Goal: Communication & Community: Answer question/provide support

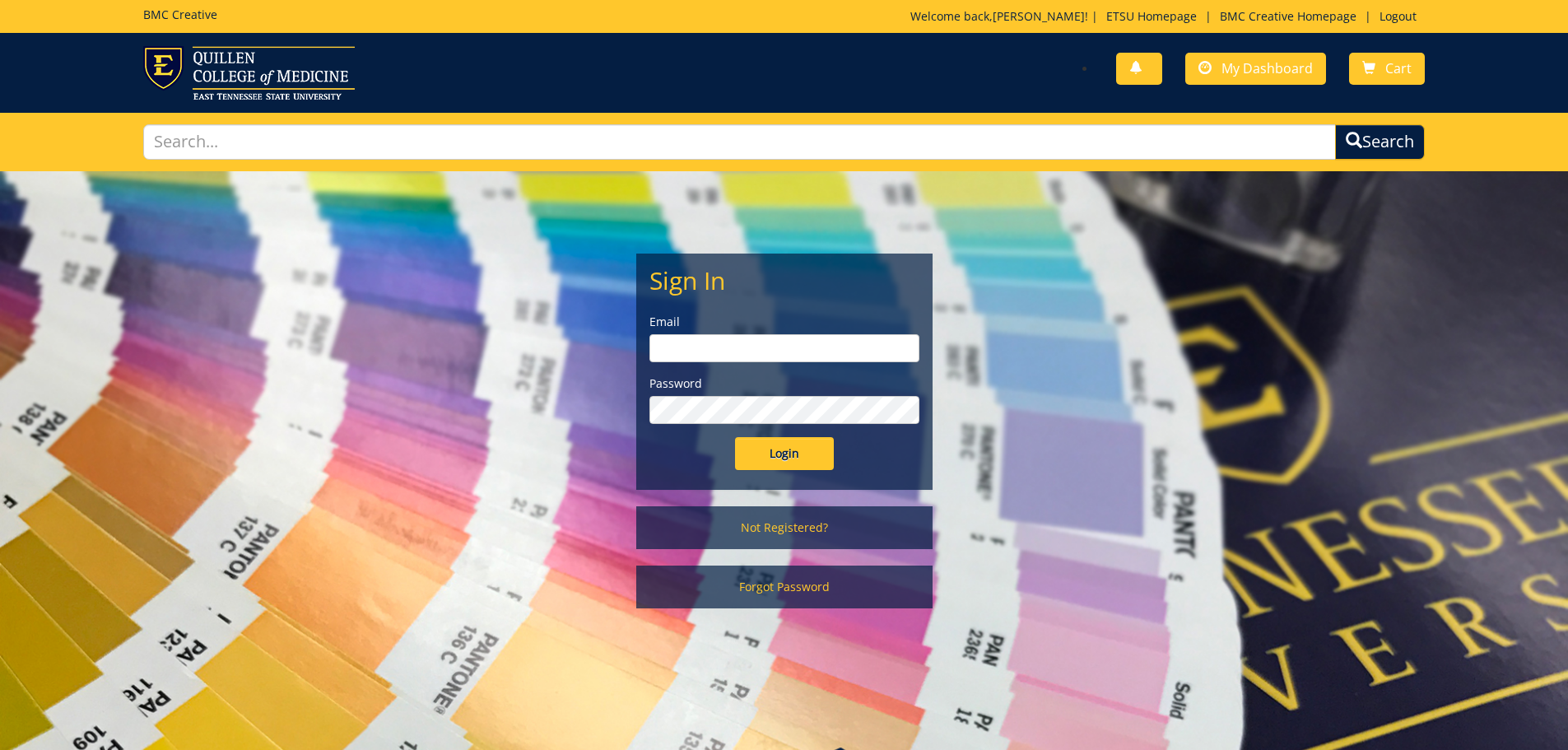
type input "goepel@etsu.edu"
click at [770, 464] on input "Login" at bounding box center [784, 453] width 99 height 33
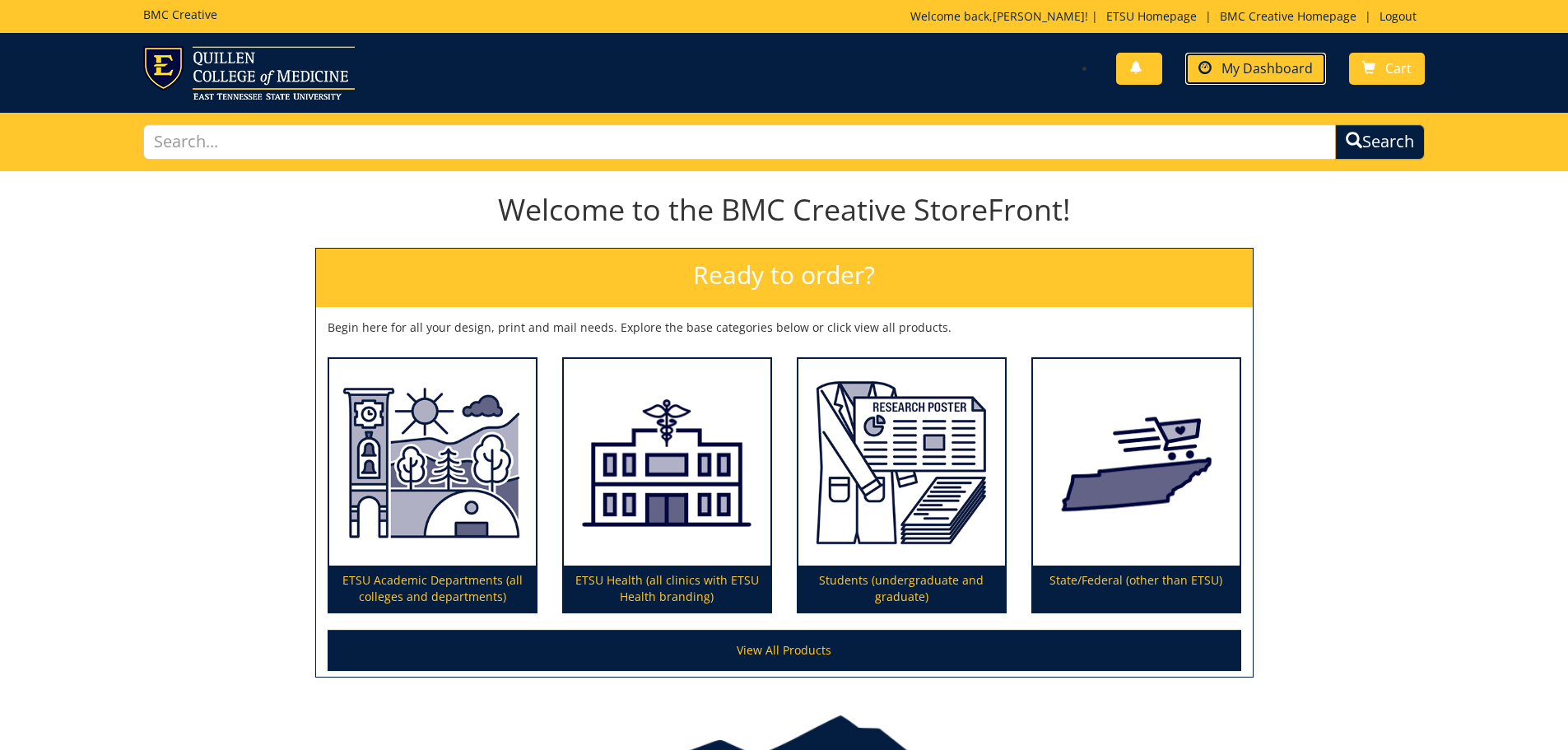
click at [1292, 67] on span "My Dashboard" at bounding box center [1267, 68] width 91 height 18
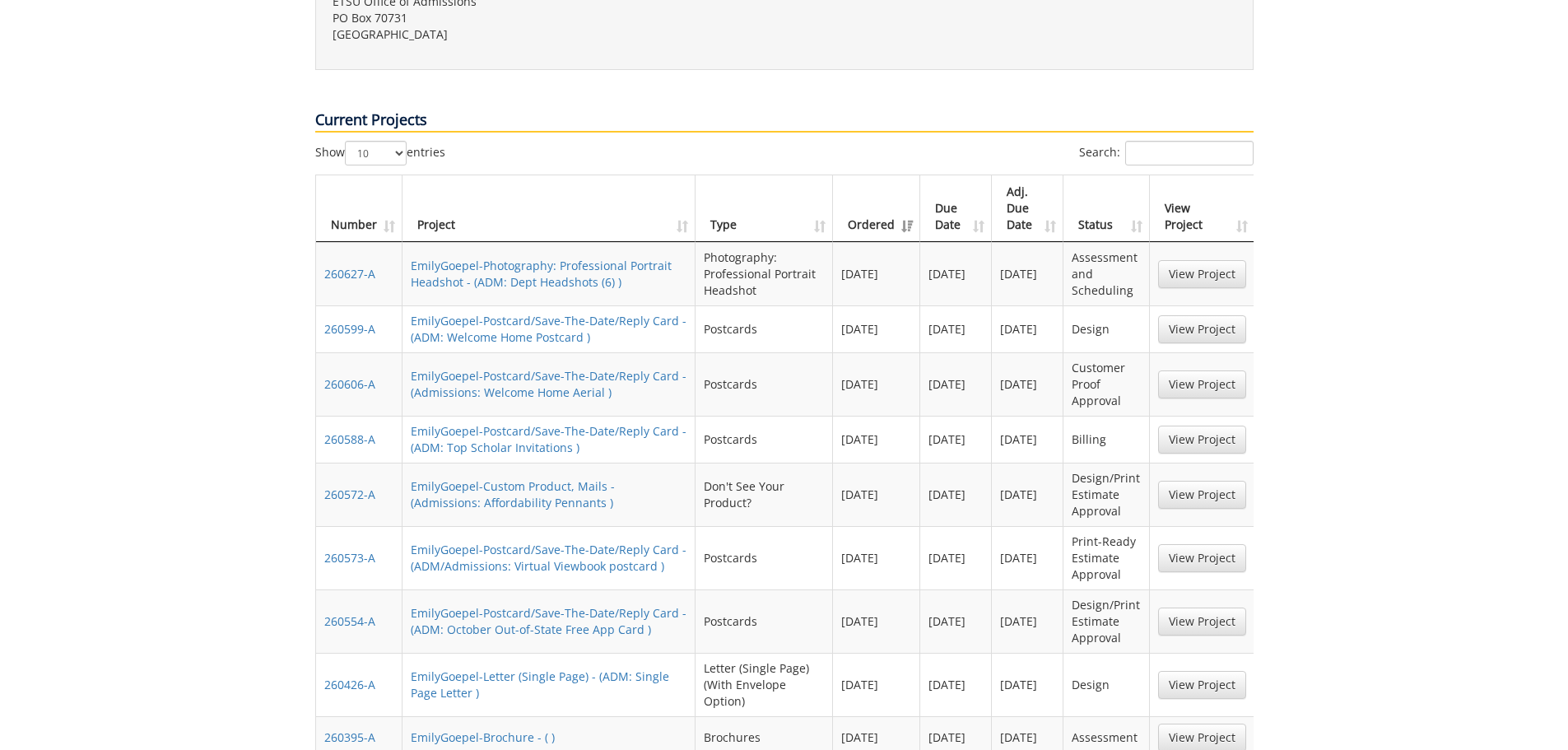
scroll to position [740, 0]
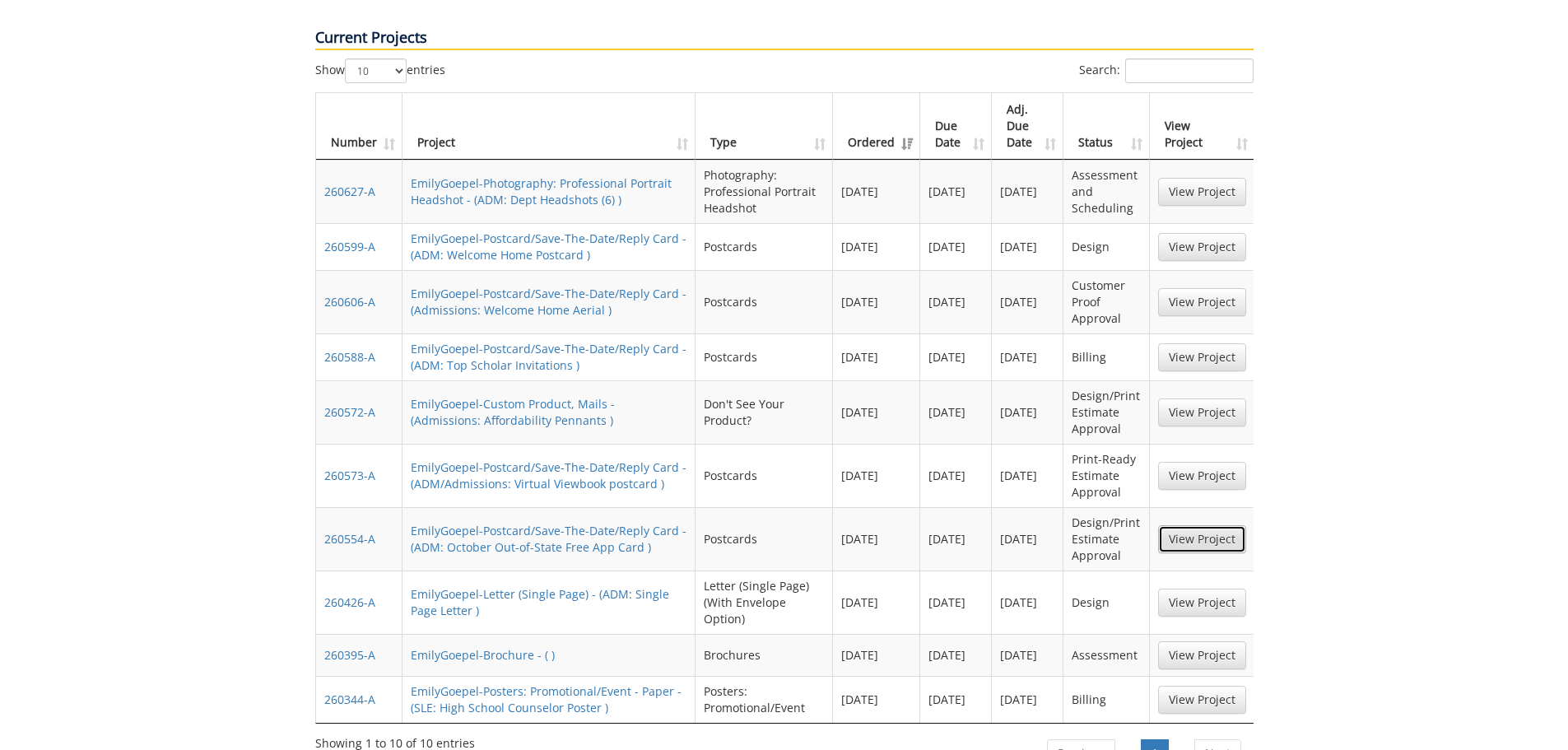
click at [1187, 525] on link "View Project" at bounding box center [1203, 538] width 88 height 28
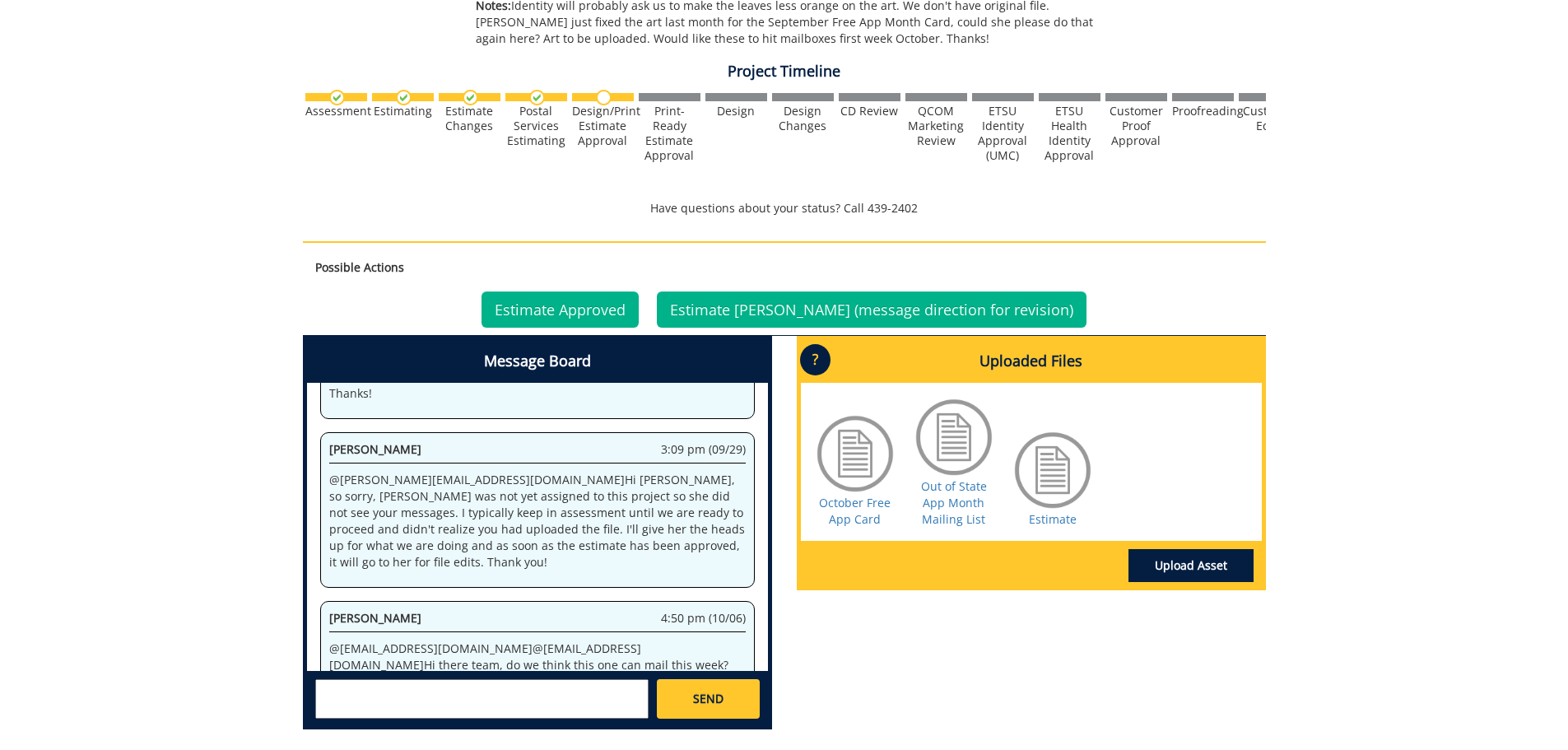
scroll to position [728, 0]
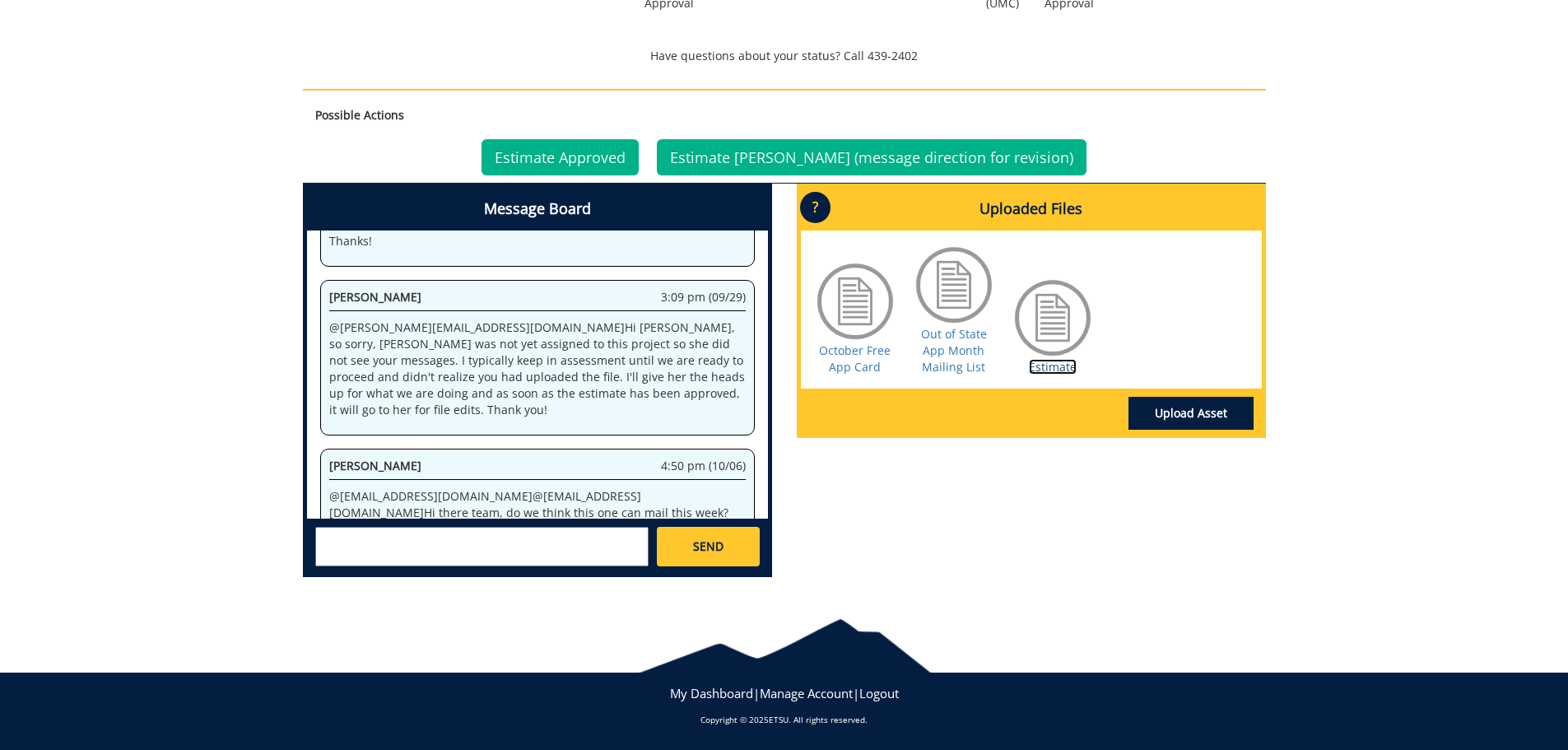
click at [1047, 365] on link "Estimate" at bounding box center [1053, 367] width 48 height 15
click at [565, 166] on link "Estimate Approved" at bounding box center [561, 157] width 157 height 36
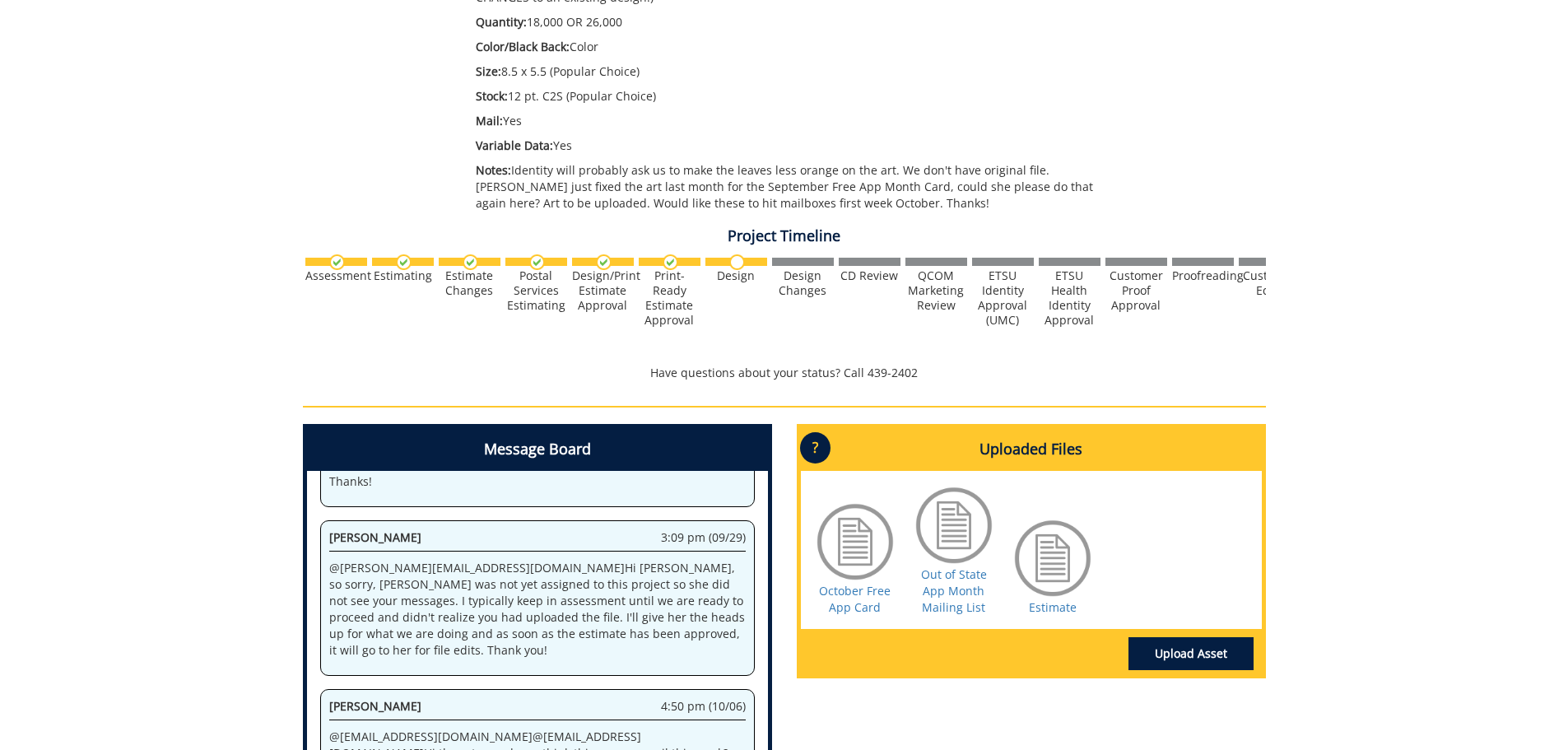
scroll to position [493, 0]
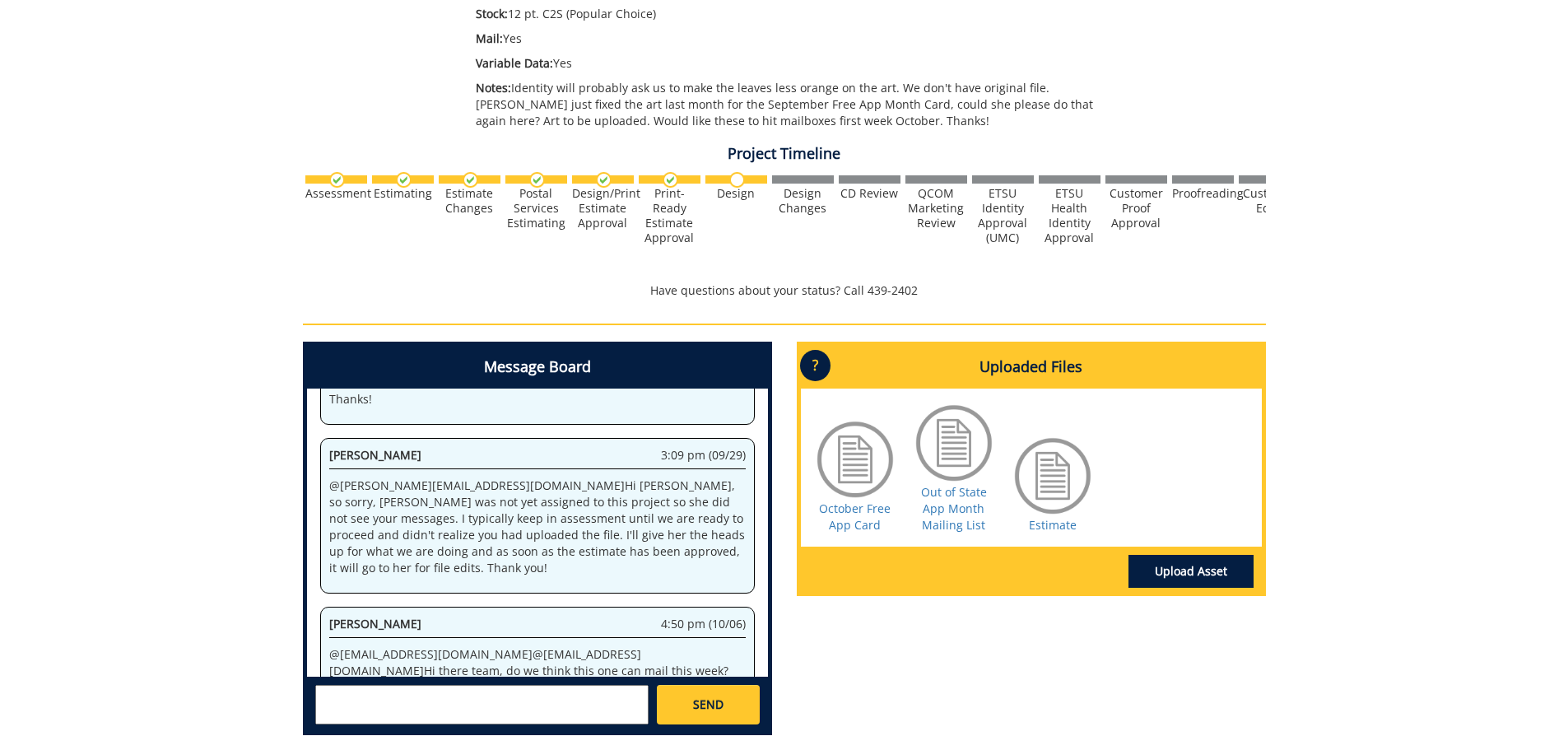
click at [519, 705] on textarea at bounding box center [482, 704] width 334 height 39
type textarea "@"
click at [372, 692] on textarea at bounding box center [482, 704] width 334 height 39
type textarea "@postal@etsu.edu @leacht@etsu.edu Hey Todd, Can you go ahead and run the mail l…"
click at [672, 710] on link "SEND" at bounding box center [707, 704] width 103 height 39
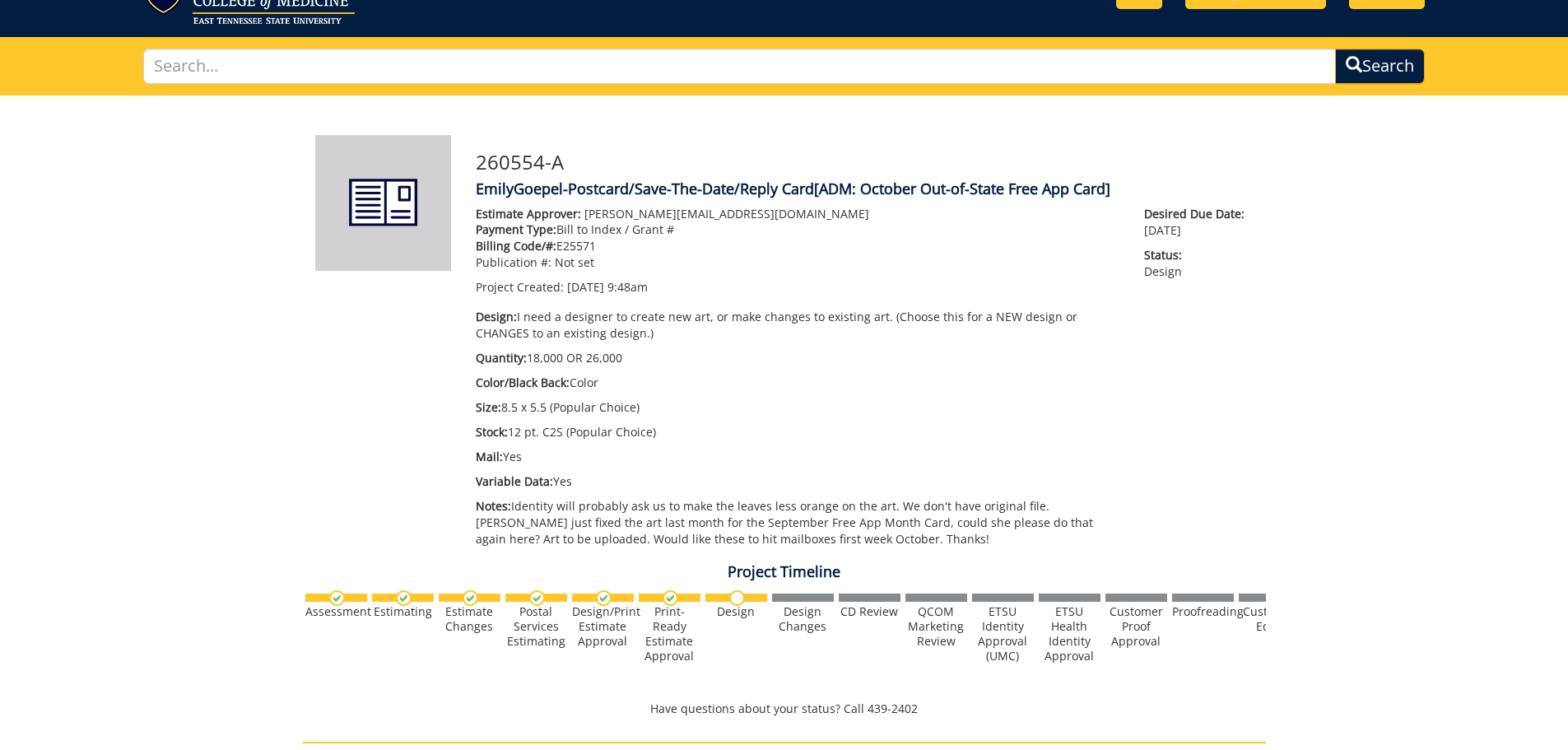
scroll to position [0, 0]
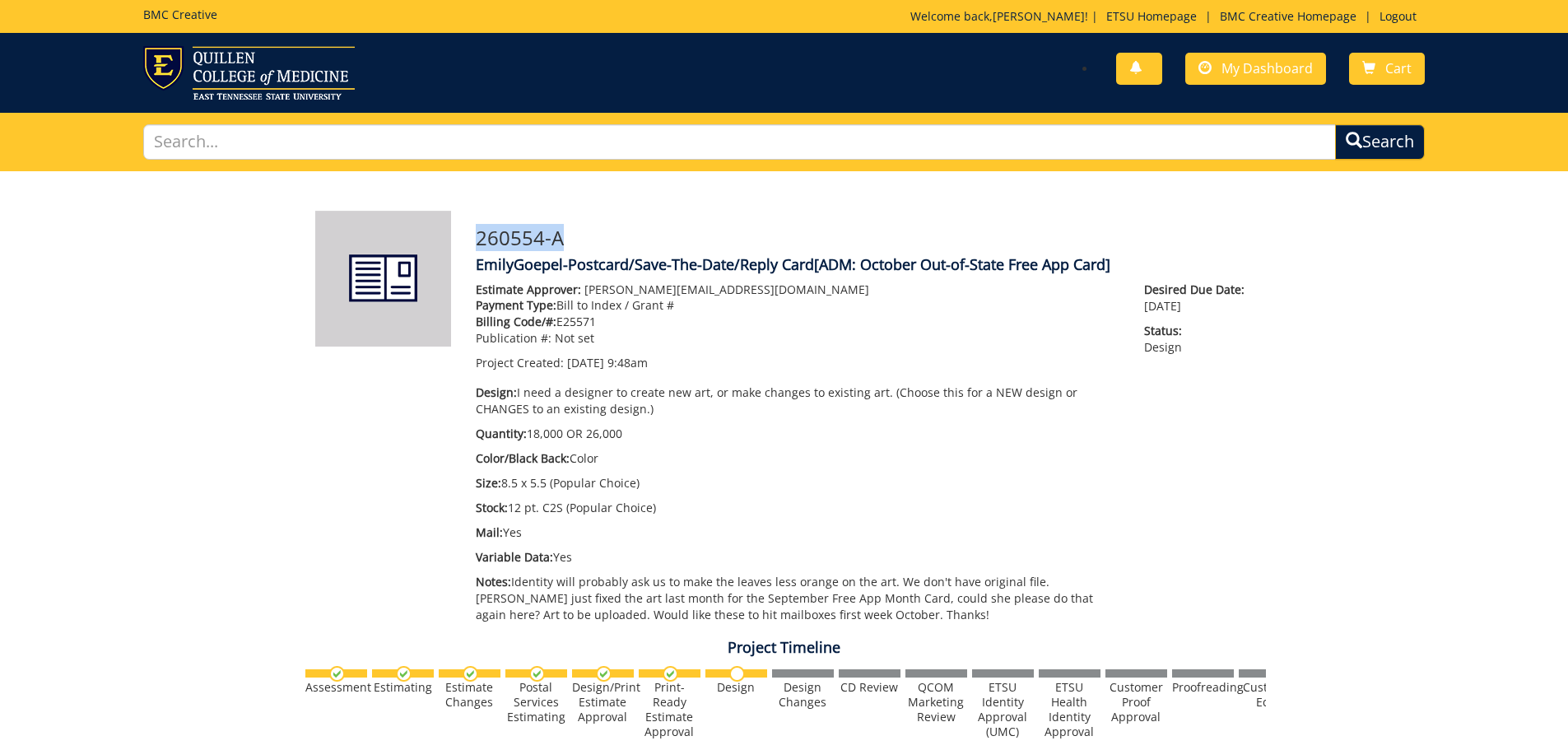
drag, startPoint x: 571, startPoint y: 242, endPoint x: 477, endPoint y: 242, distance: 94.0
click at [477, 242] on h3 "260554-A" at bounding box center [865, 238] width 778 height 21
copy h3 "260554-A"
click at [1207, 73] on span at bounding box center [1206, 68] width 13 height 13
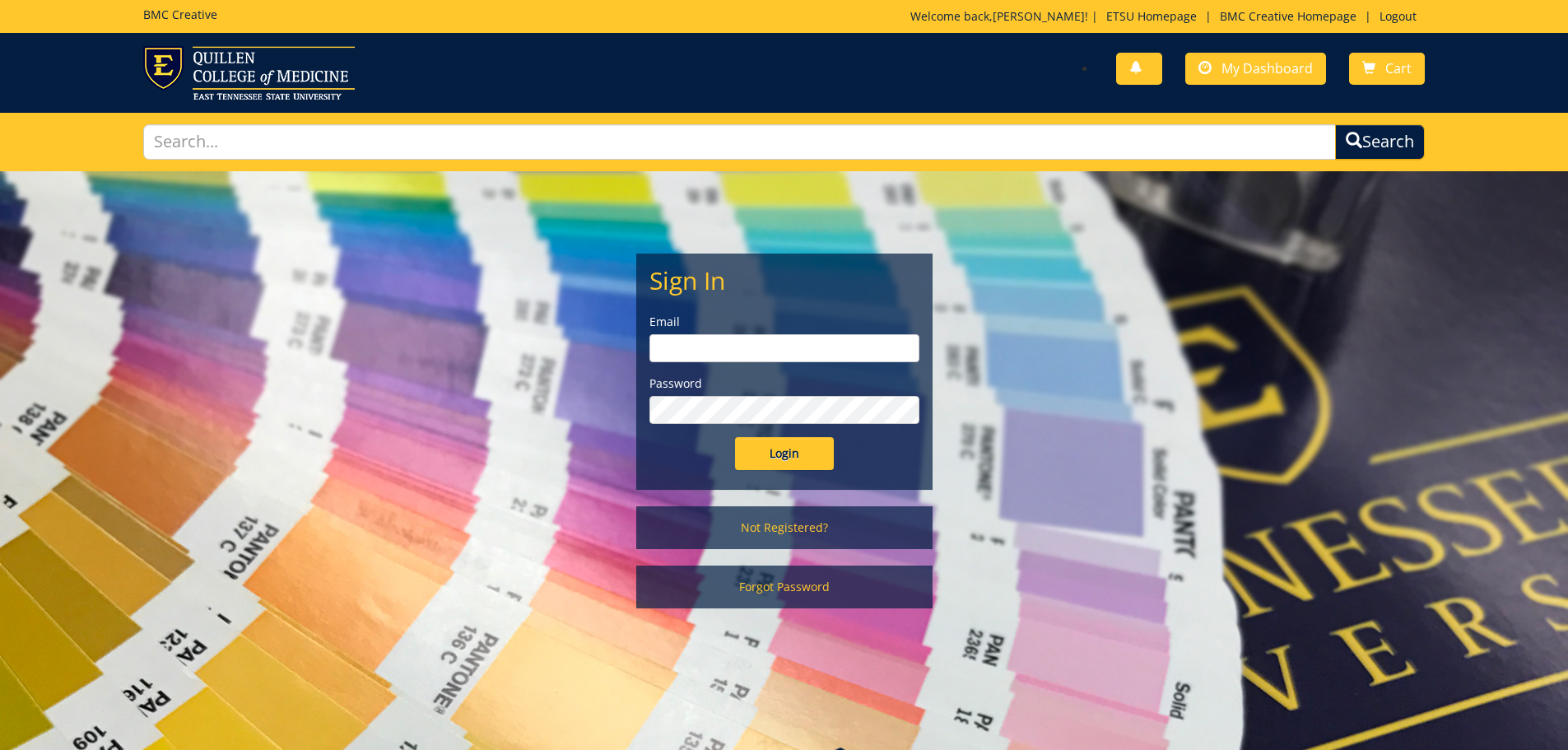
type input "[PERSON_NAME][EMAIL_ADDRESS][DOMAIN_NAME]"
click at [778, 453] on input "Login" at bounding box center [784, 453] width 99 height 33
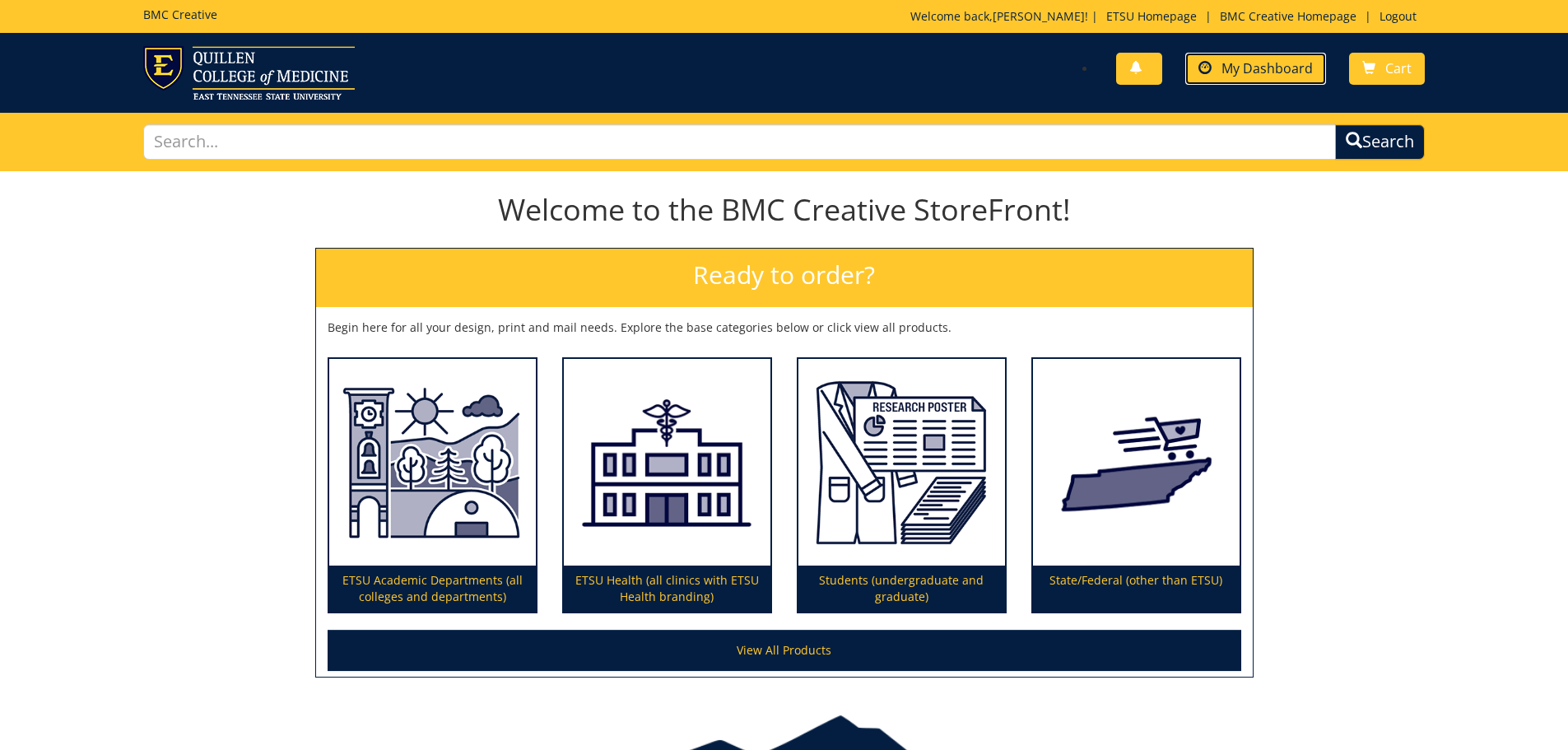
click at [1258, 78] on link "My Dashboard" at bounding box center [1256, 69] width 141 height 33
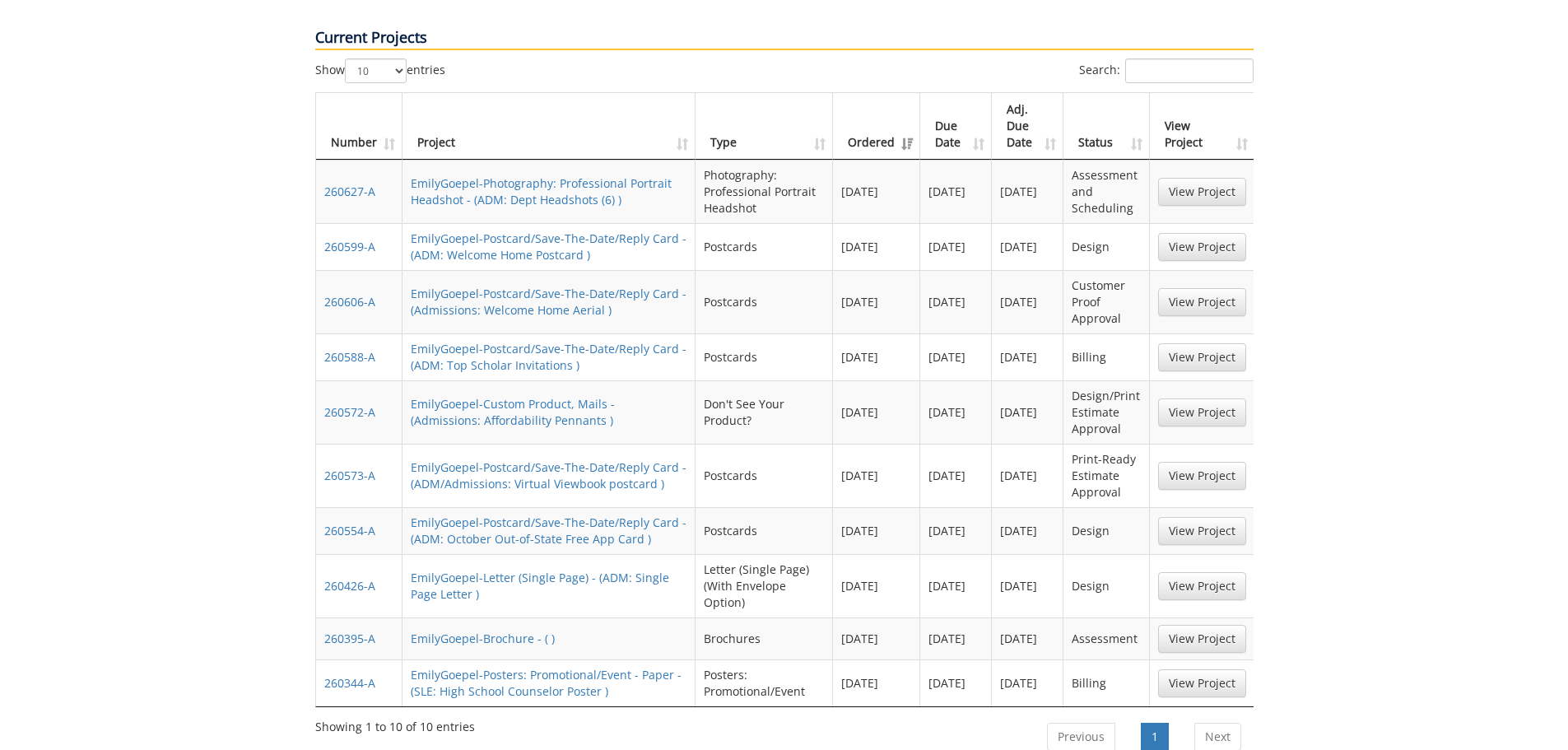
scroll to position [658, 0]
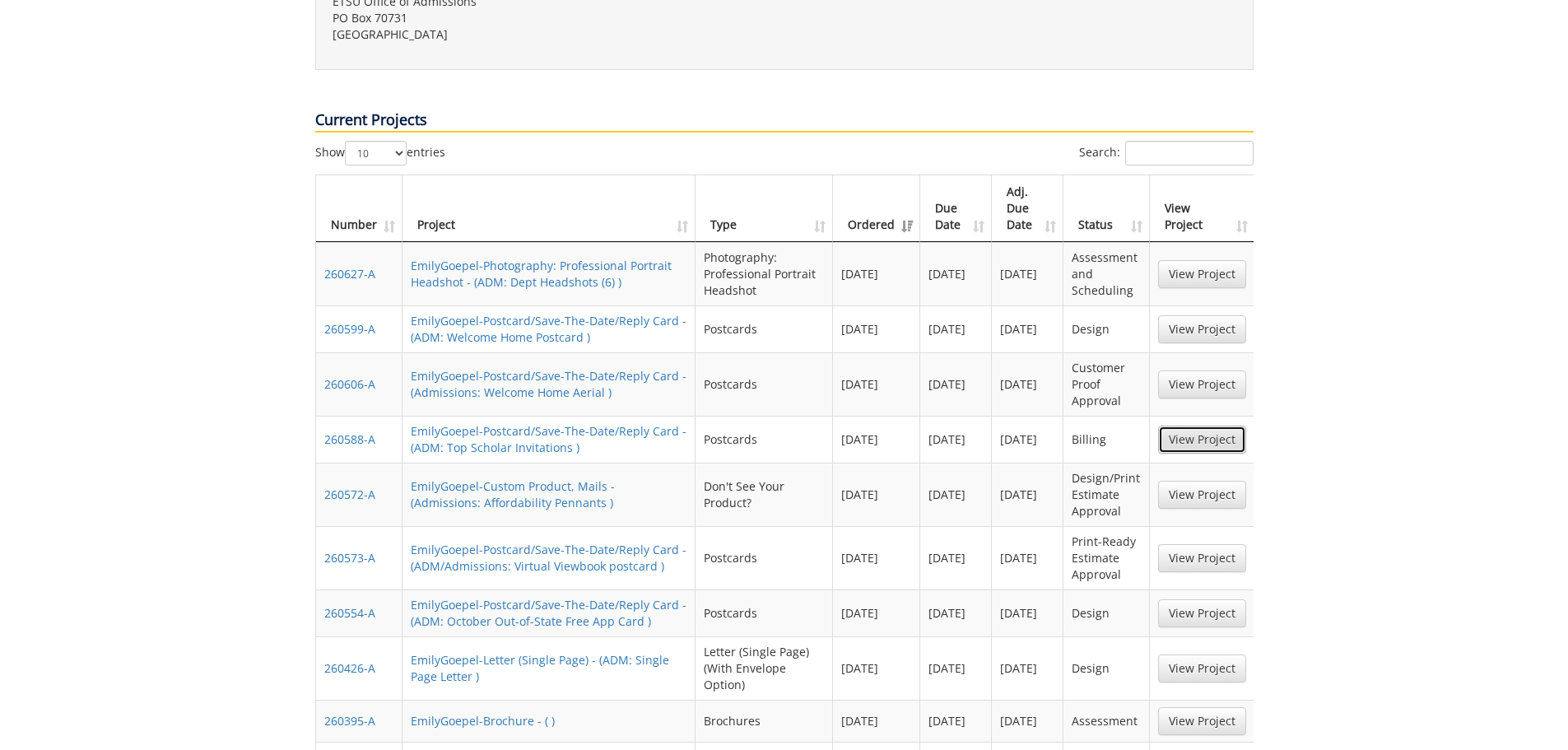
click at [1191, 425] on link "View Project" at bounding box center [1203, 439] width 88 height 28
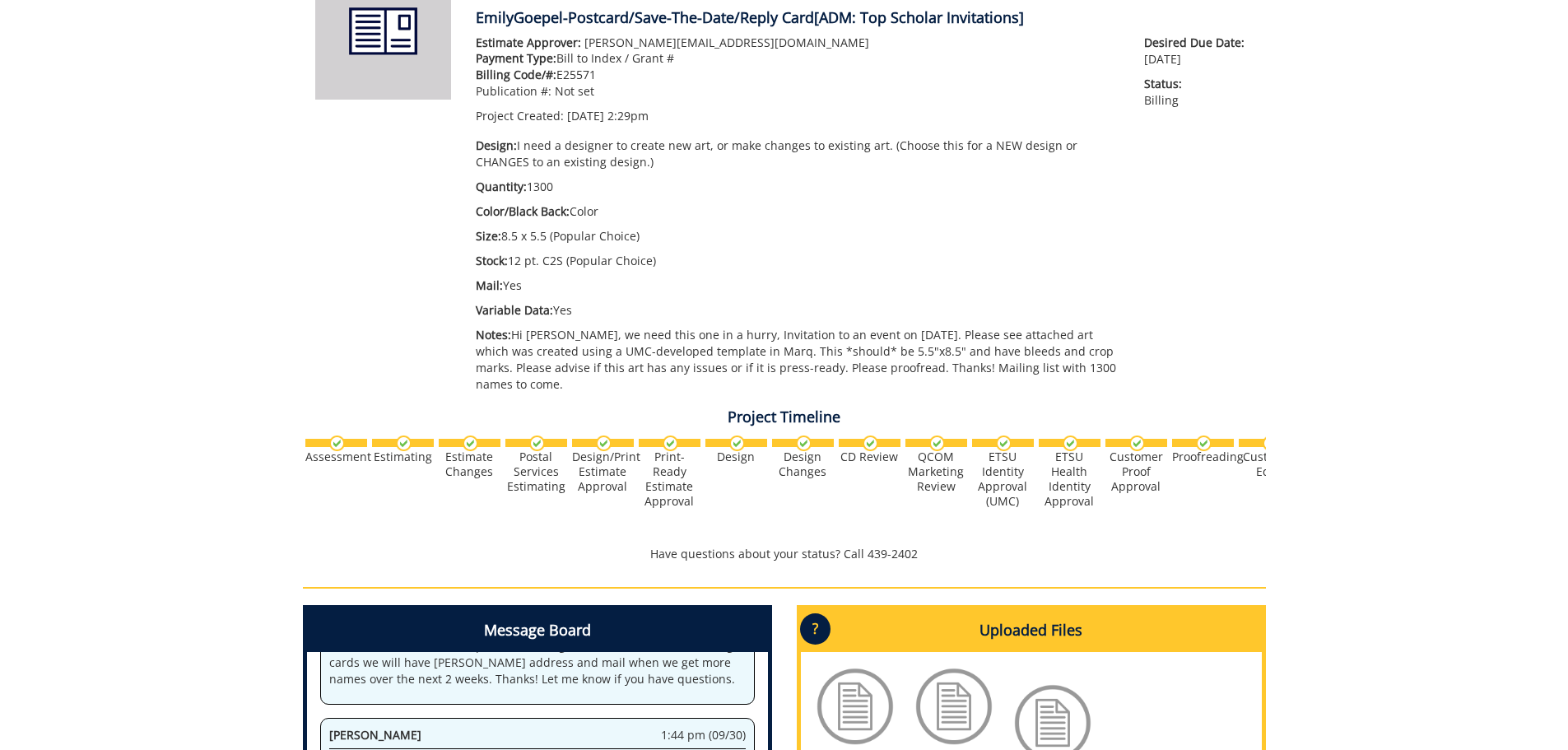
scroll to position [576, 0]
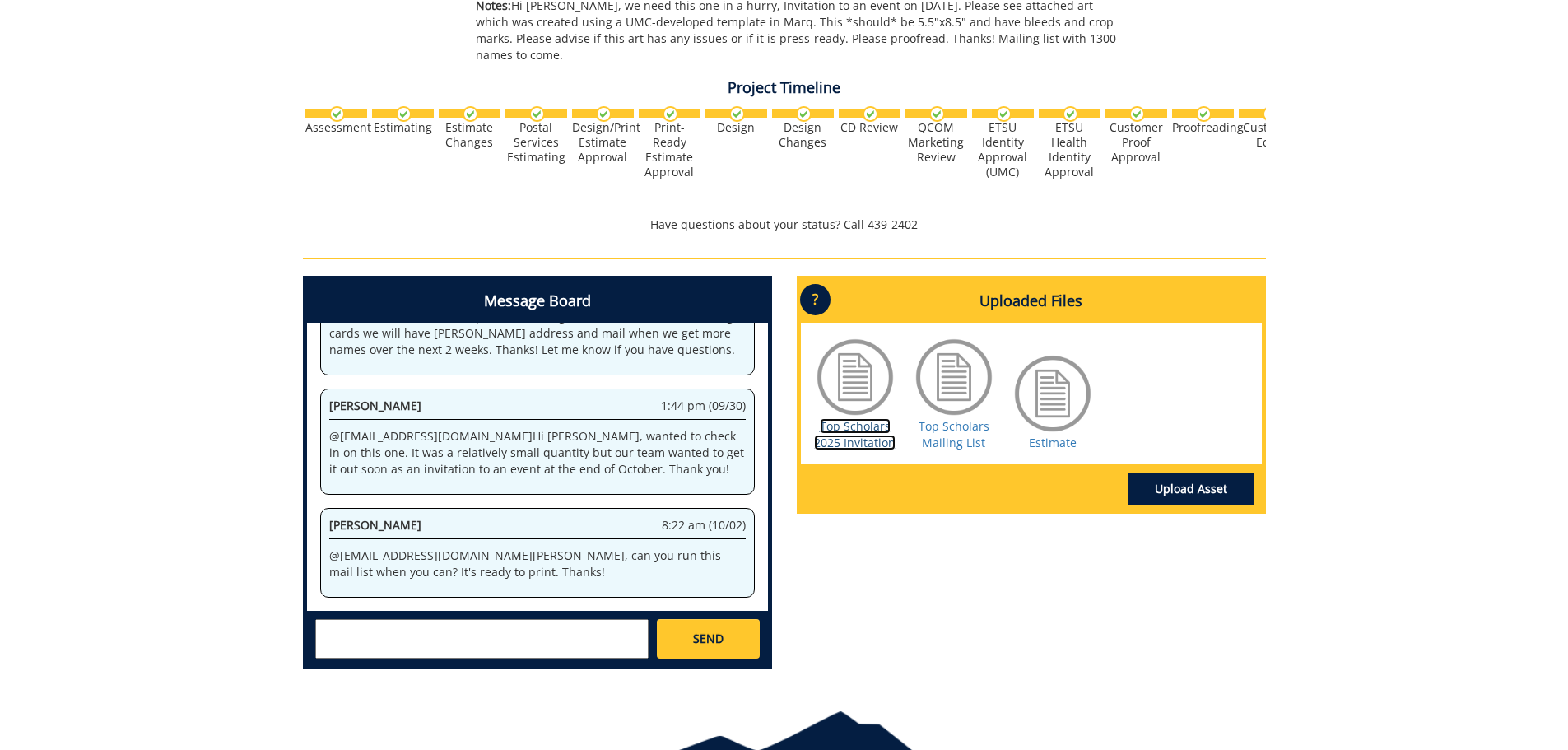
click at [870, 421] on link "Top Scholars 2025 Invitation" at bounding box center [855, 434] width 81 height 33
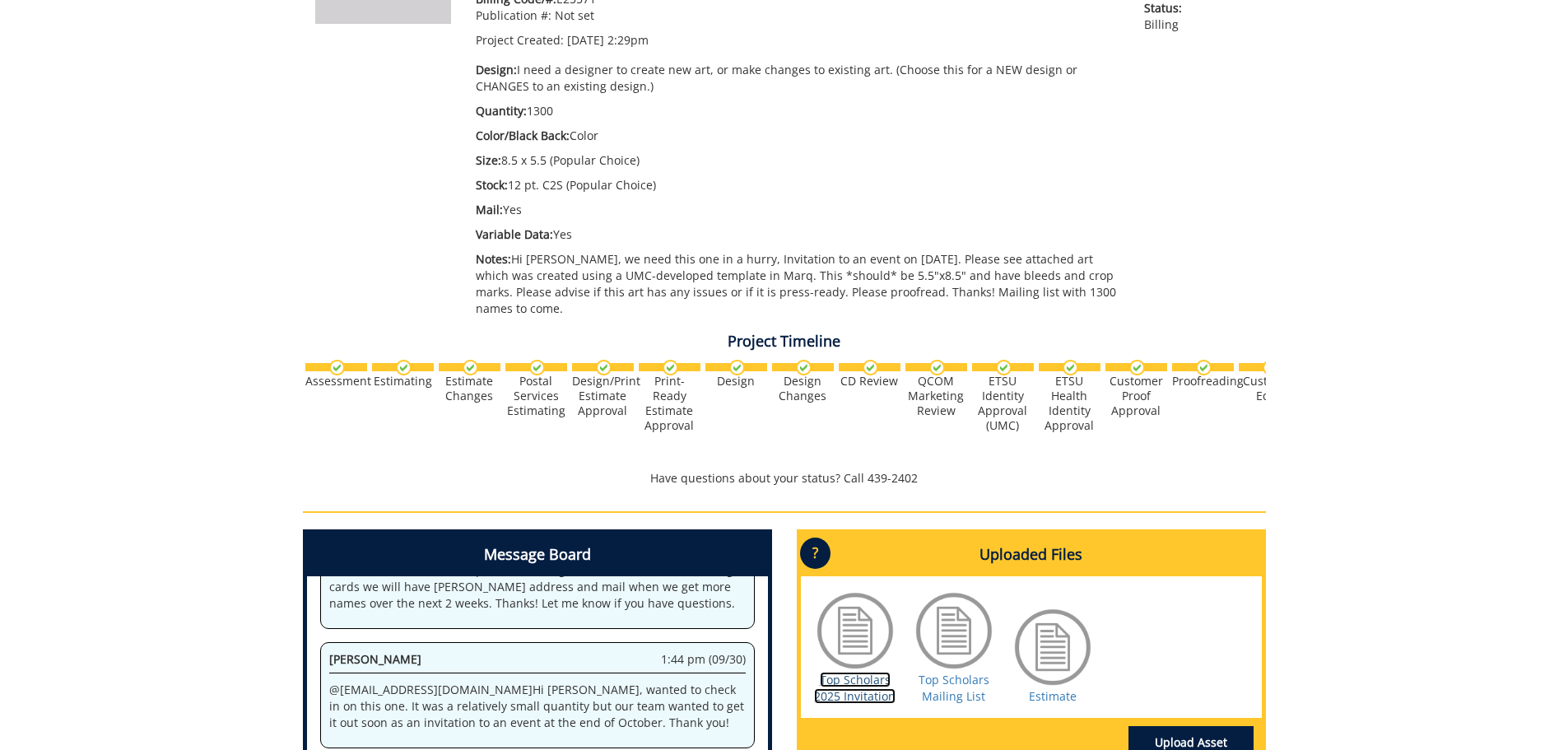
scroll to position [158, 0]
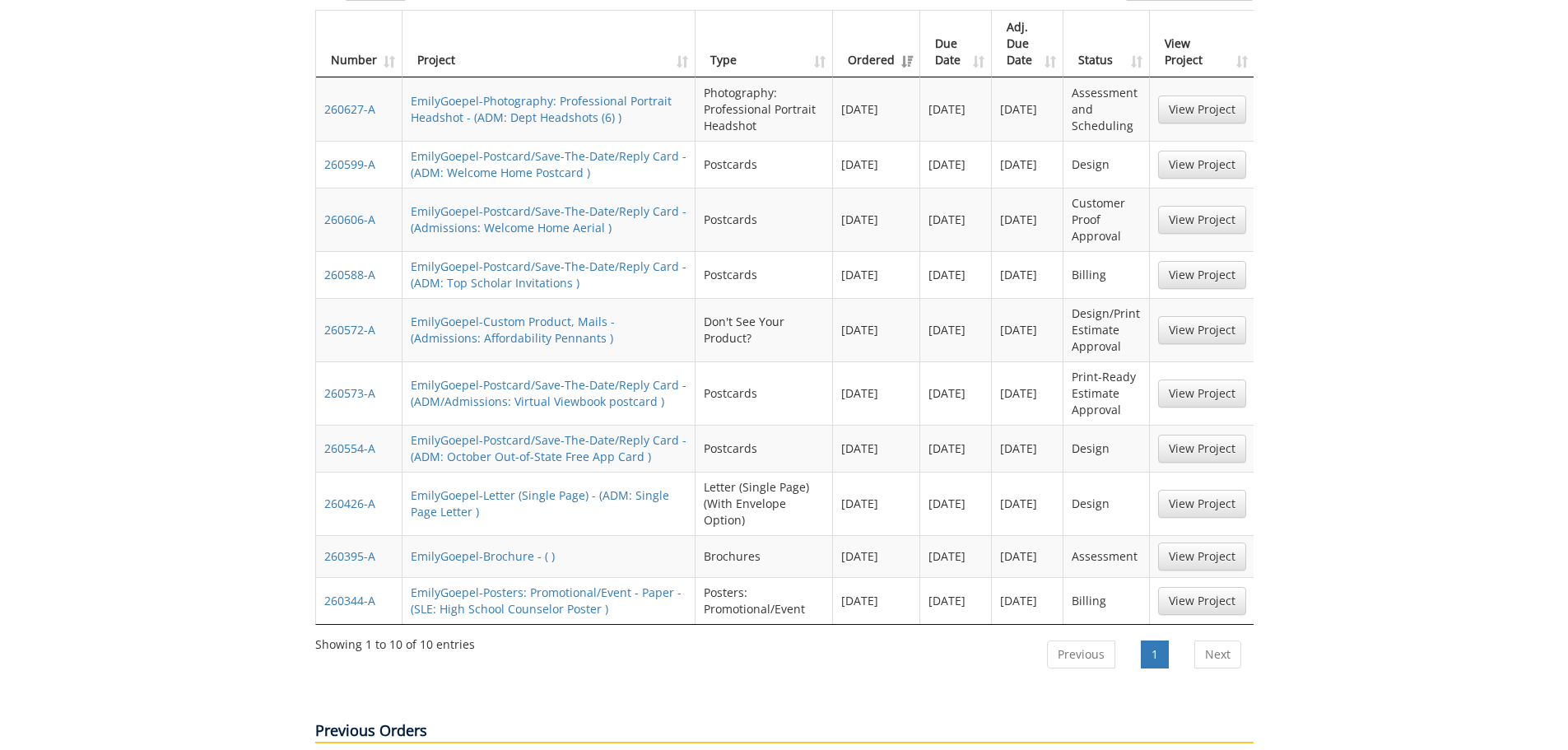
scroll to position [740, 0]
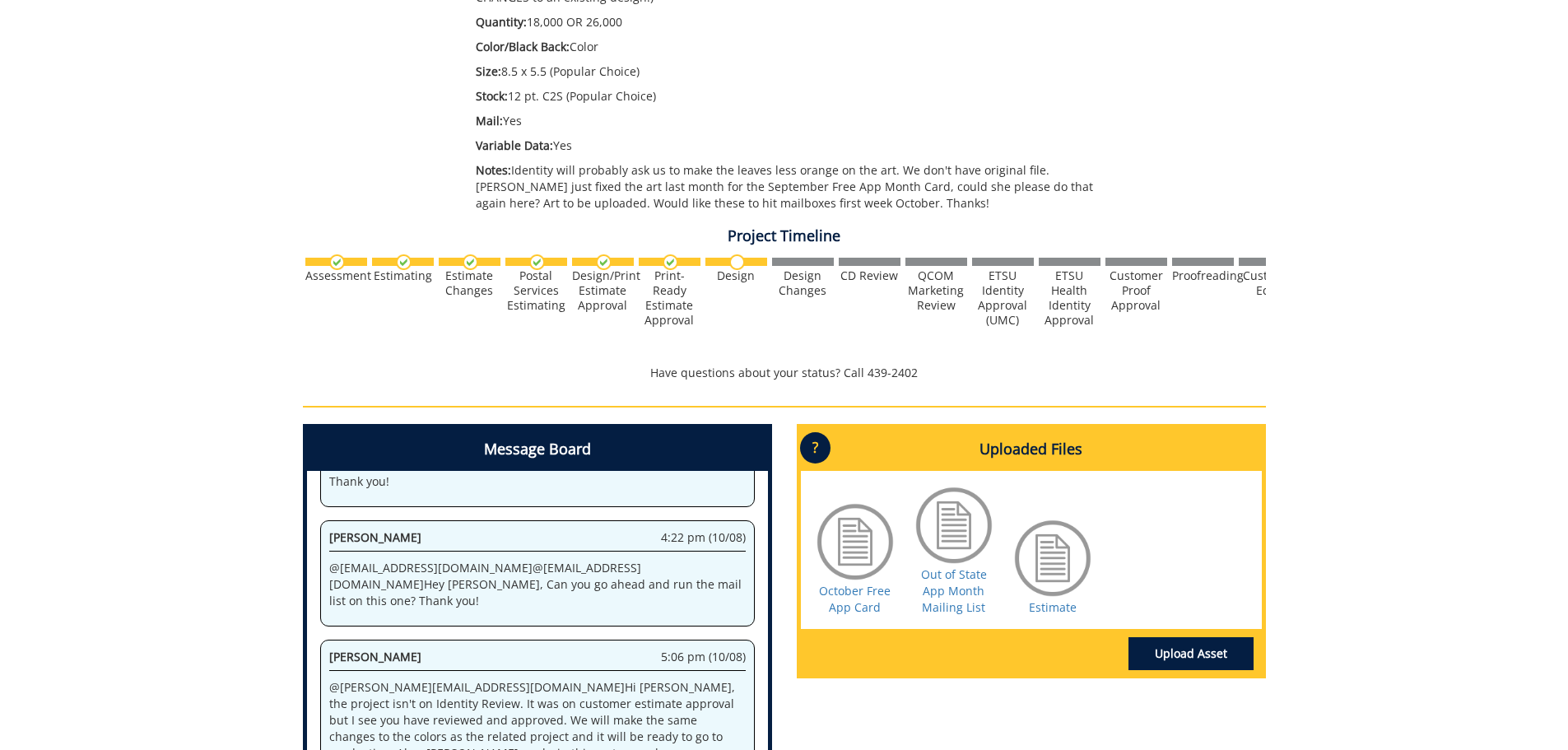
scroll to position [493, 0]
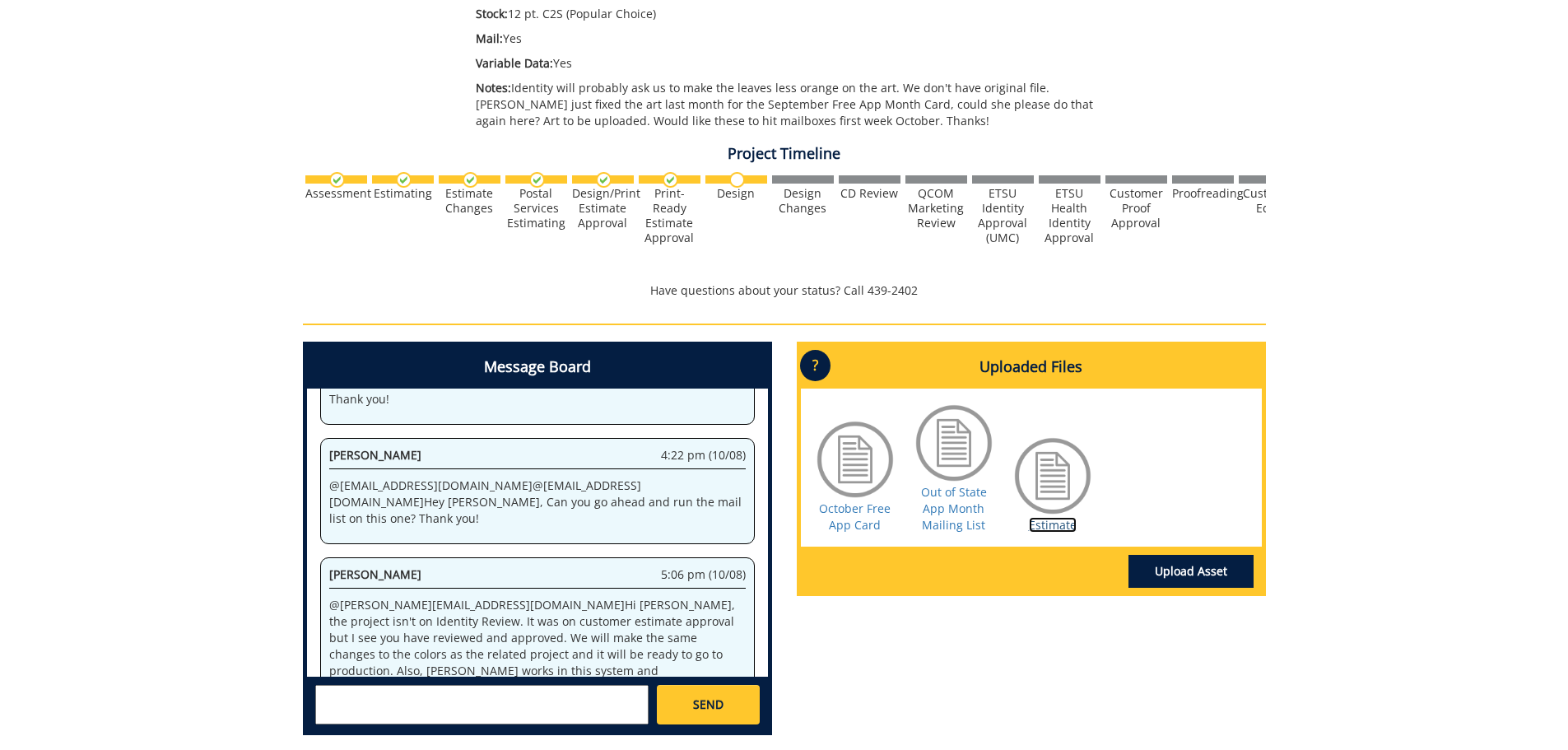
click at [1066, 532] on link "Estimate" at bounding box center [1053, 524] width 48 height 15
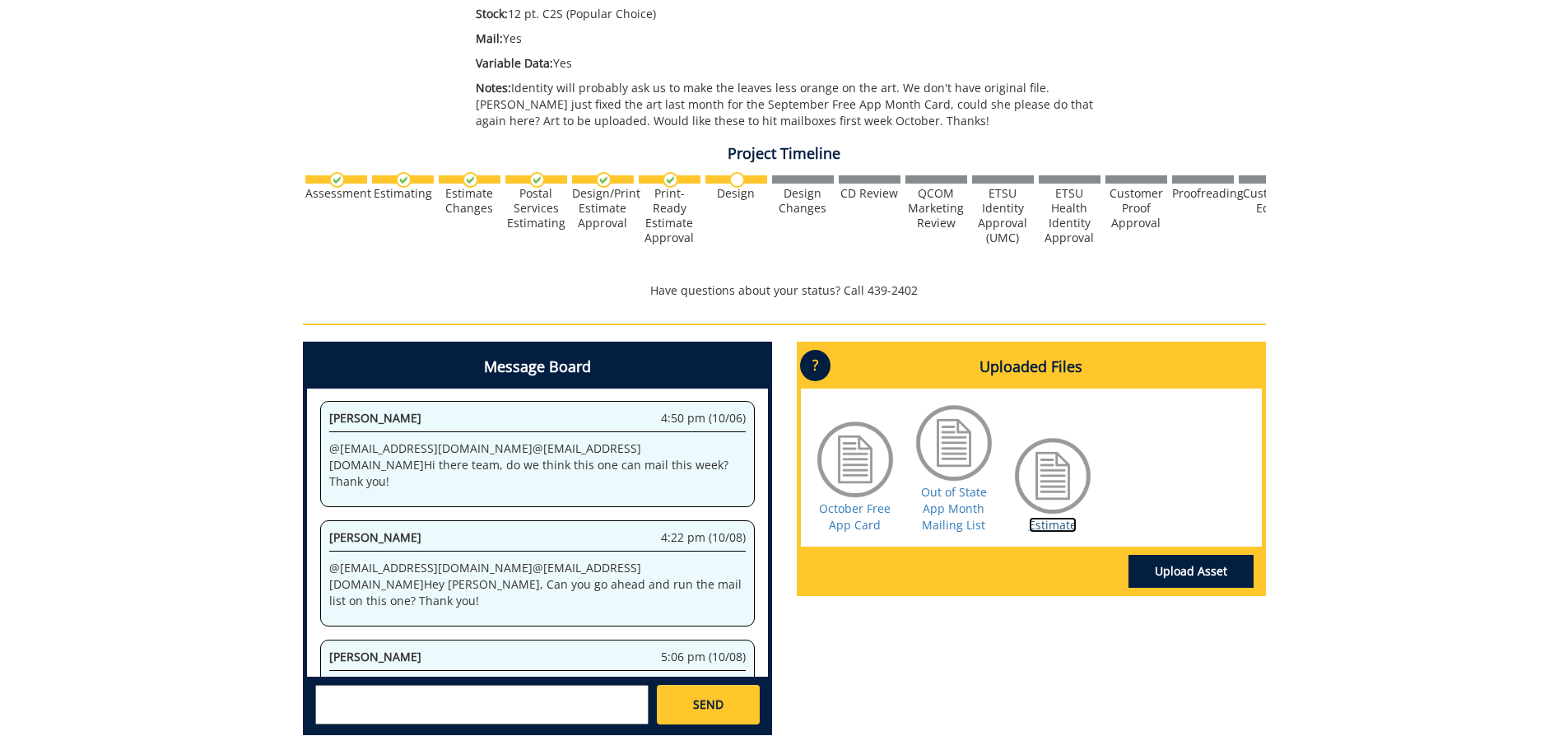
scroll to position [951, 0]
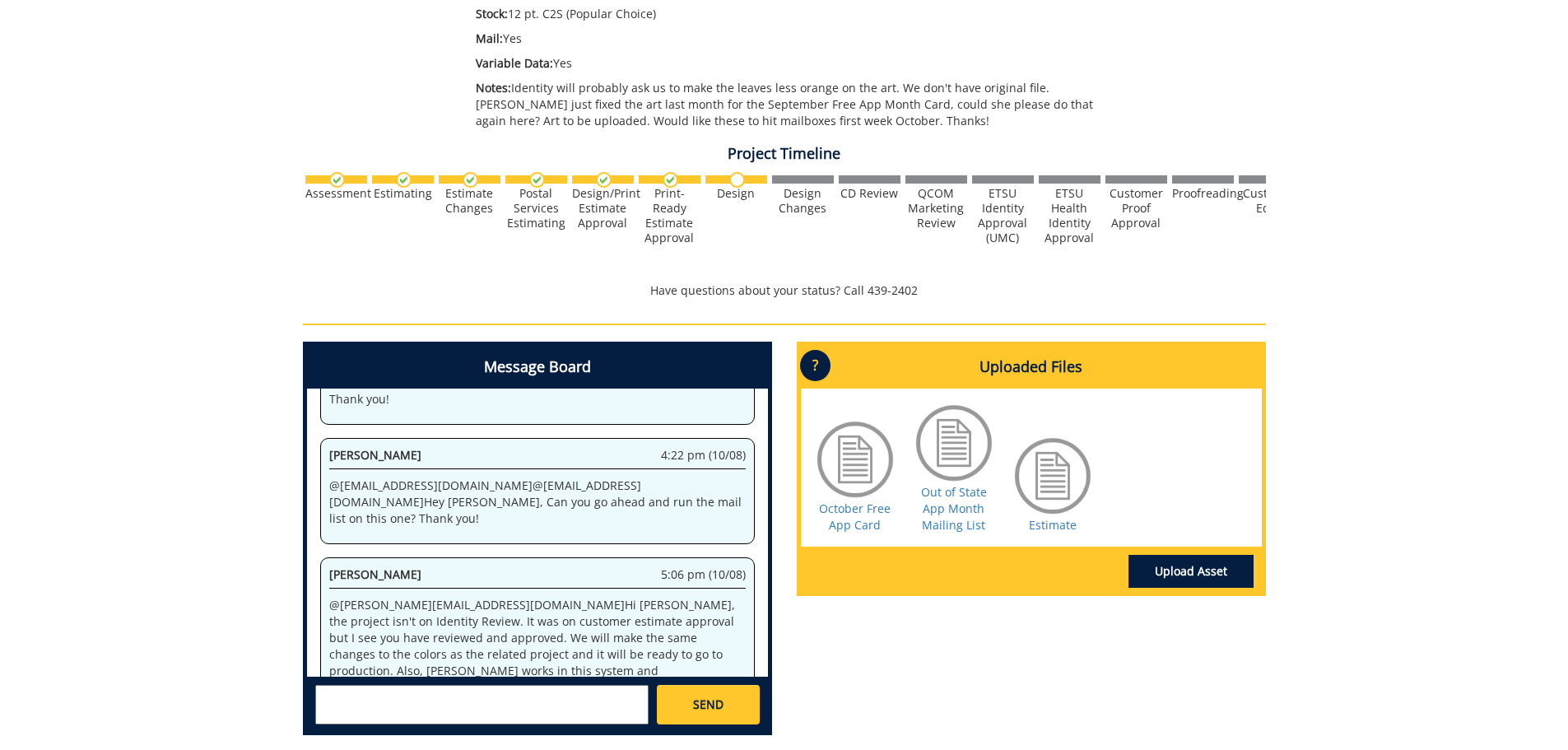
click at [456, 702] on textarea at bounding box center [482, 704] width 334 height 39
type textarea "2"
click at [499, 689] on textarea "@fair@mail.etsu.edu Thank you! My notes earlier up thread" at bounding box center [482, 704] width 334 height 39
click at [862, 515] on link "October Free App Card" at bounding box center [855, 516] width 72 height 33
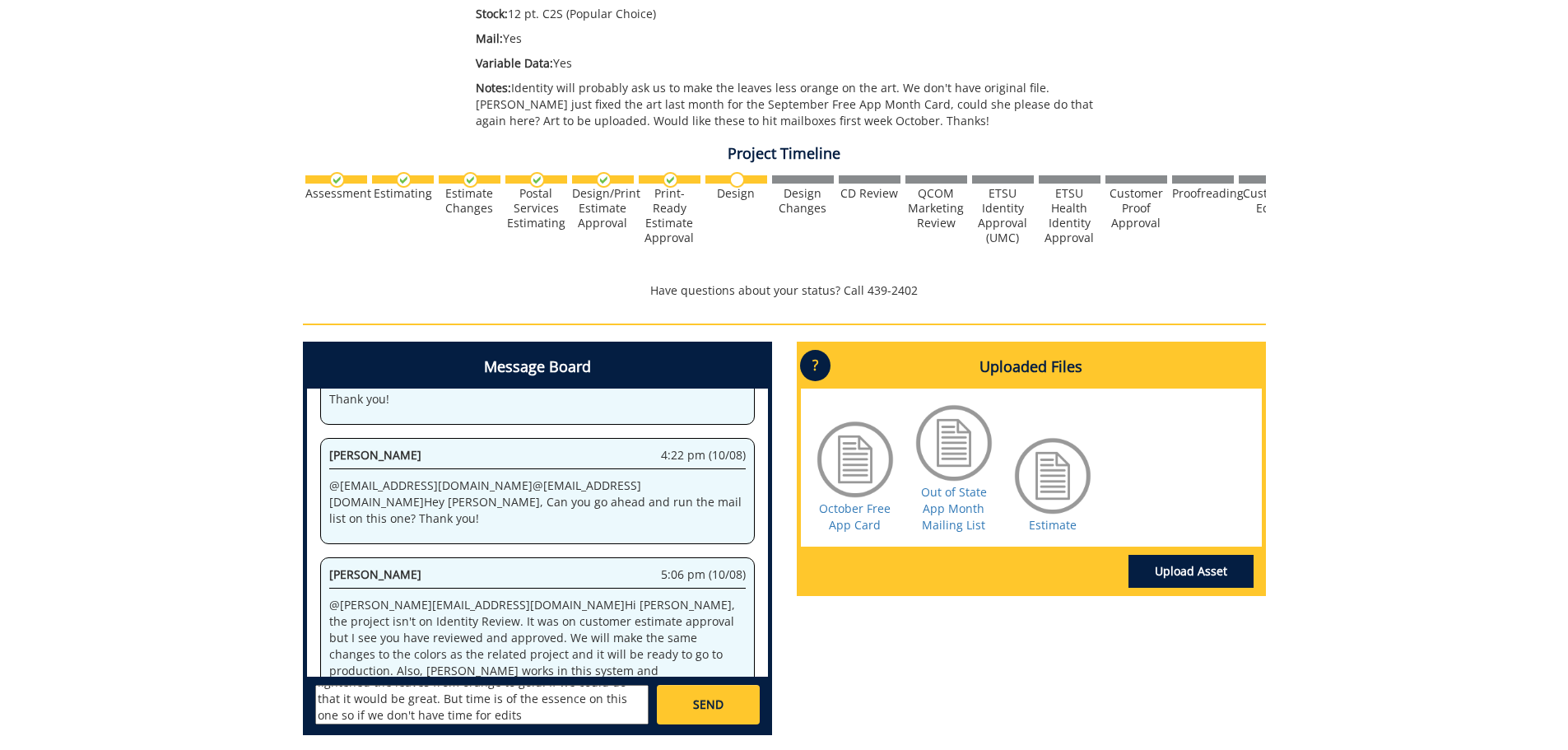
click at [420, 719] on textarea "@fair@mail.etsu.edu Thank you! Please see my notes earlier up thread, on the Se…" at bounding box center [482, 704] width 334 height 39
drag, startPoint x: 425, startPoint y: 716, endPoint x: 461, endPoint y: 702, distance: 38.6
click at [461, 702] on textarea "@fair@mail.etsu.edu Thank you! Please see my notes earlier up thread, on the Se…" at bounding box center [482, 704] width 334 height 39
click at [462, 703] on textarea "@fair@mail.etsu.edu Thank you! Please see my notes earlier up thread, on the Se…" at bounding box center [482, 704] width 334 height 39
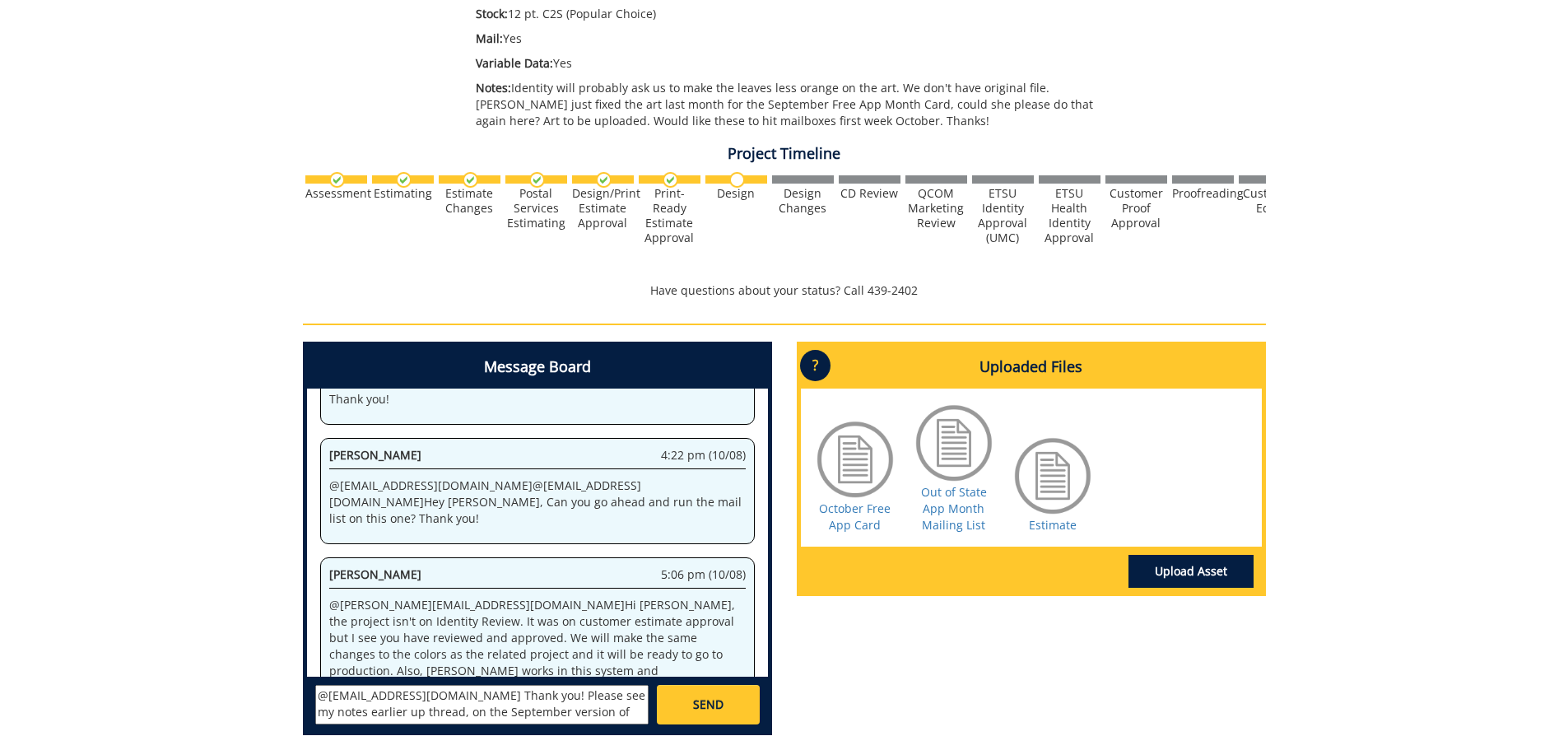
scroll to position [64, 0]
click at [431, 715] on textarea "@fair@mail.etsu.edu Thank you! Please see my notes earlier up thread, on the Se…" at bounding box center [482, 704] width 334 height 39
drag, startPoint x: 494, startPoint y: 699, endPoint x: 639, endPoint y: 719, distance: 146.4
click at [639, 719] on textarea "@fair@mail.etsu.edu Thank you! Please see my notes earlier up thread, on the Se…" at bounding box center [482, 704] width 334 height 39
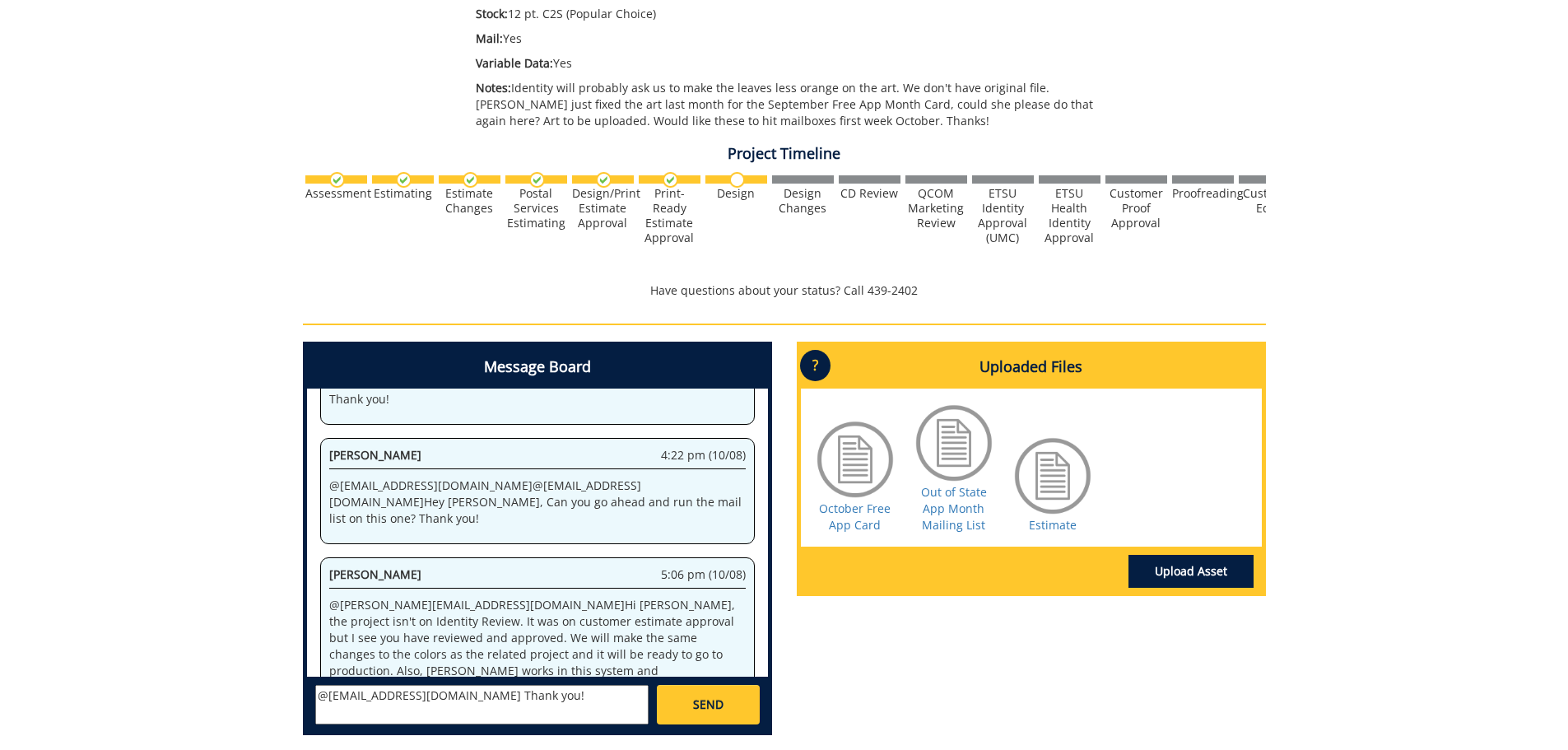
scroll to position [0, 0]
type textarea "@fair@mail.etsu.edu Thank you!"
click at [716, 690] on link "SEND" at bounding box center [707, 704] width 103 height 39
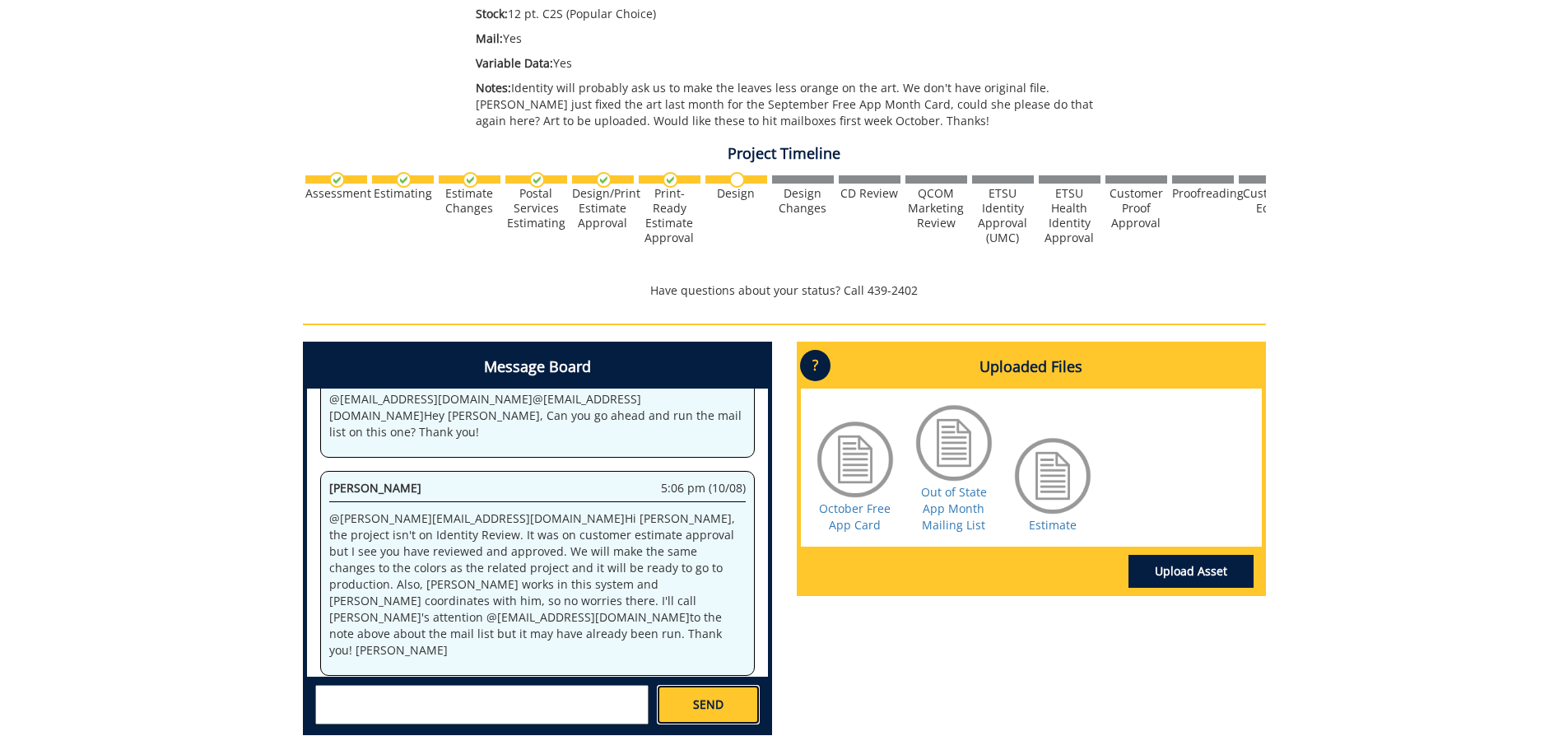
scroll to position [3662, 0]
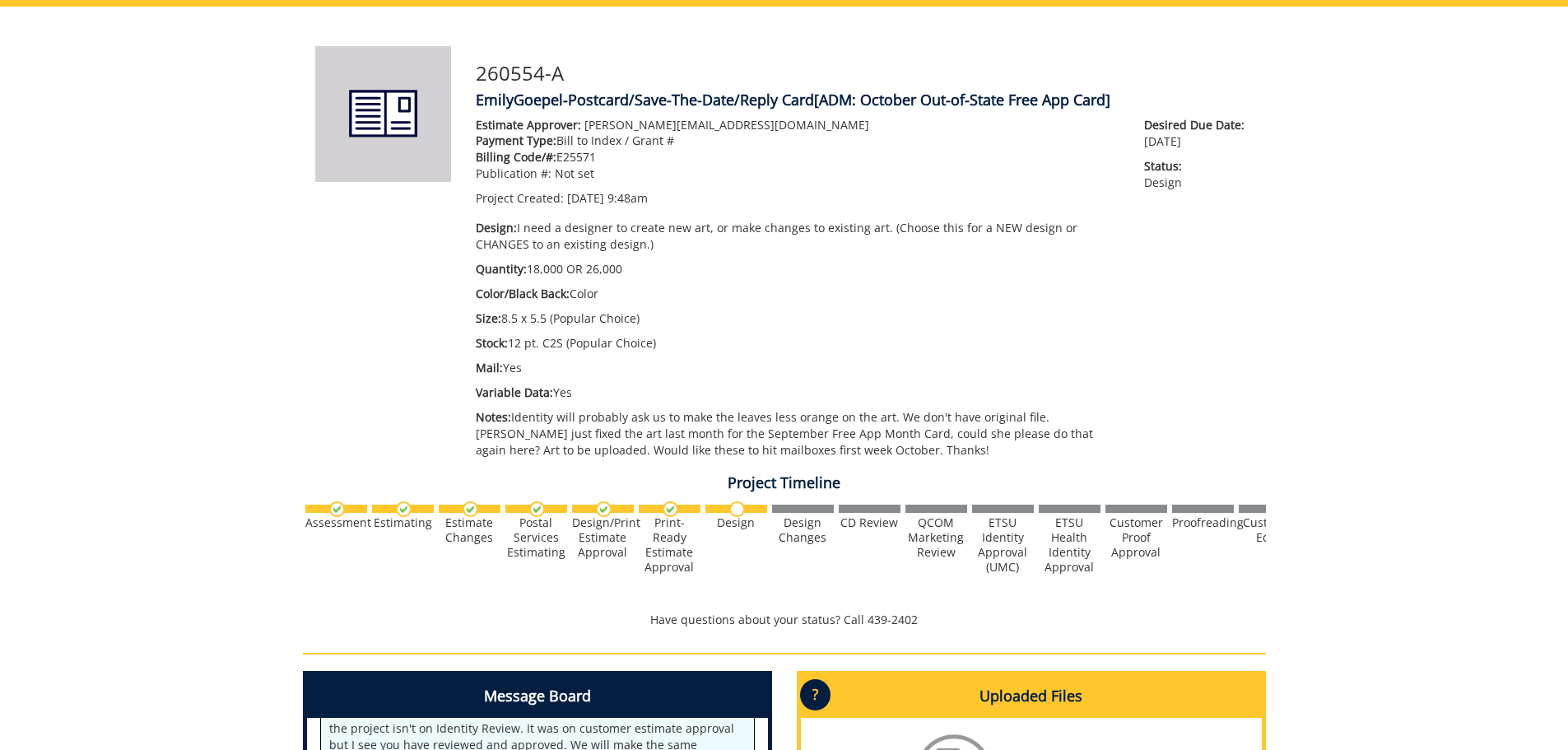
scroll to position [493, 0]
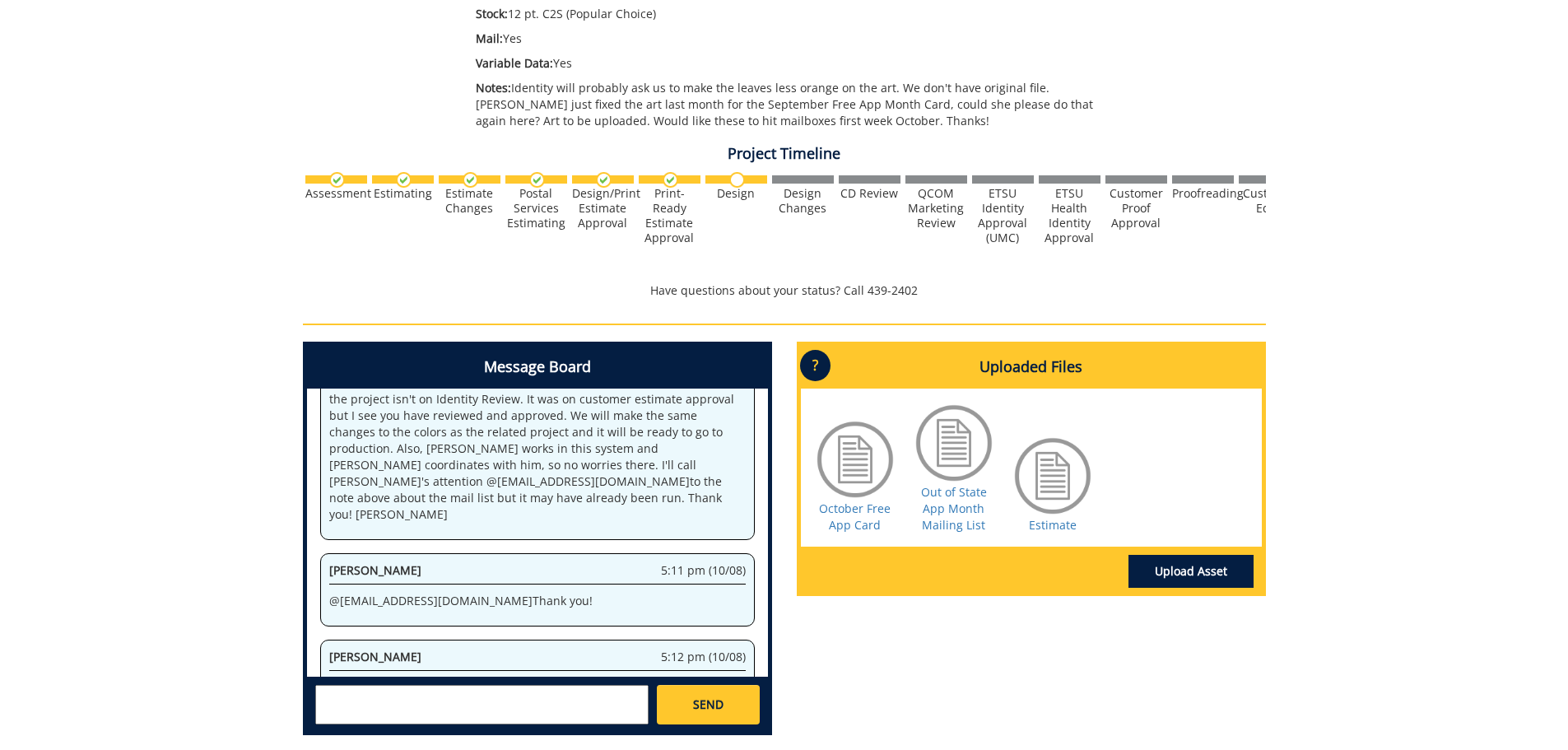
click at [451, 688] on textarea at bounding box center [482, 704] width 334 height 39
type textarea "@fair@mail.etsu.edu Much appreciated!! Thanks! :)"
click at [707, 716] on link "SEND" at bounding box center [707, 704] width 103 height 39
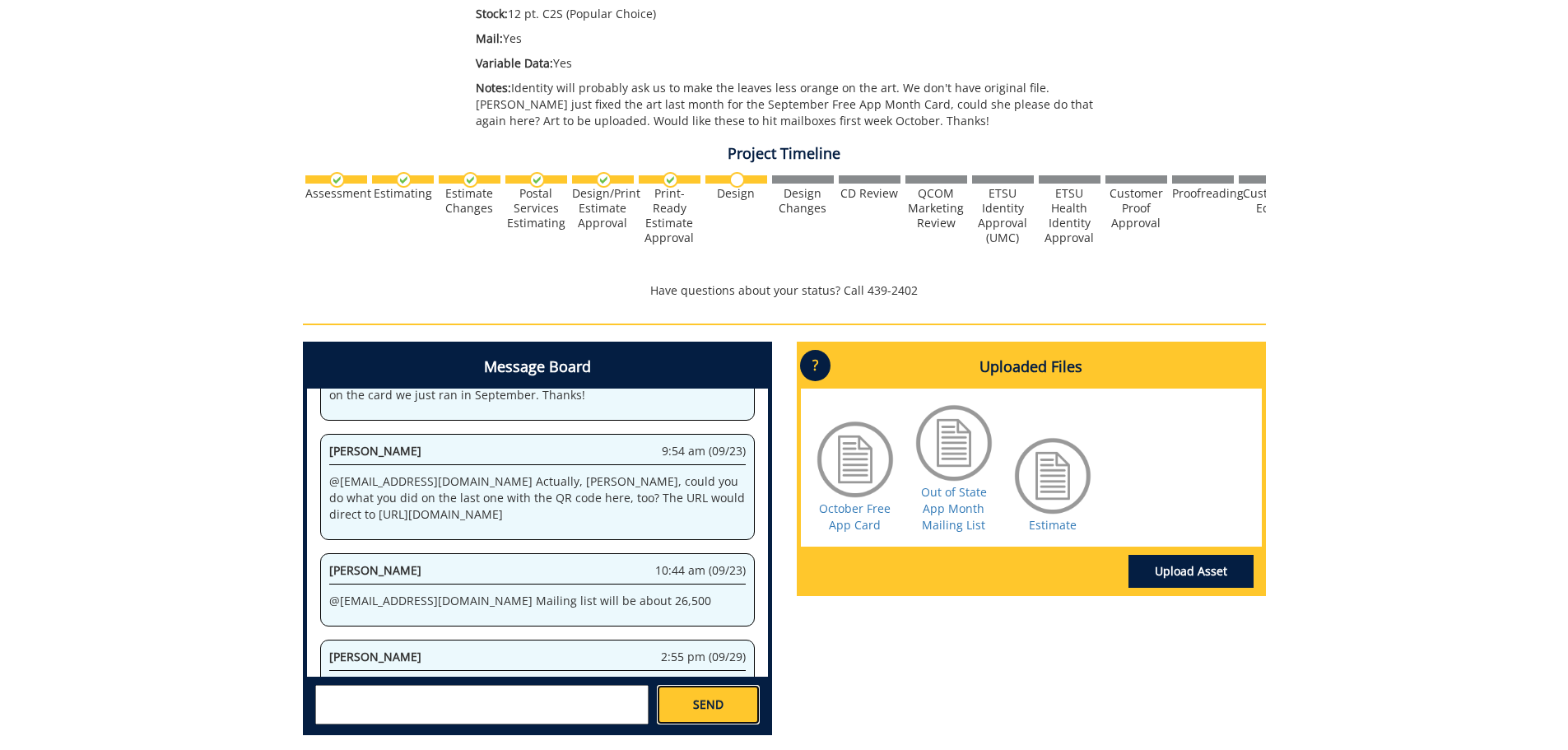
scroll to position [19674, 0]
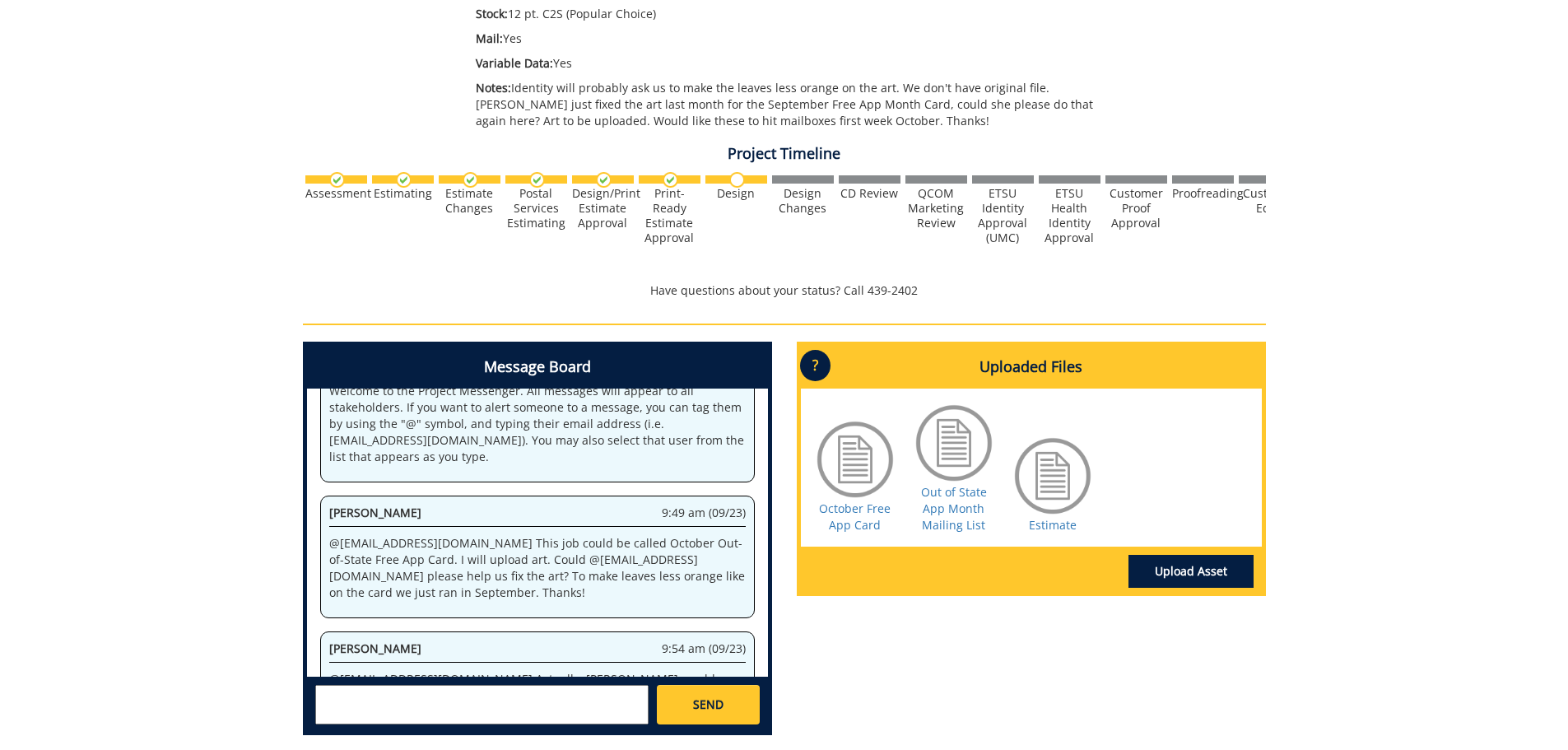
click at [418, 707] on textarea at bounding box center [482, 704] width 334 height 39
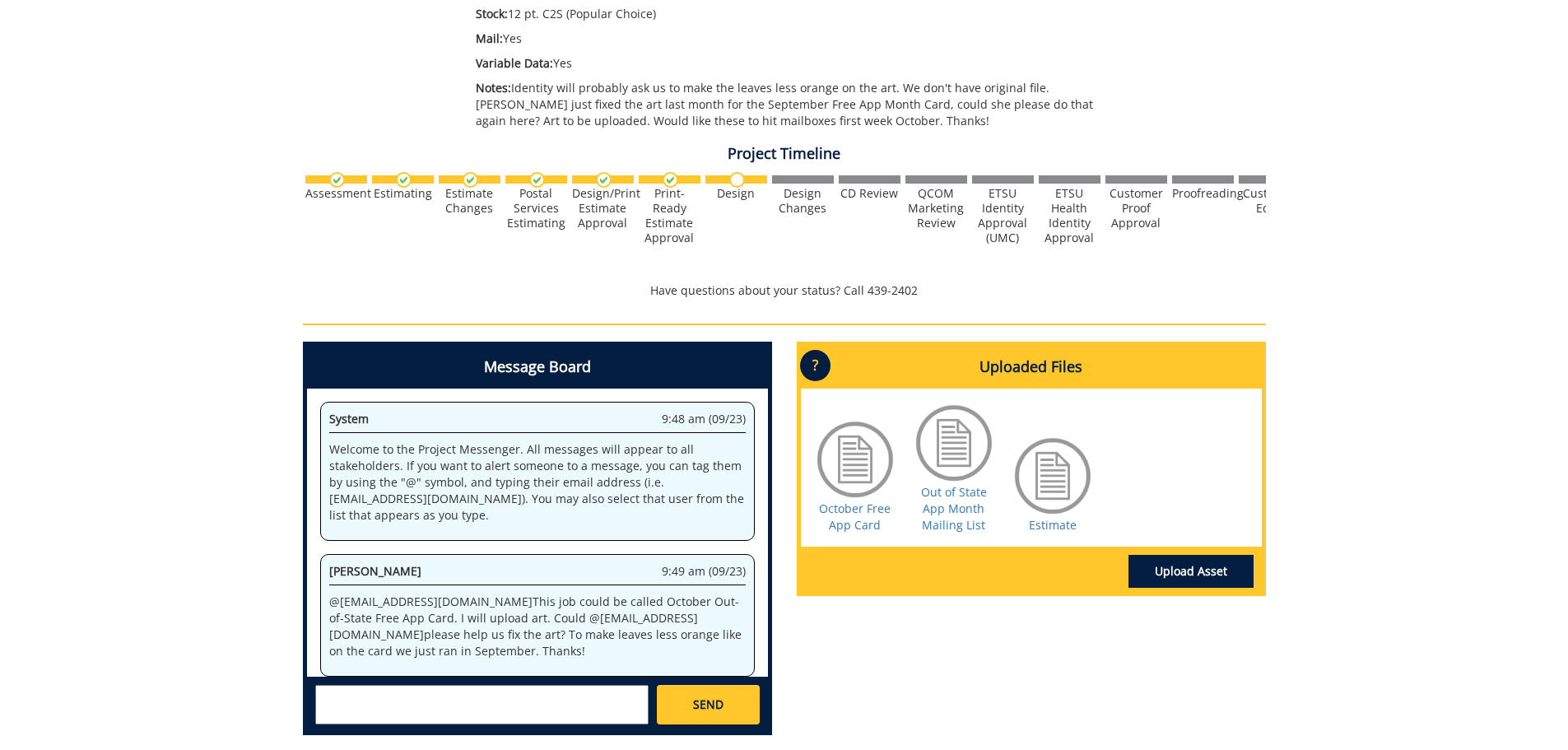
scroll to position [1260, 0]
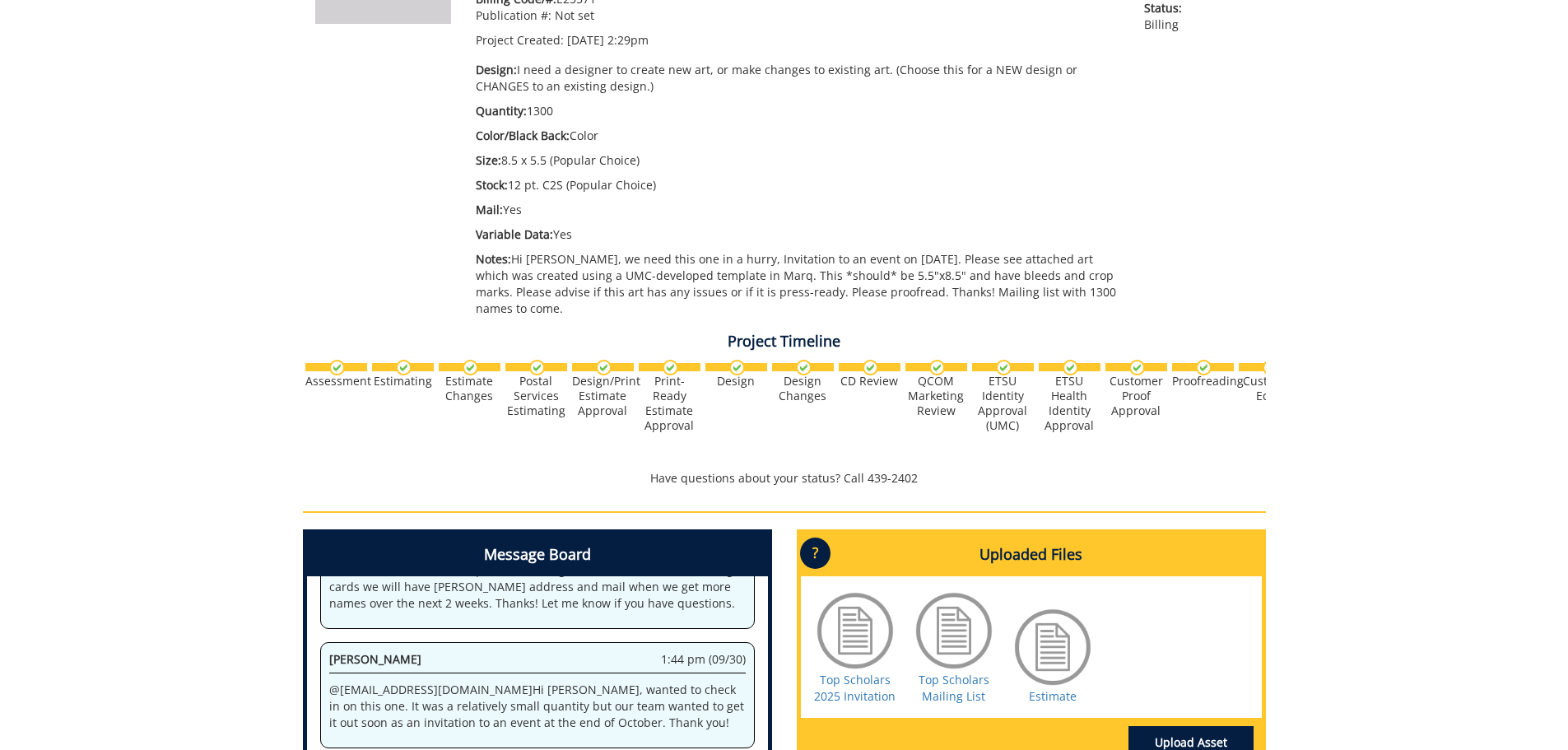
scroll to position [569, 0]
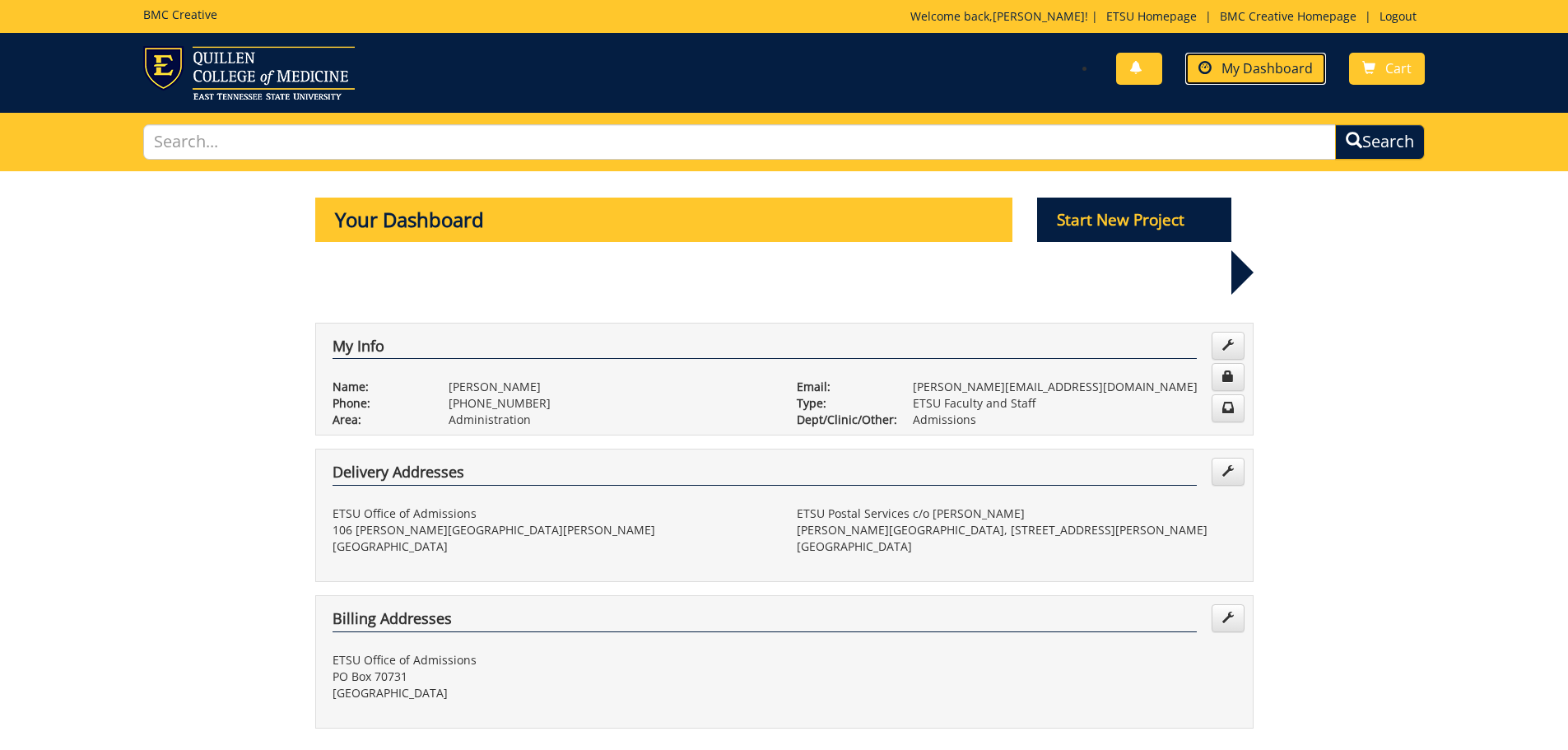
click at [1239, 69] on span "My Dashboard" at bounding box center [1267, 68] width 91 height 18
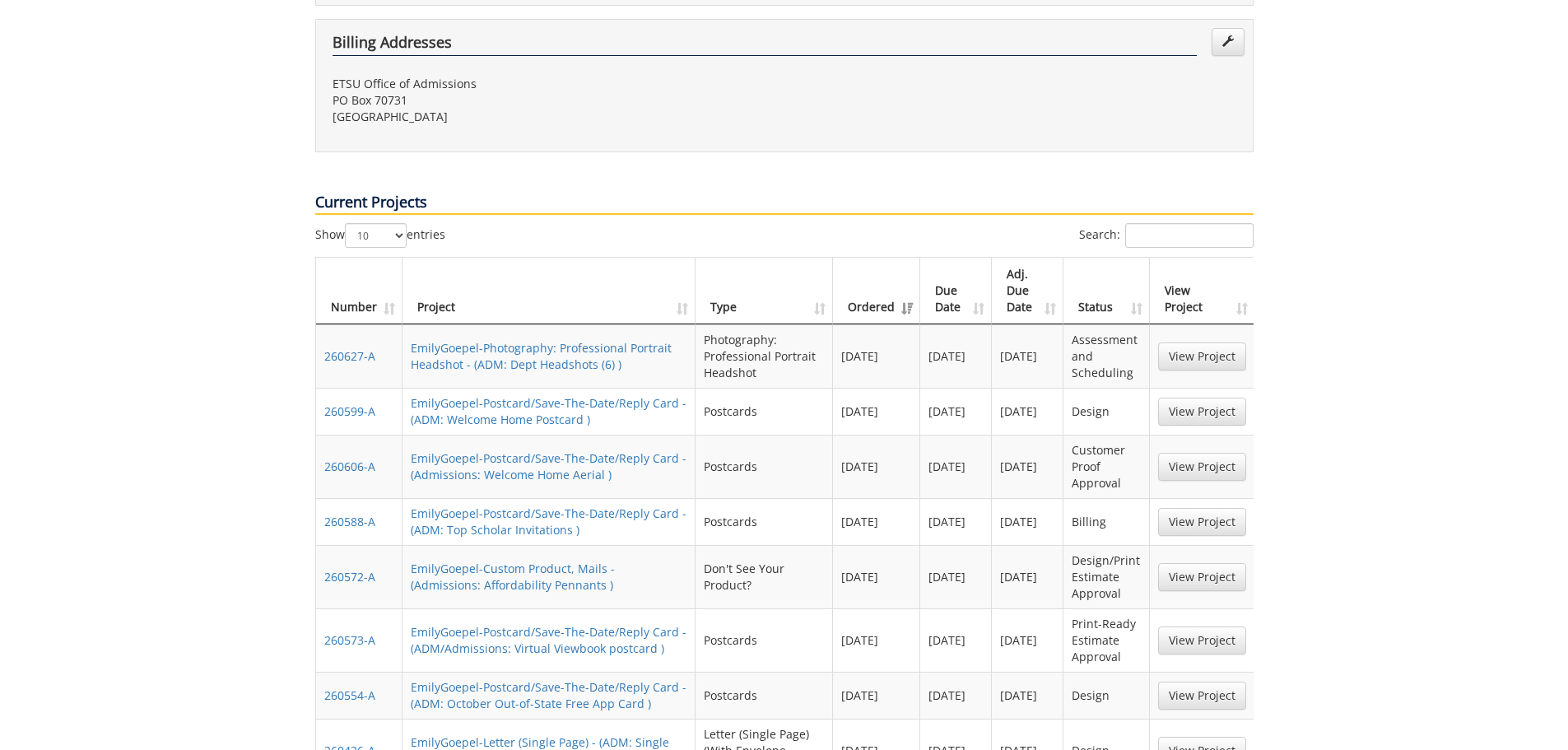
scroll to position [823, 0]
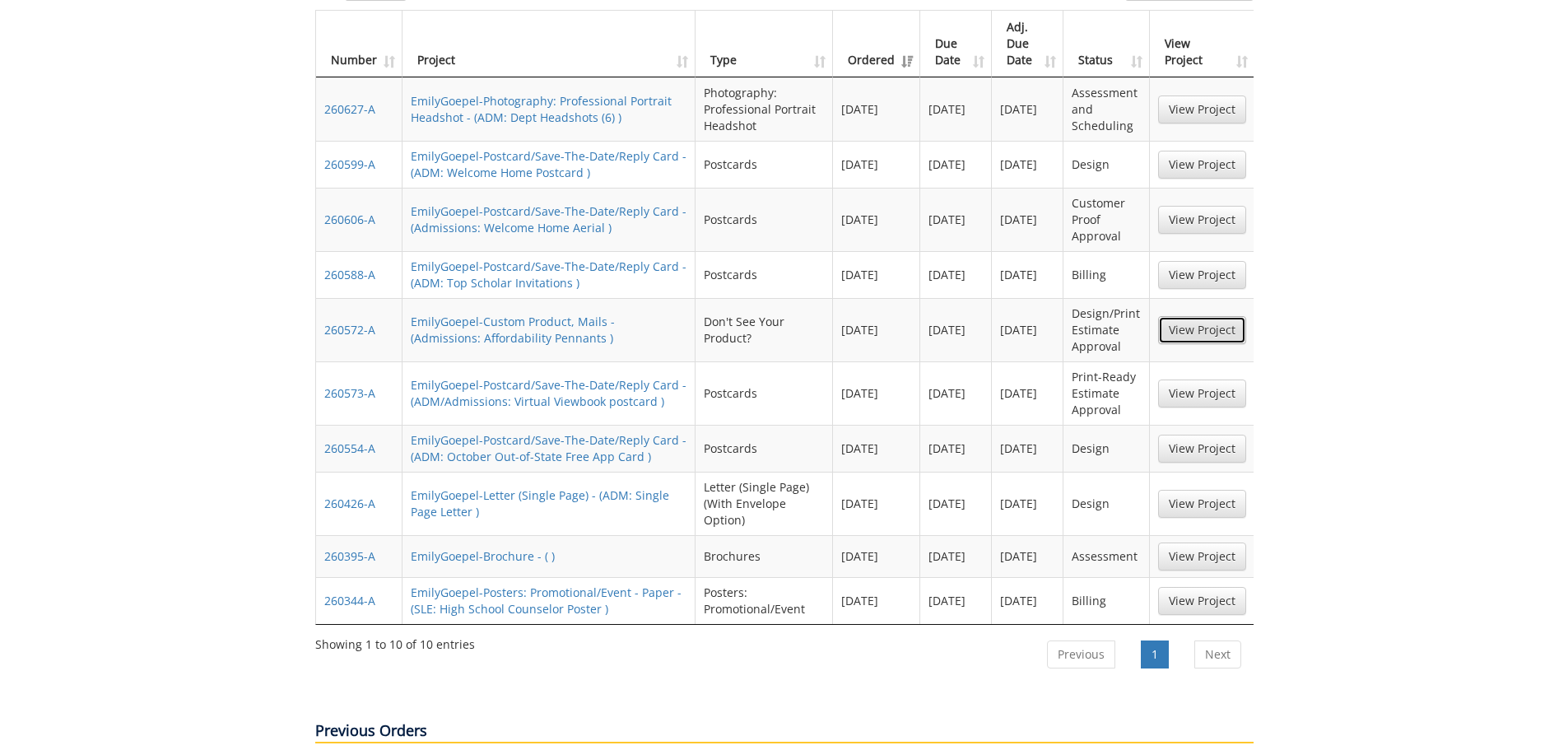
click at [1188, 316] on link "View Project" at bounding box center [1203, 330] width 88 height 28
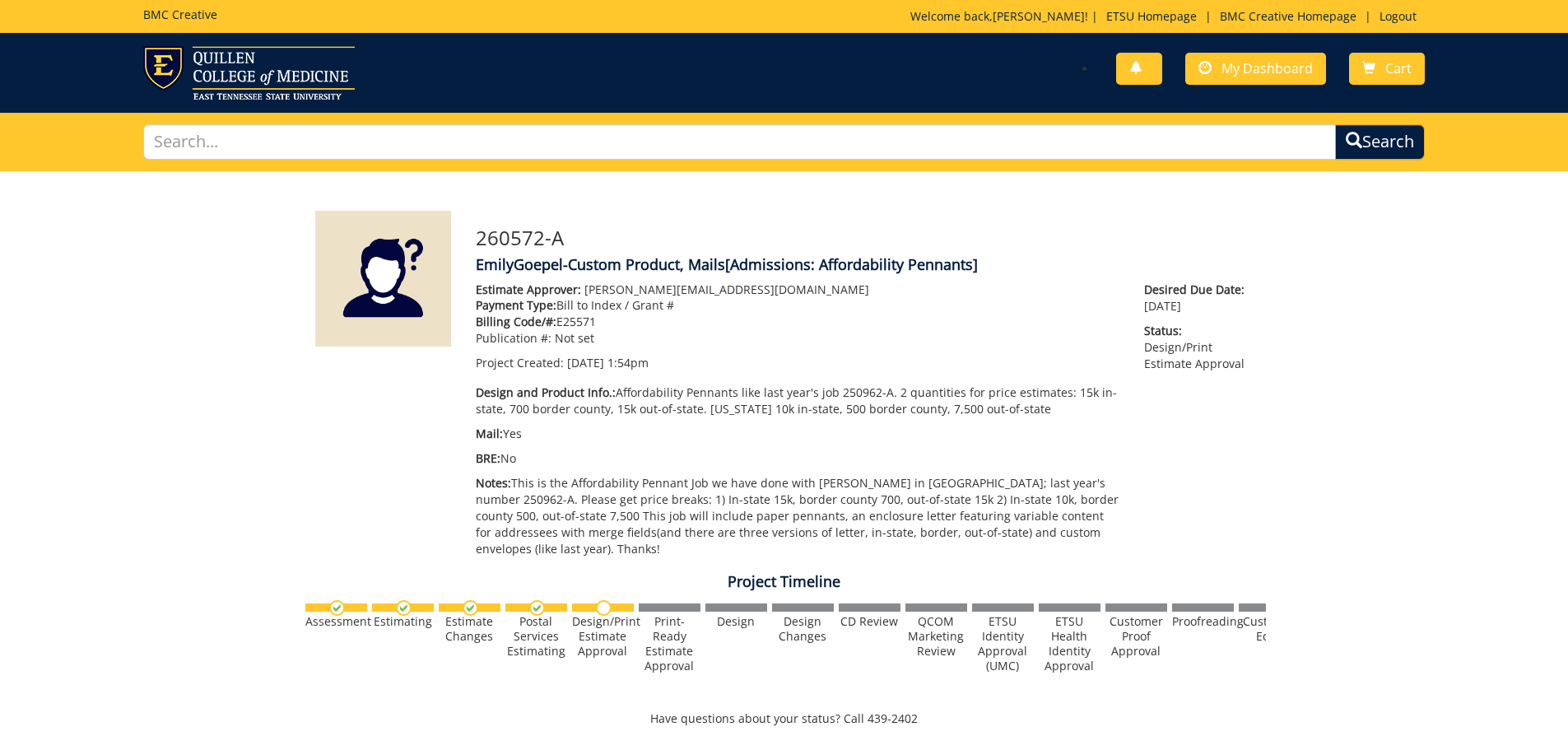
scroll to position [100, 0]
drag, startPoint x: 834, startPoint y: 392, endPoint x: 886, endPoint y: 391, distance: 52.0
click at [886, 391] on p "Design and Product Info.: Affordability Pennants like last year's job 250962-A.…" at bounding box center [798, 400] width 645 height 33
copy p "250962-A"
click at [1234, 64] on span "My Dashboard" at bounding box center [1267, 68] width 91 height 18
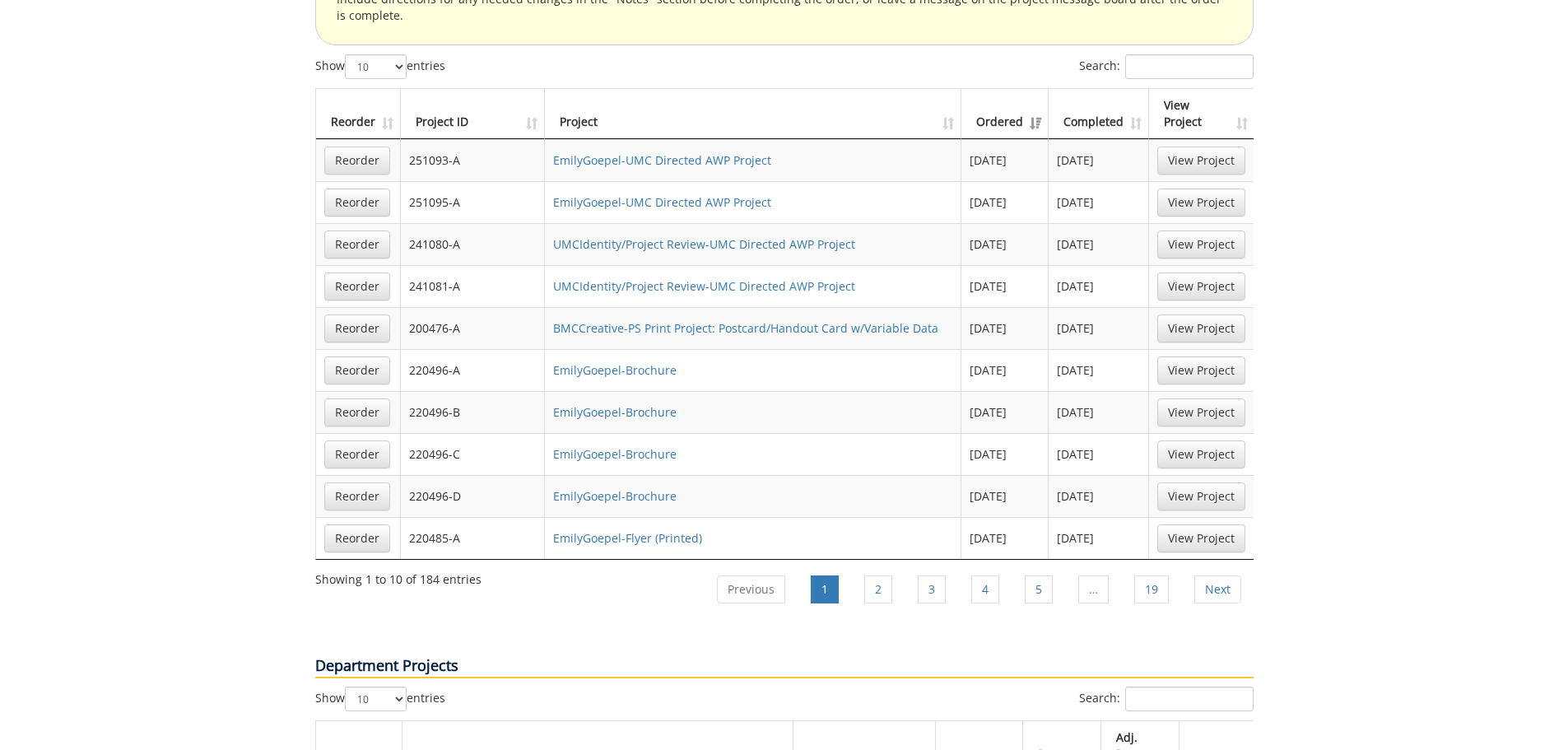
scroll to position [1810, 0]
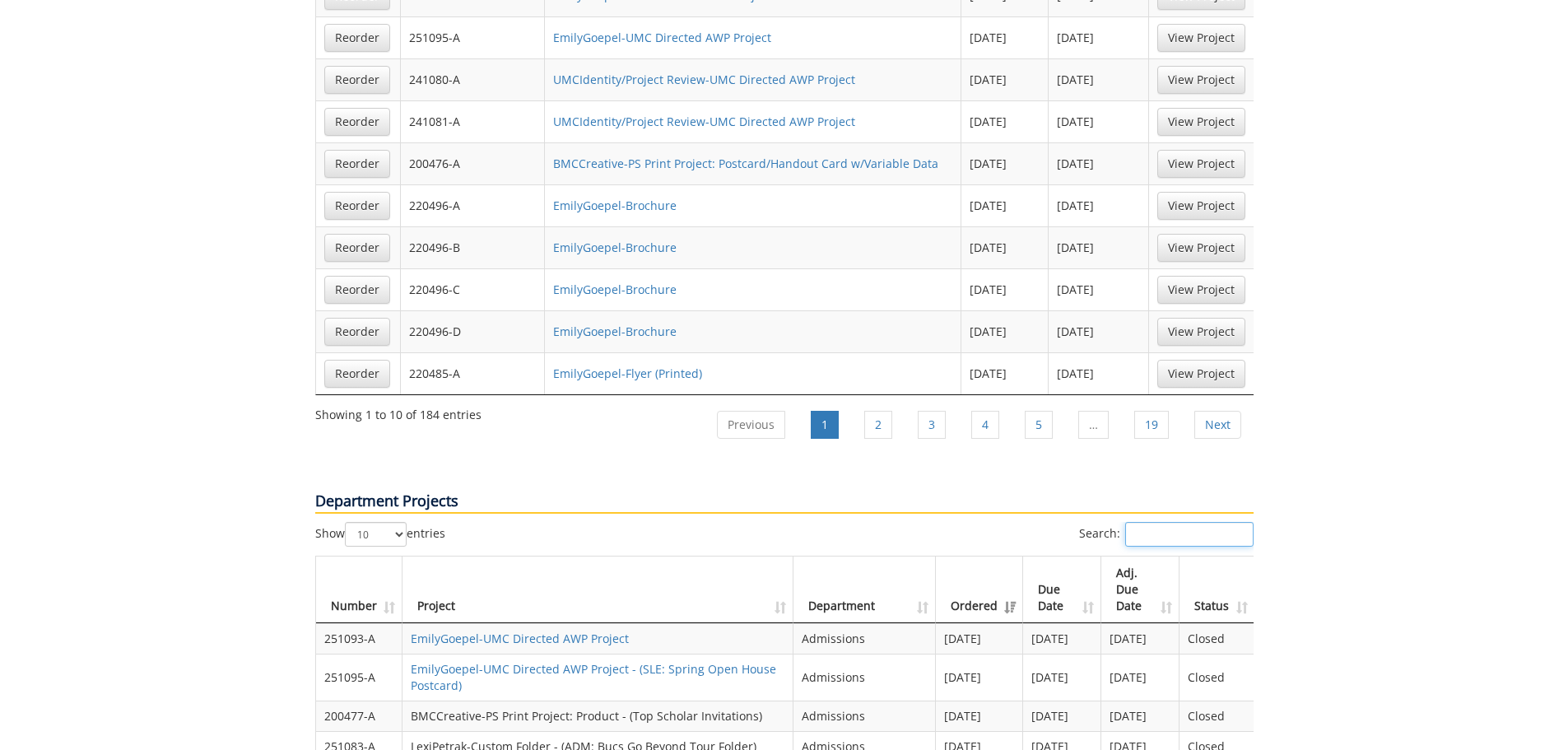
click at [1147, 522] on input "Search:" at bounding box center [1189, 534] width 128 height 25
paste input "250962-A"
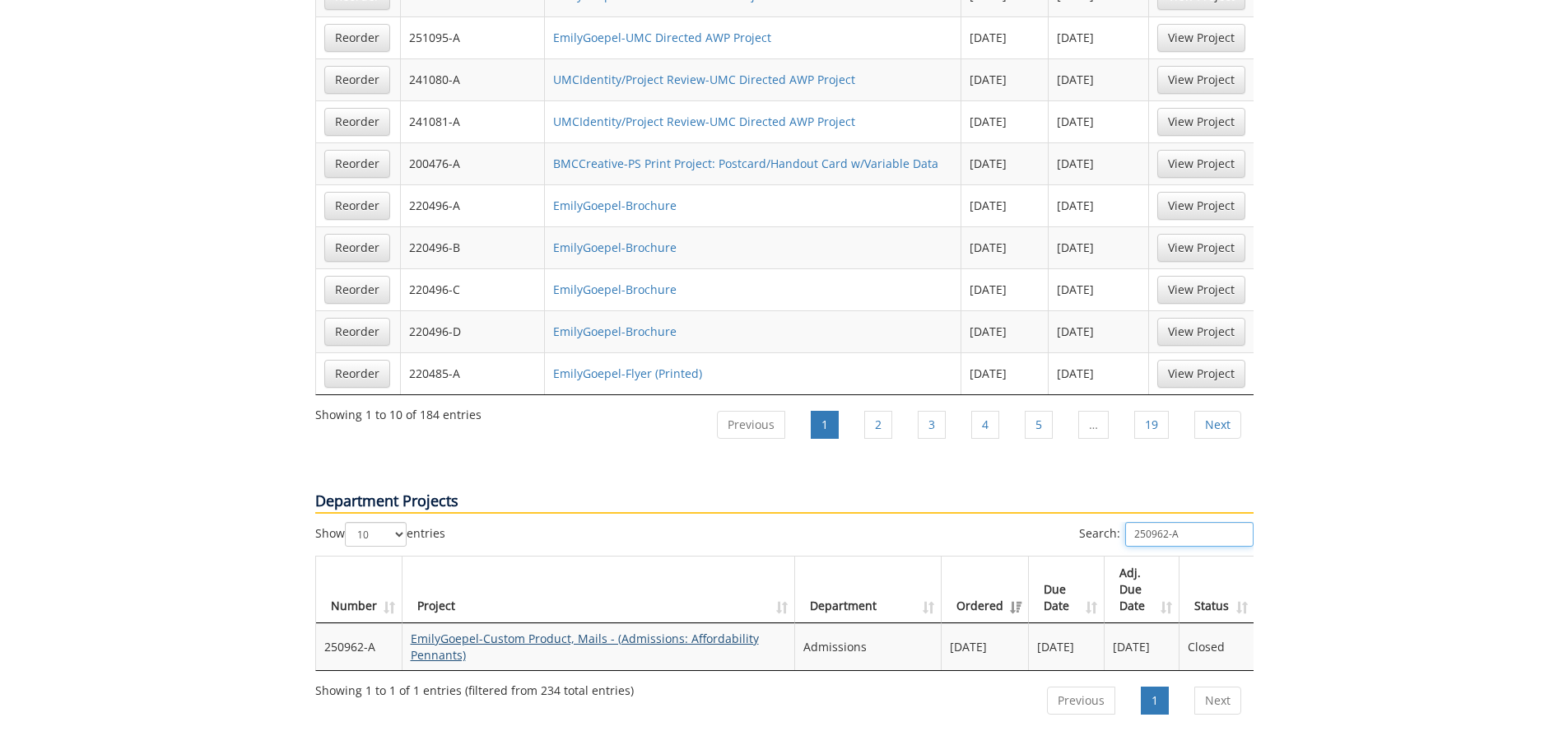
type input "250962-A"
click at [647, 630] on link "EmilyGoepel-Custom Product, Mails - (Admissions: Affordability Pennants)" at bounding box center [585, 647] width 348 height 33
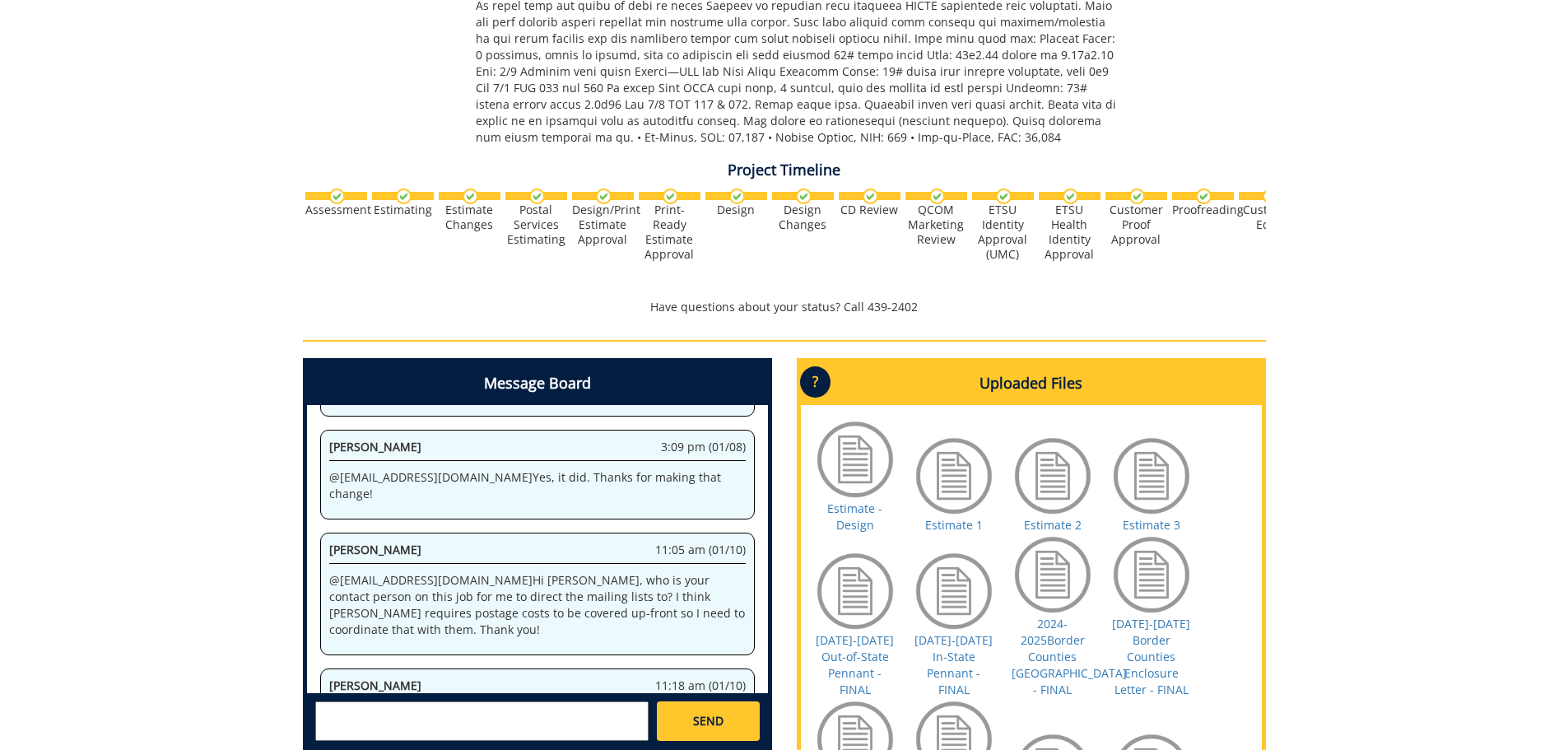
scroll to position [823, 0]
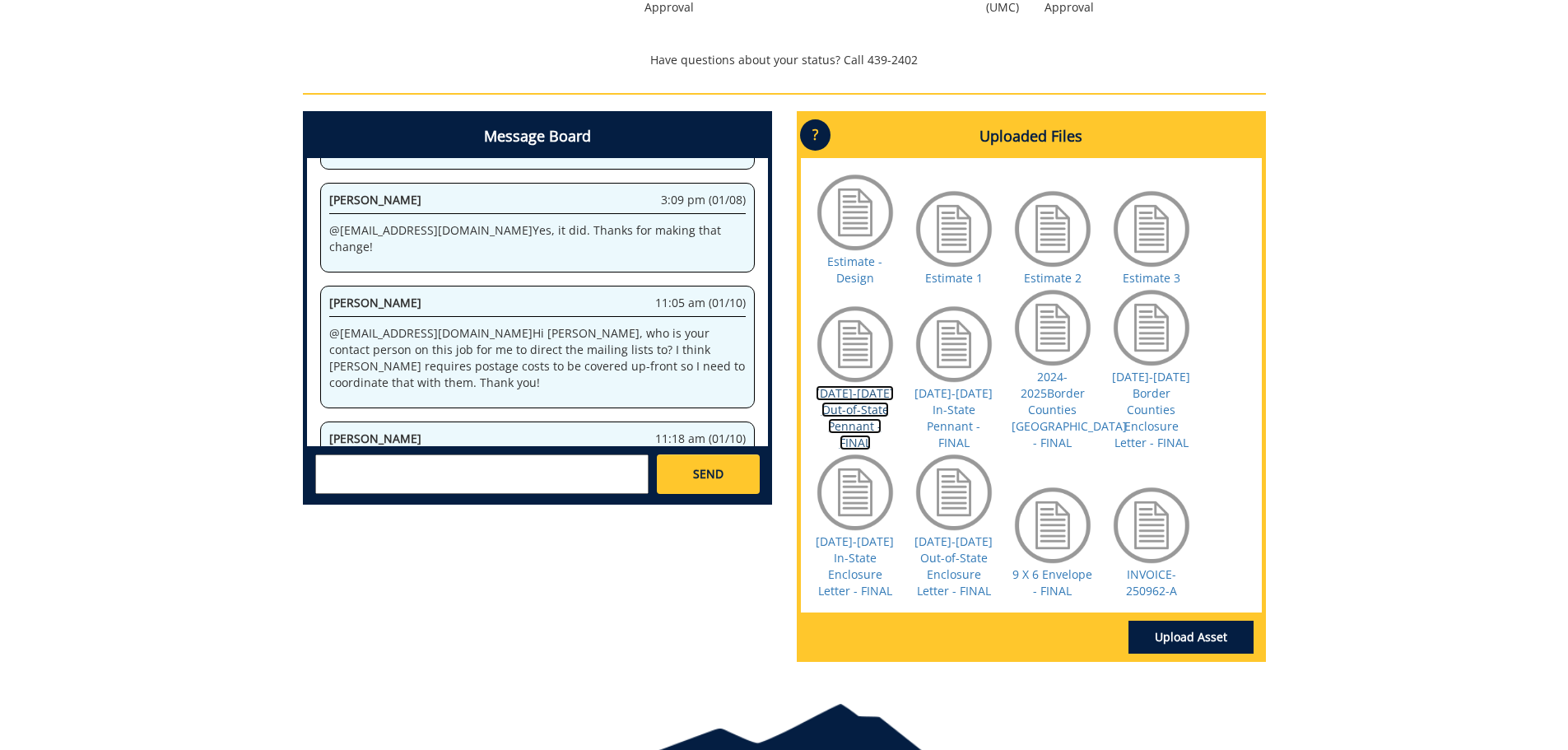
click at [861, 433] on link "[DATE]-[DATE] Out-of-State Pennant - FINAL" at bounding box center [855, 418] width 79 height 65
click at [960, 430] on link "2024-2025 In-State Pennant - FINAL" at bounding box center [954, 418] width 79 height 65
click at [960, 431] on link "2024-2025 In-State Pennant - FINAL" at bounding box center [954, 418] width 79 height 65
click at [1049, 431] on link "2024-2025Border Counties Pennant - FINAL" at bounding box center [1070, 409] width 115 height 81
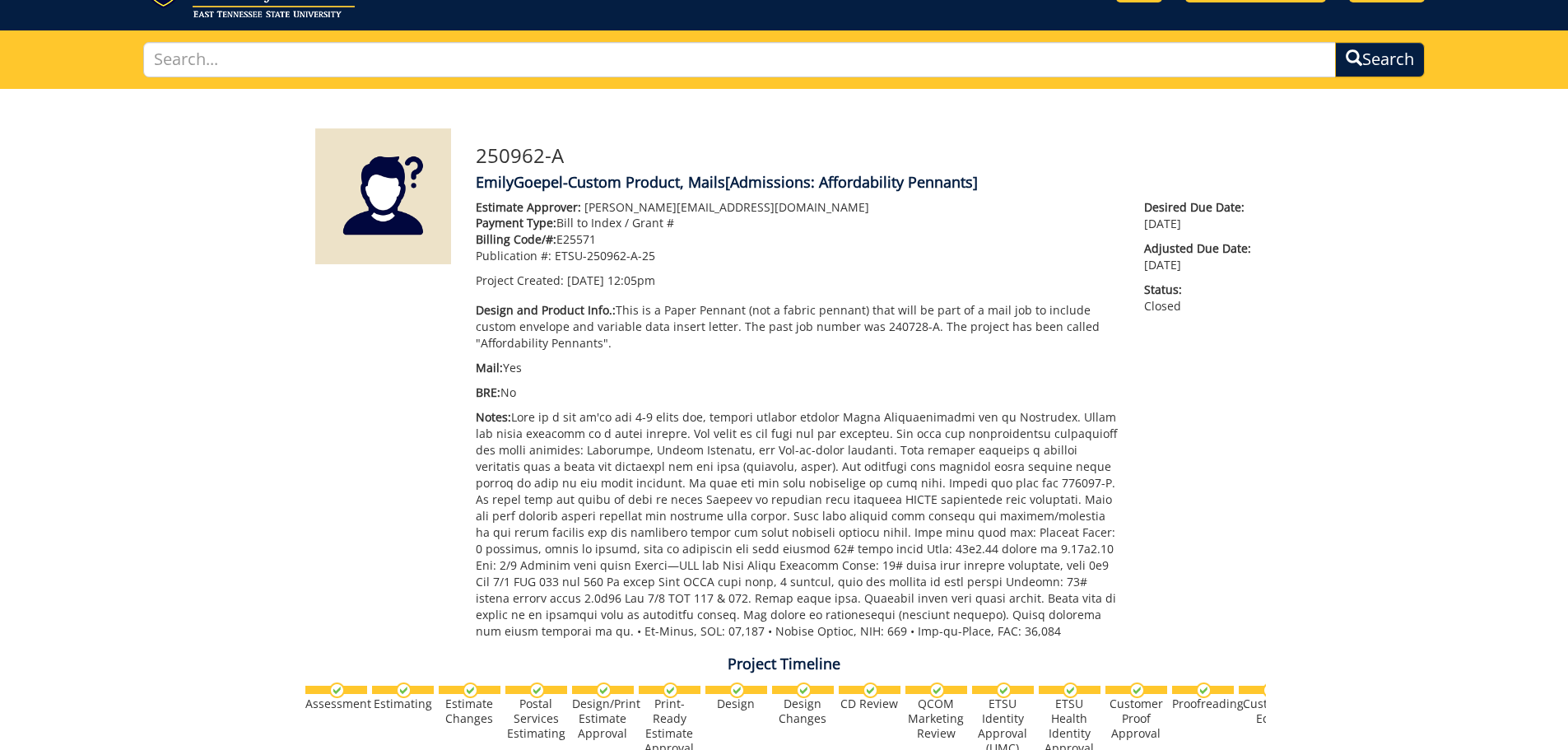
scroll to position [0, 0]
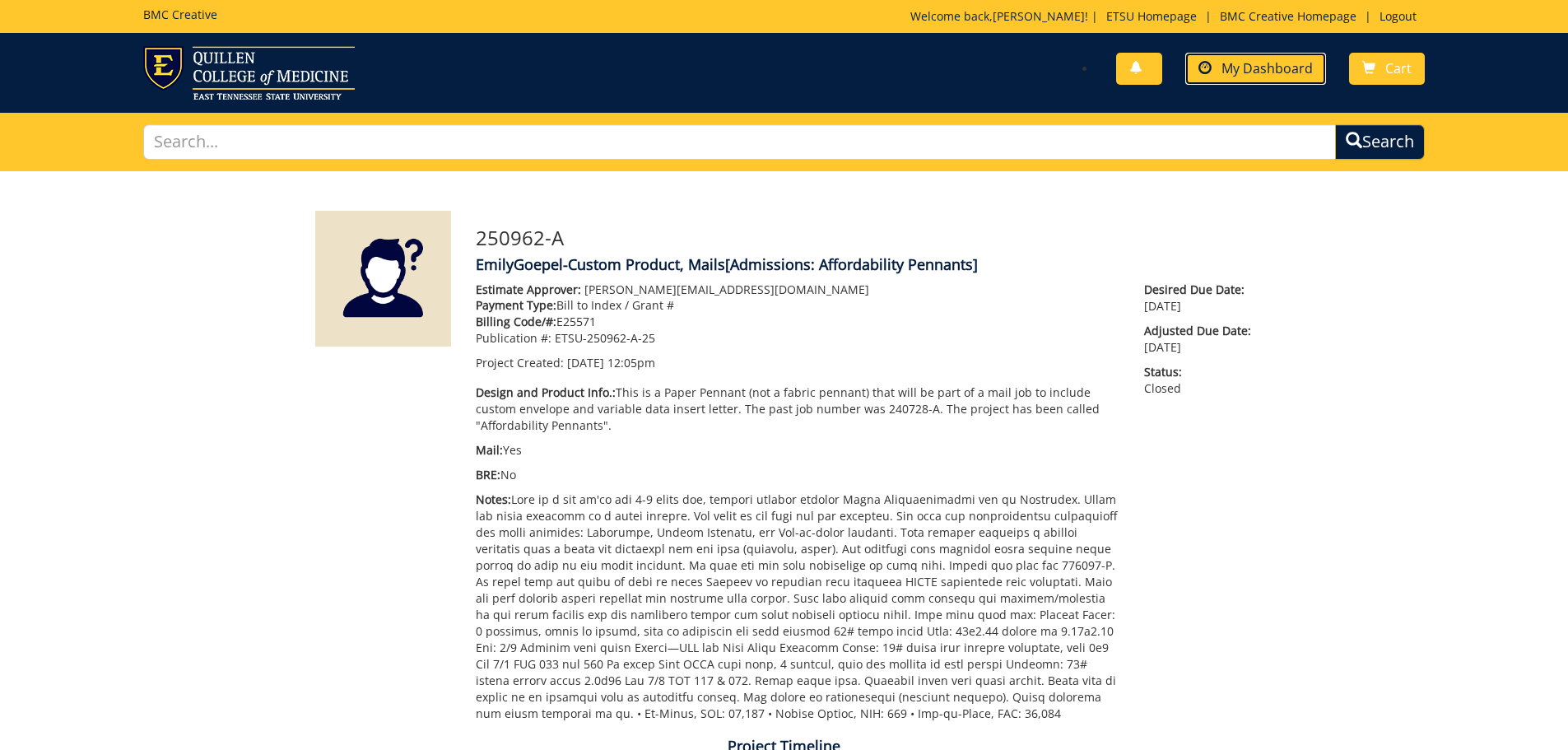
click at [1290, 84] on link "My Dashboard" at bounding box center [1256, 69] width 141 height 33
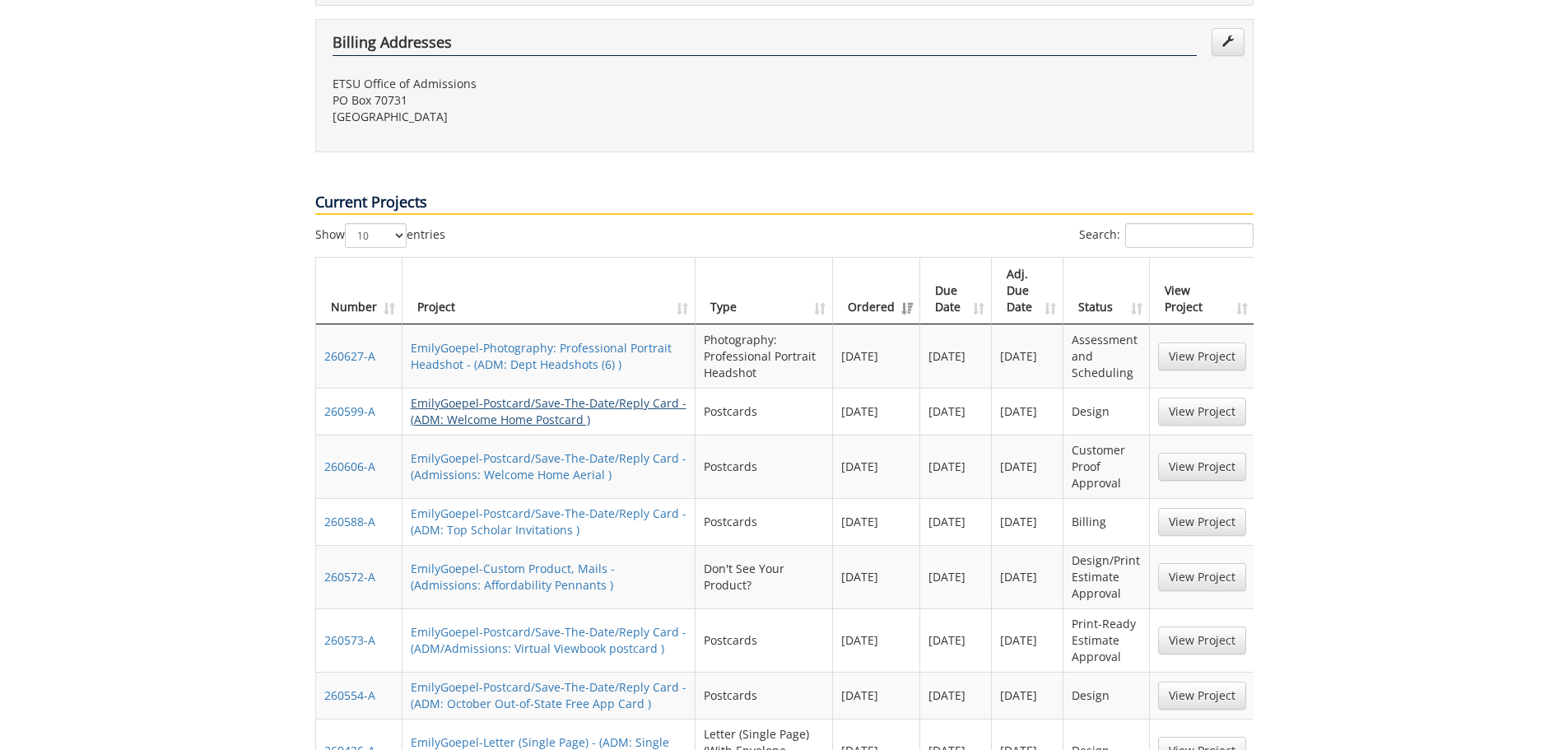
scroll to position [658, 0]
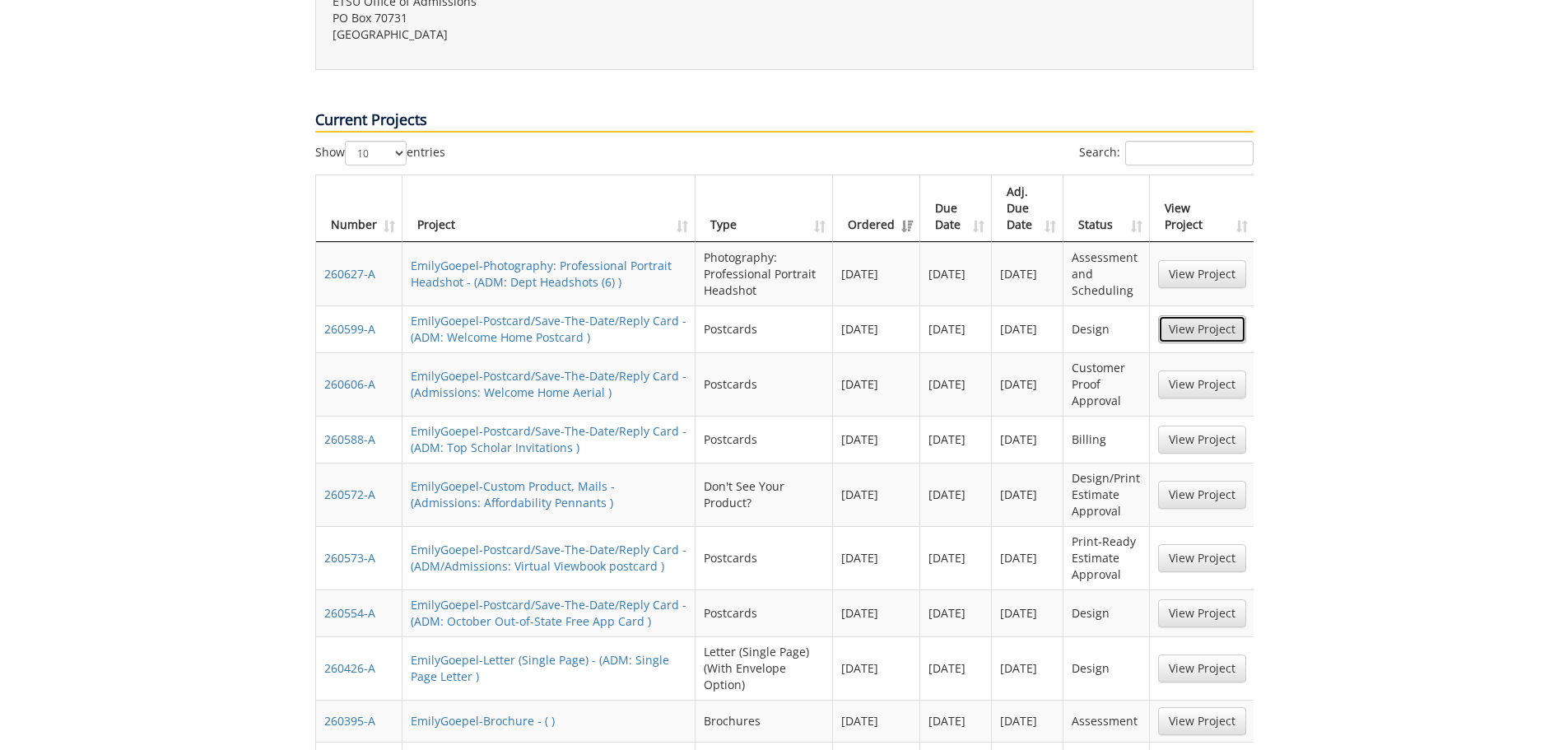
click at [1219, 315] on link "View Project" at bounding box center [1203, 329] width 88 height 28
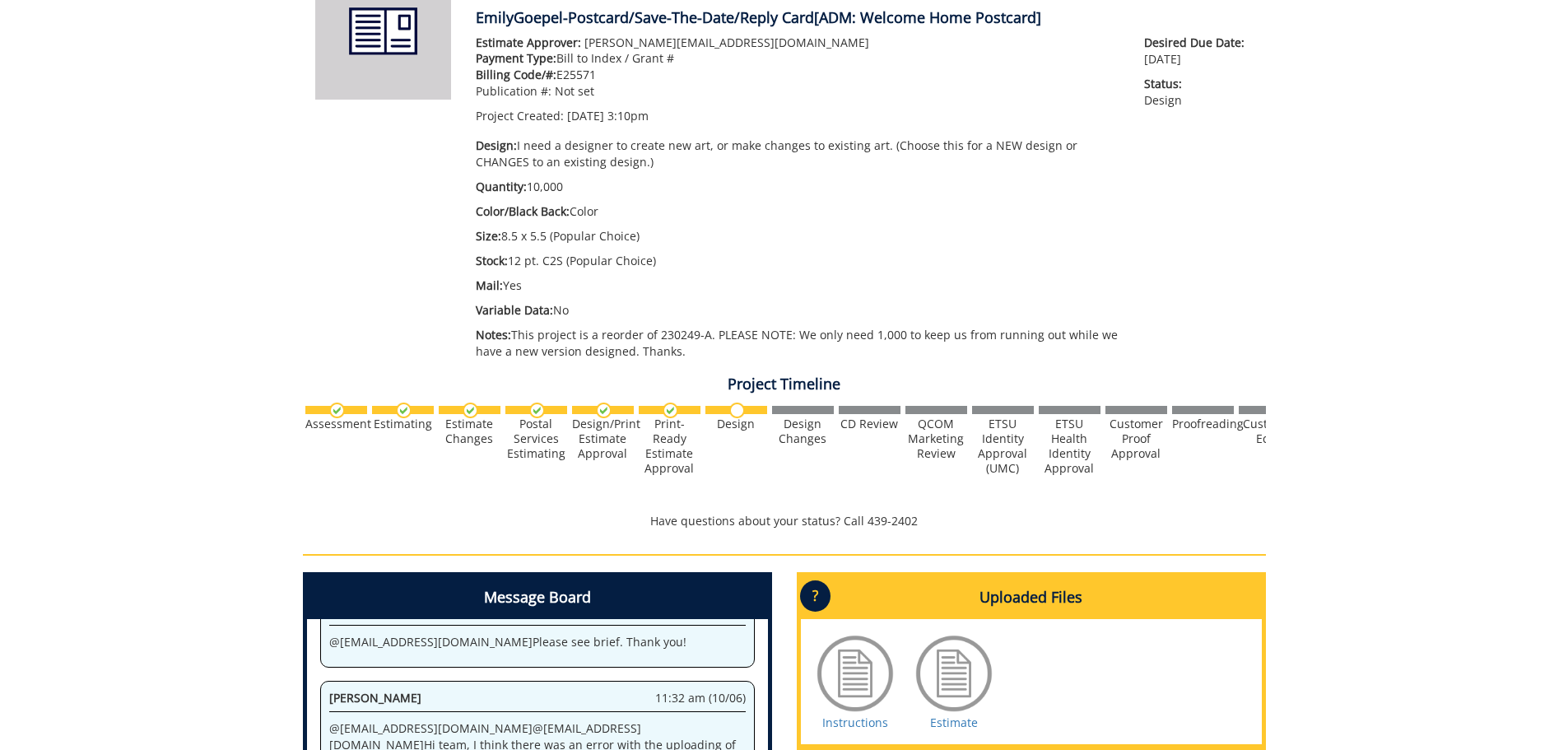
scroll to position [493, 0]
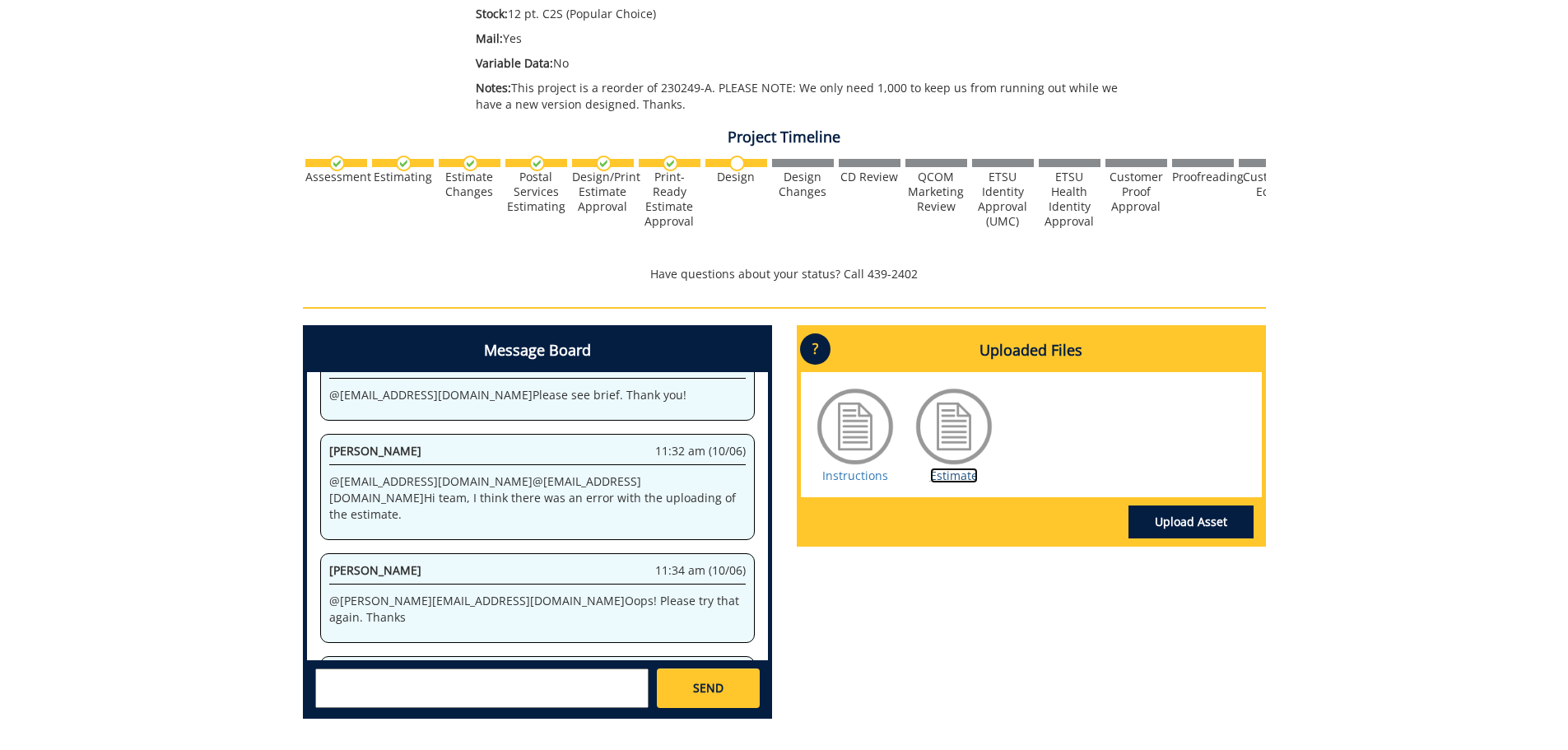
click at [942, 476] on link "Estimate" at bounding box center [955, 475] width 48 height 15
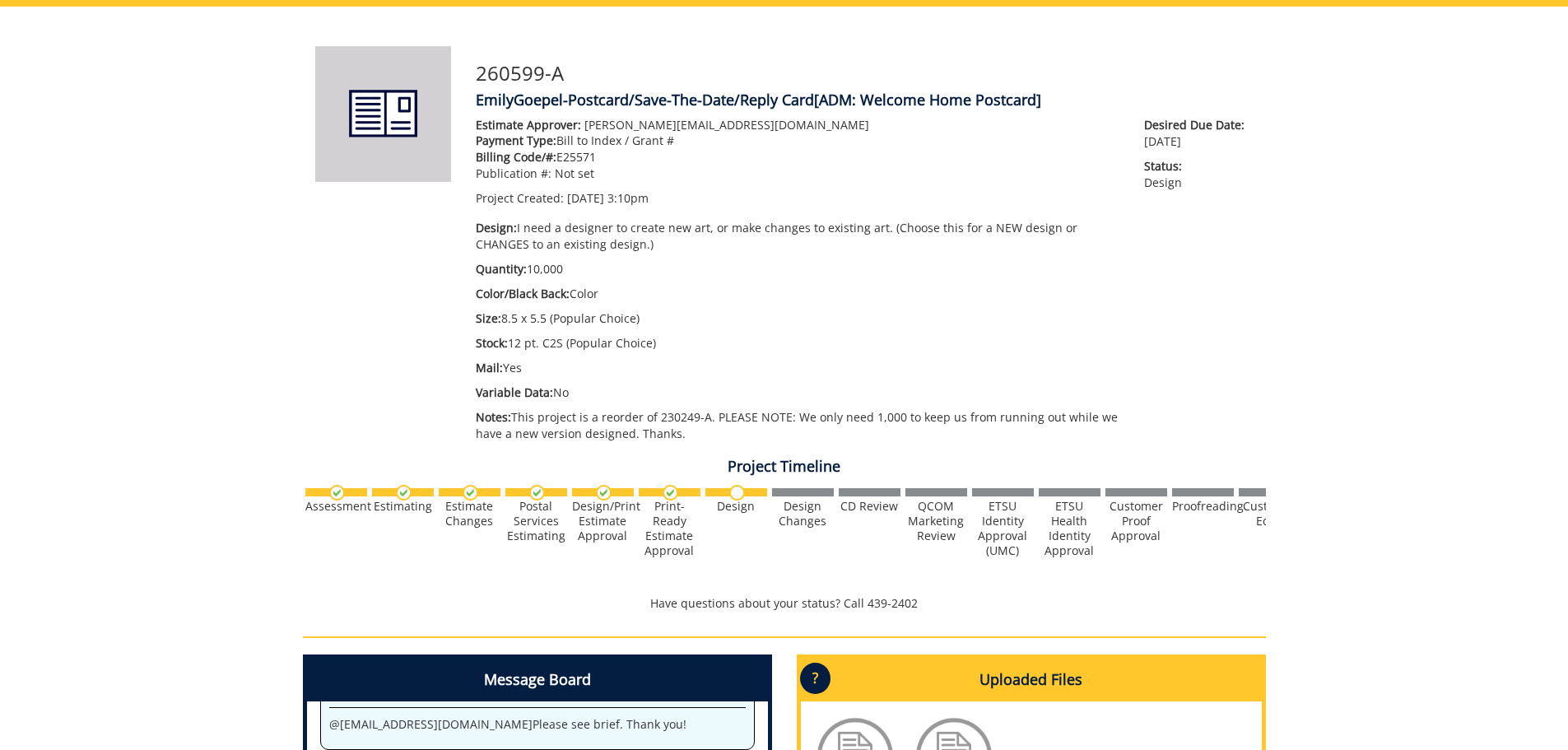
scroll to position [0, 0]
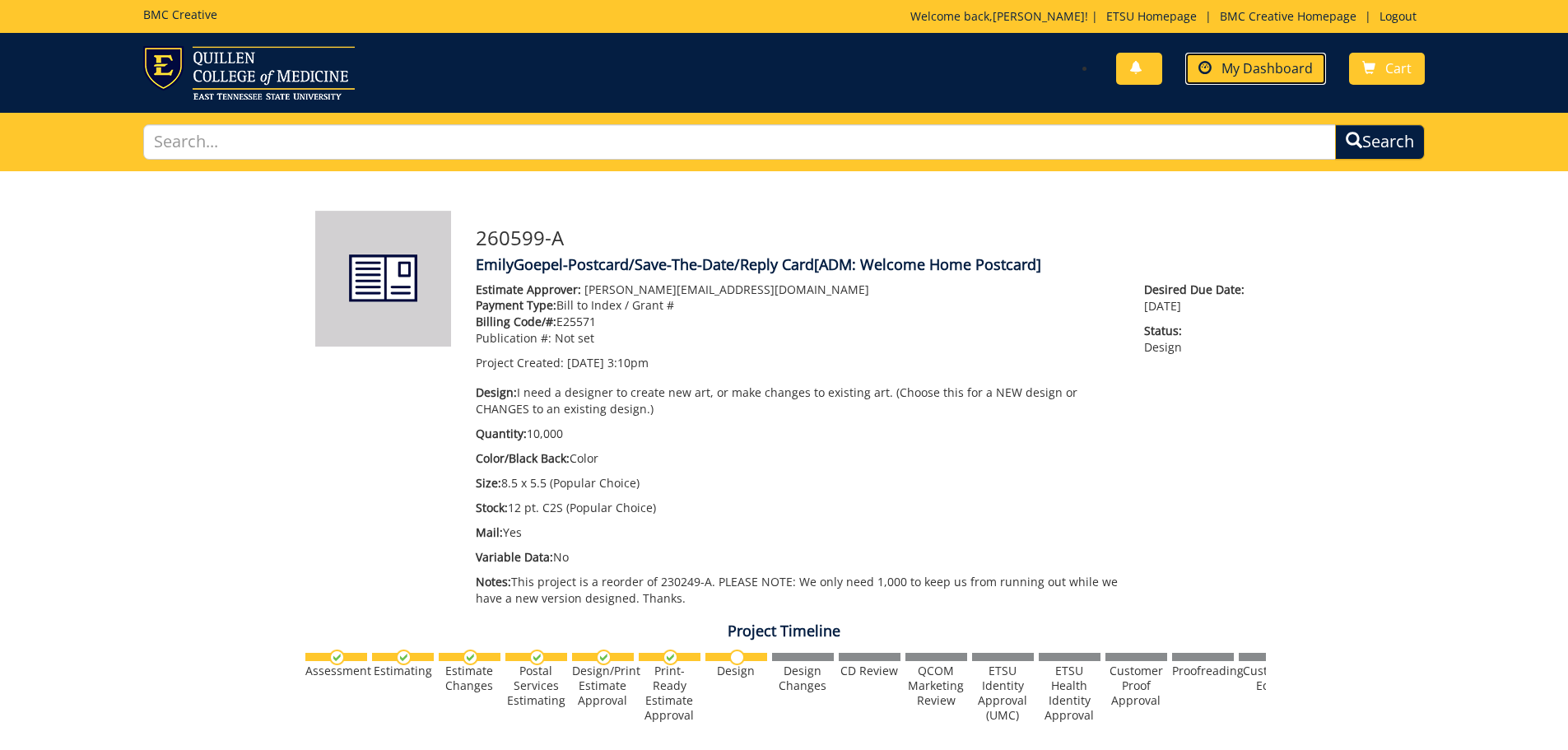
click at [1284, 72] on span "My Dashboard" at bounding box center [1267, 68] width 91 height 18
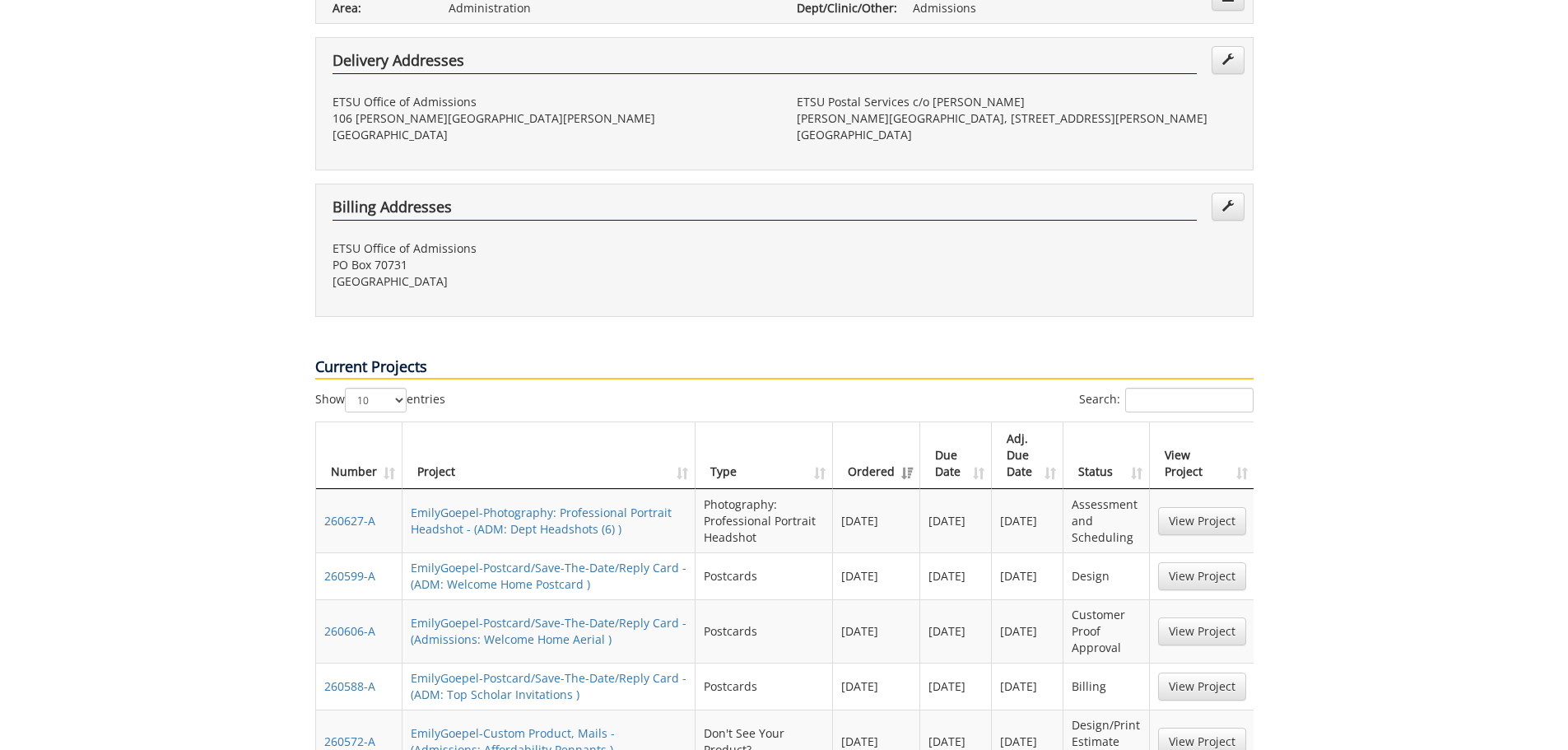
scroll to position [658, 0]
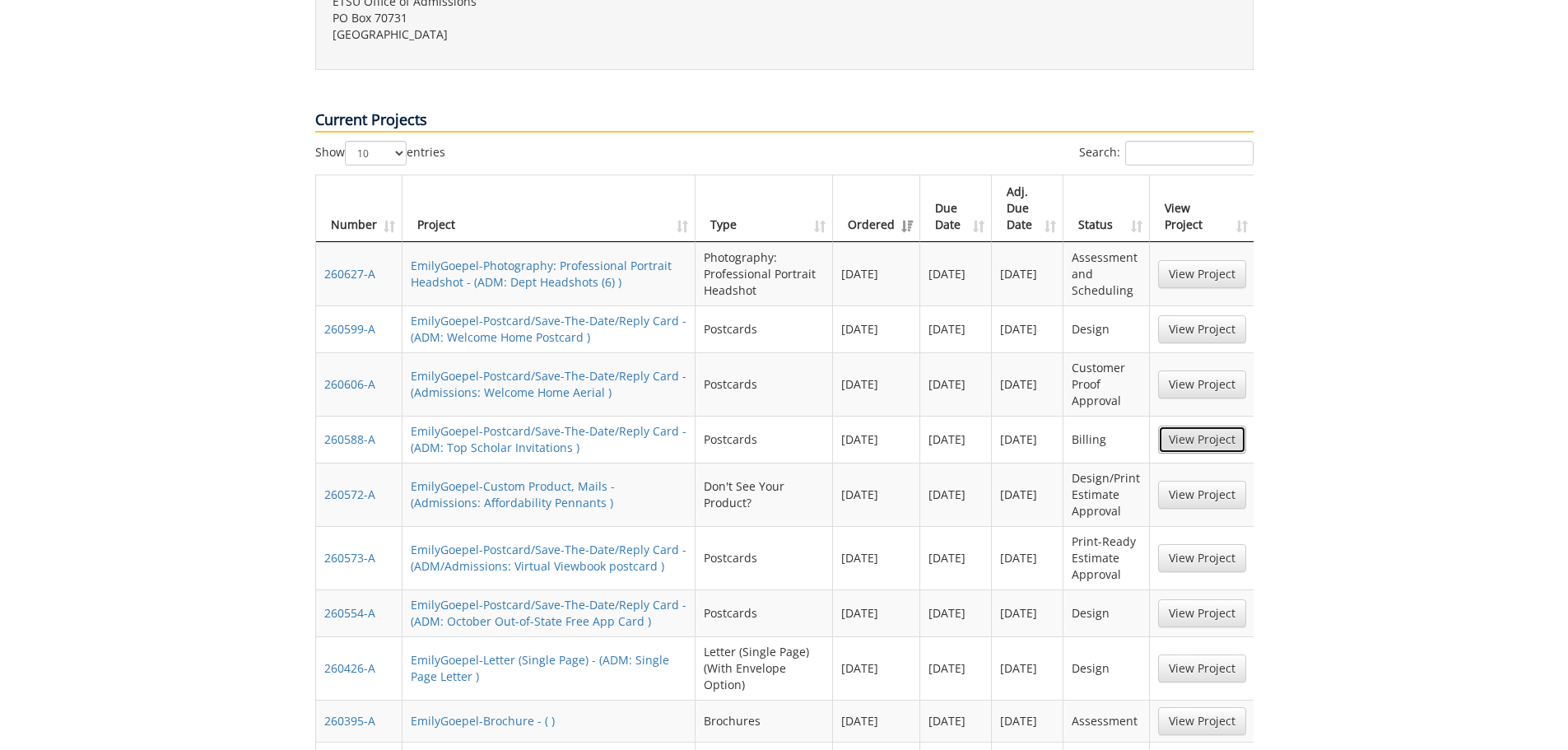
click at [1179, 425] on link "View Project" at bounding box center [1203, 439] width 88 height 28
click at [1220, 544] on link "View Project" at bounding box center [1203, 557] width 88 height 28
click at [1186, 599] on link "View Project" at bounding box center [1203, 612] width 88 height 28
click at [1193, 654] on link "View Project" at bounding box center [1203, 668] width 88 height 28
click at [1200, 707] on link "View Project" at bounding box center [1203, 720] width 88 height 28
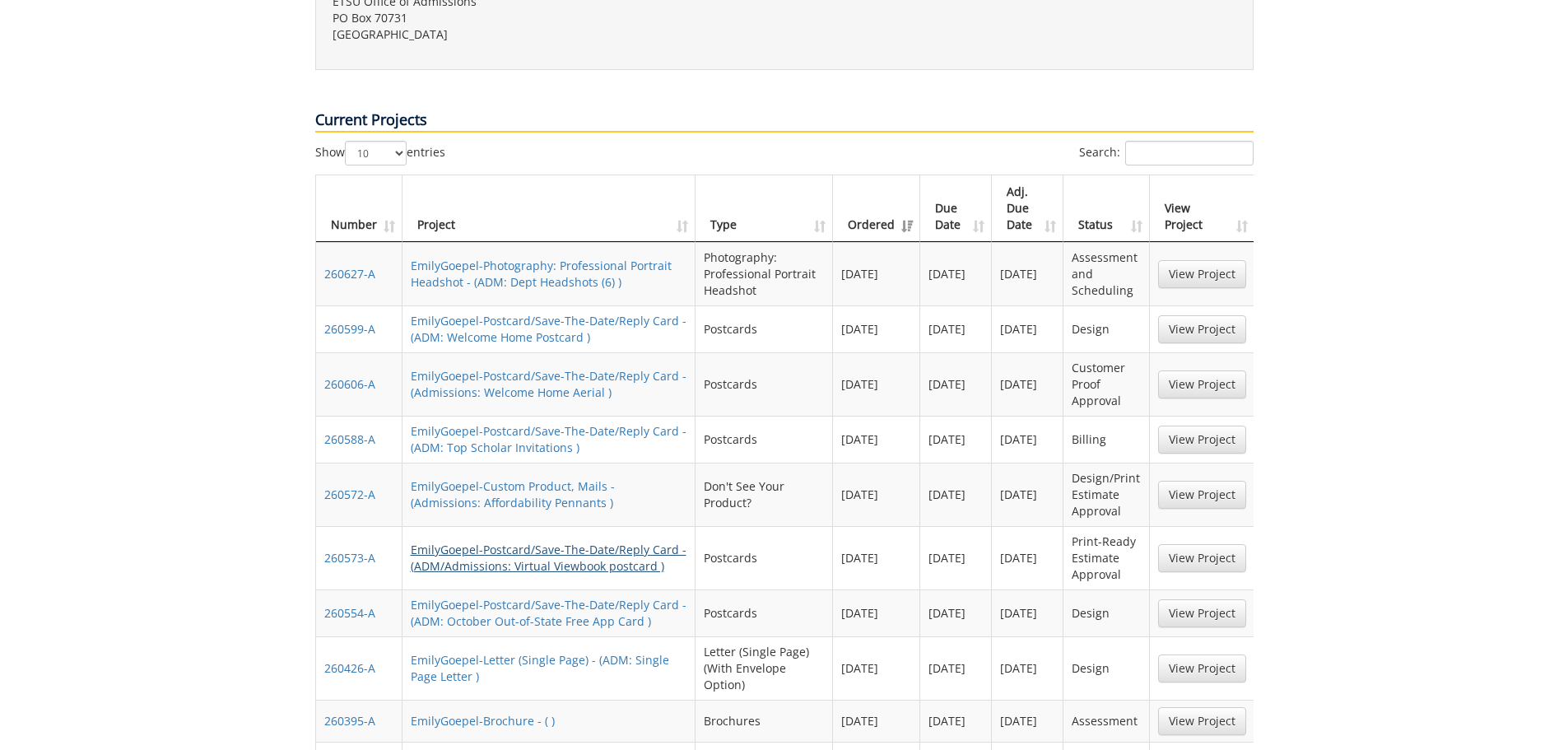
scroll to position [740, 0]
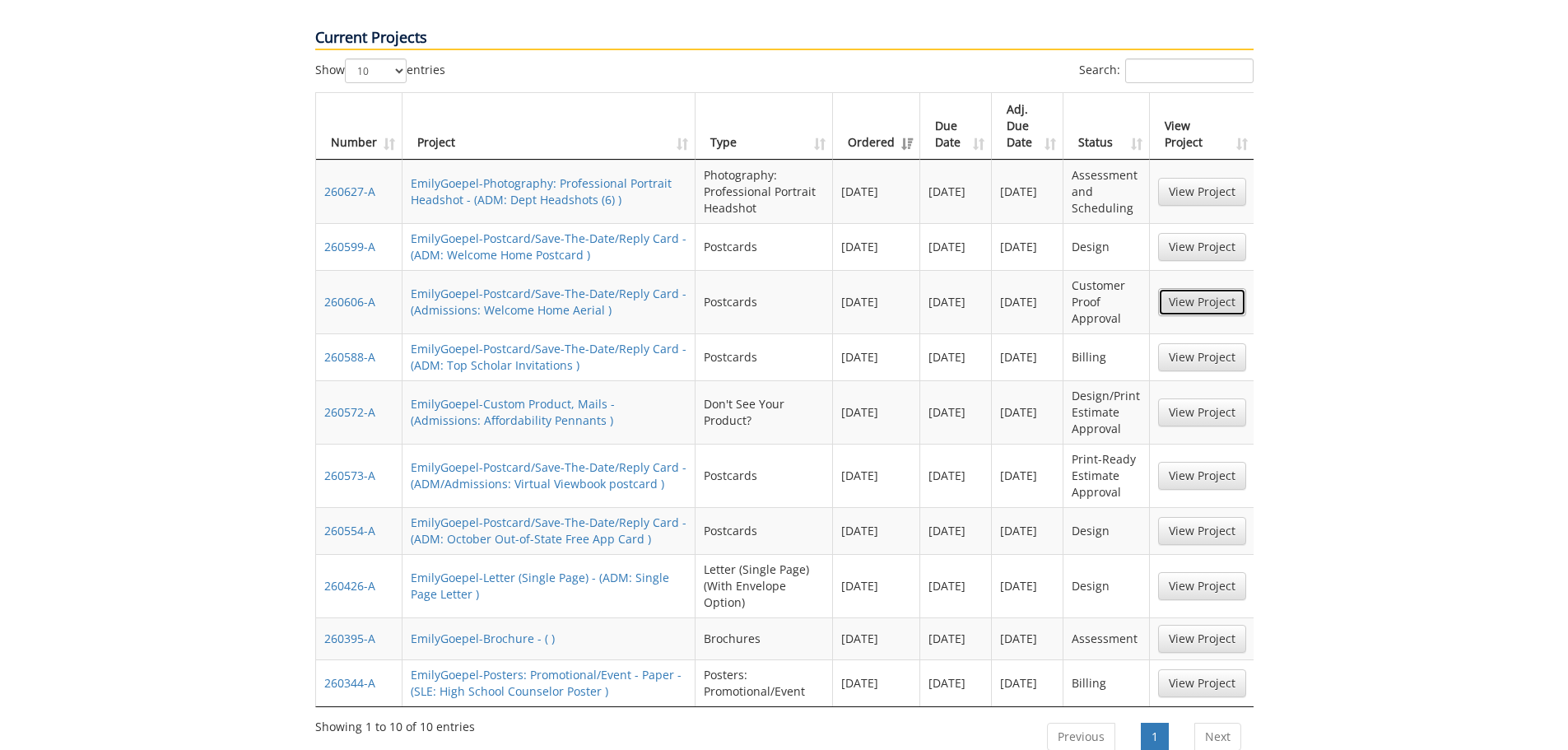
click at [1238, 288] on link "View Project" at bounding box center [1203, 302] width 88 height 28
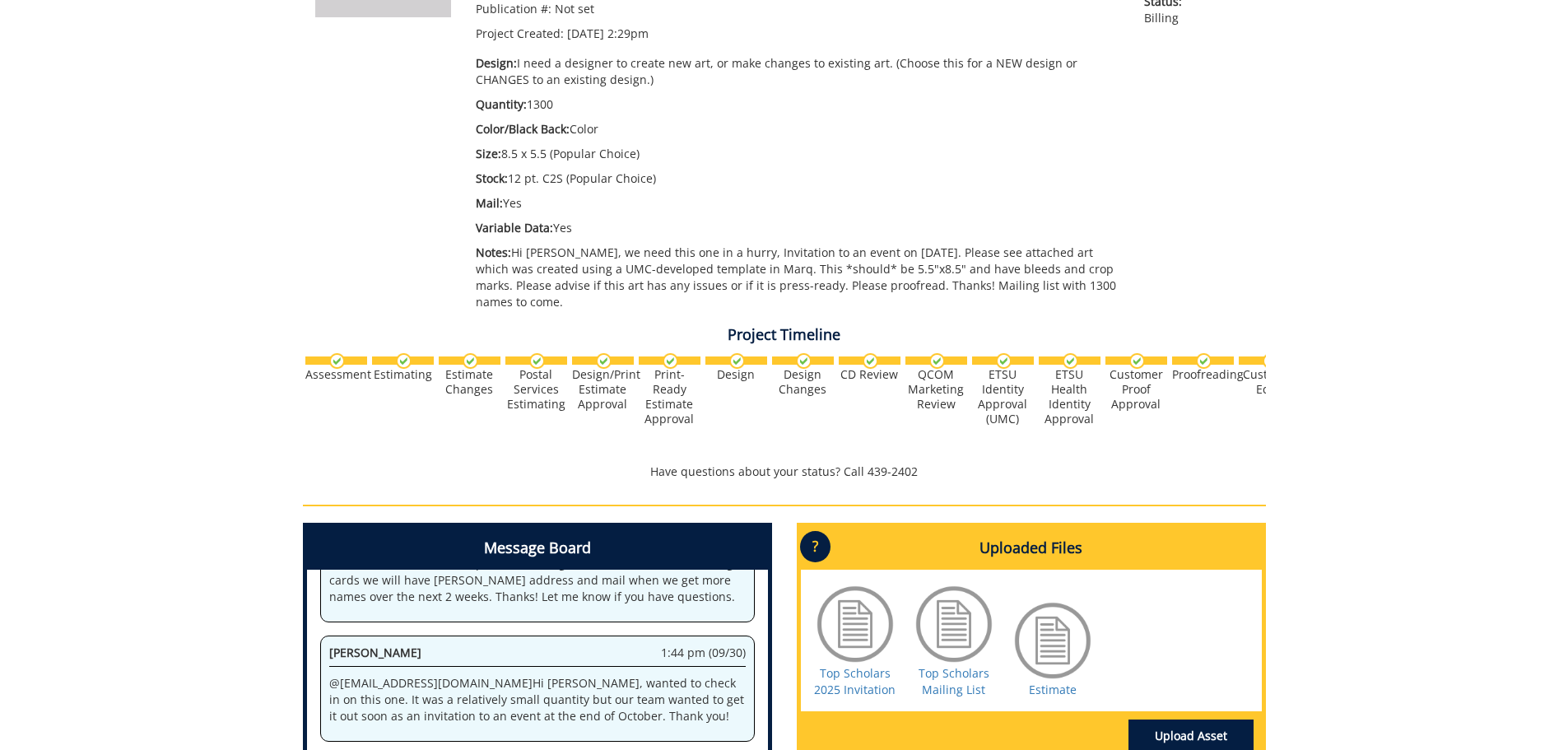
scroll to position [493, 0]
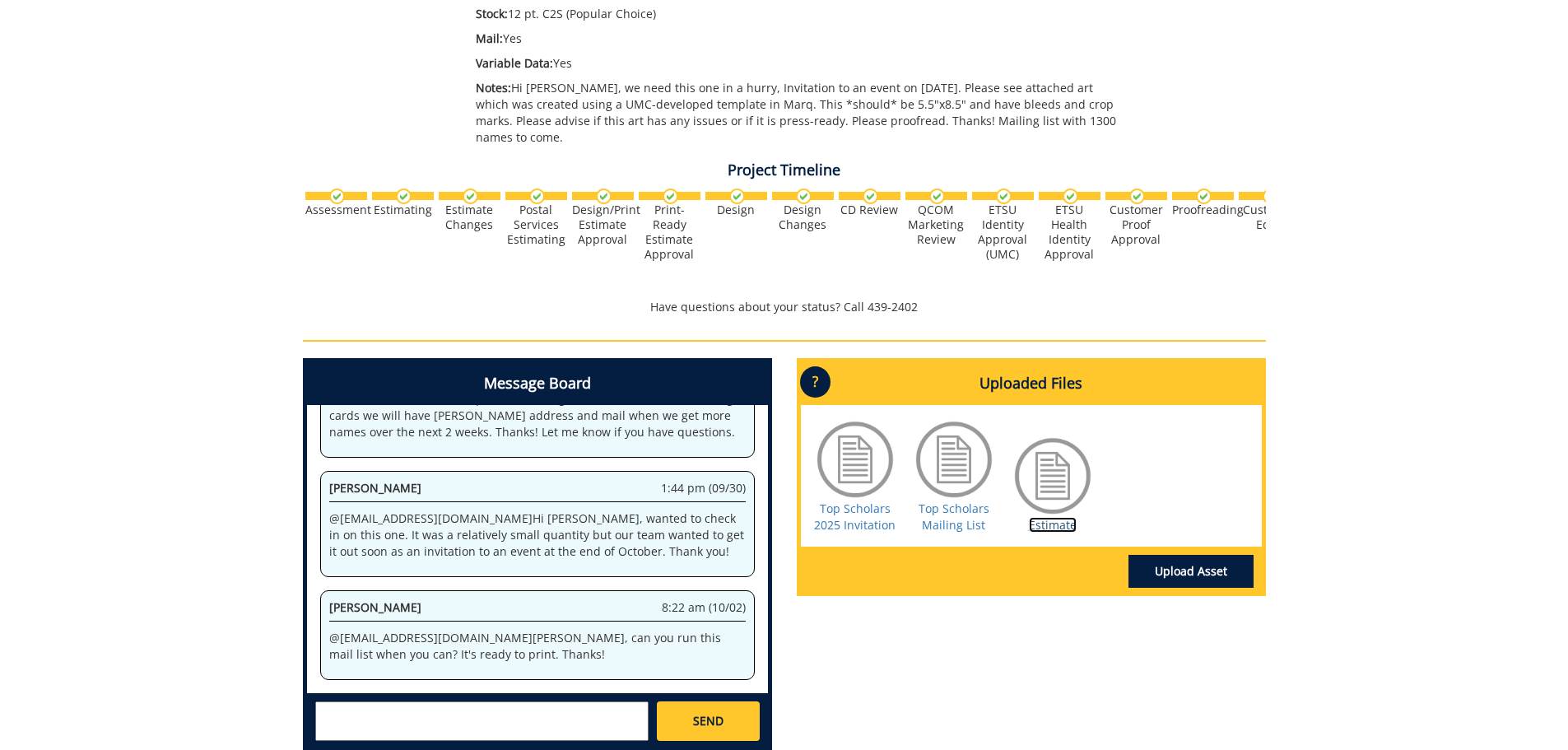
click at [1054, 516] on link "Estimate" at bounding box center [1053, 524] width 48 height 15
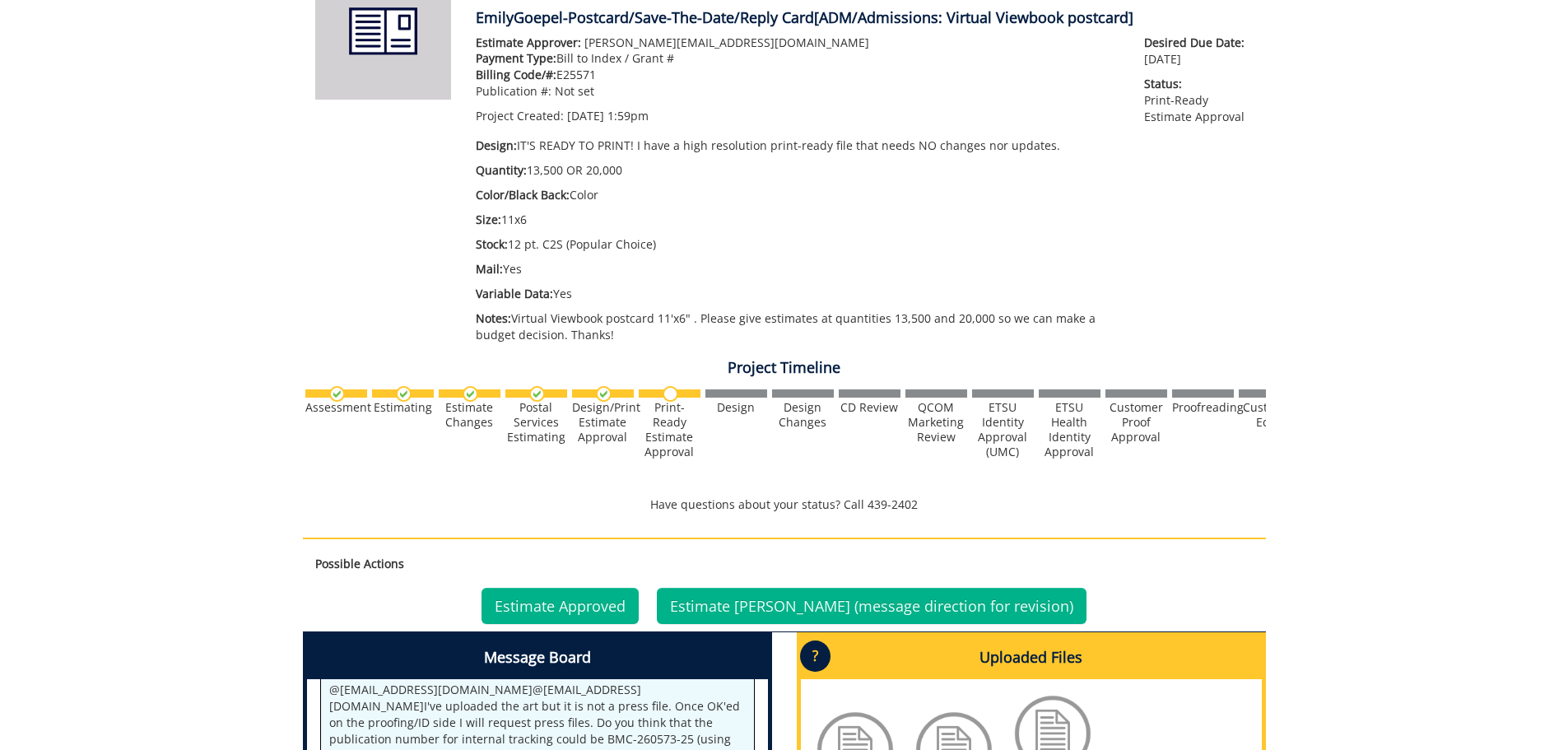
scroll to position [493, 0]
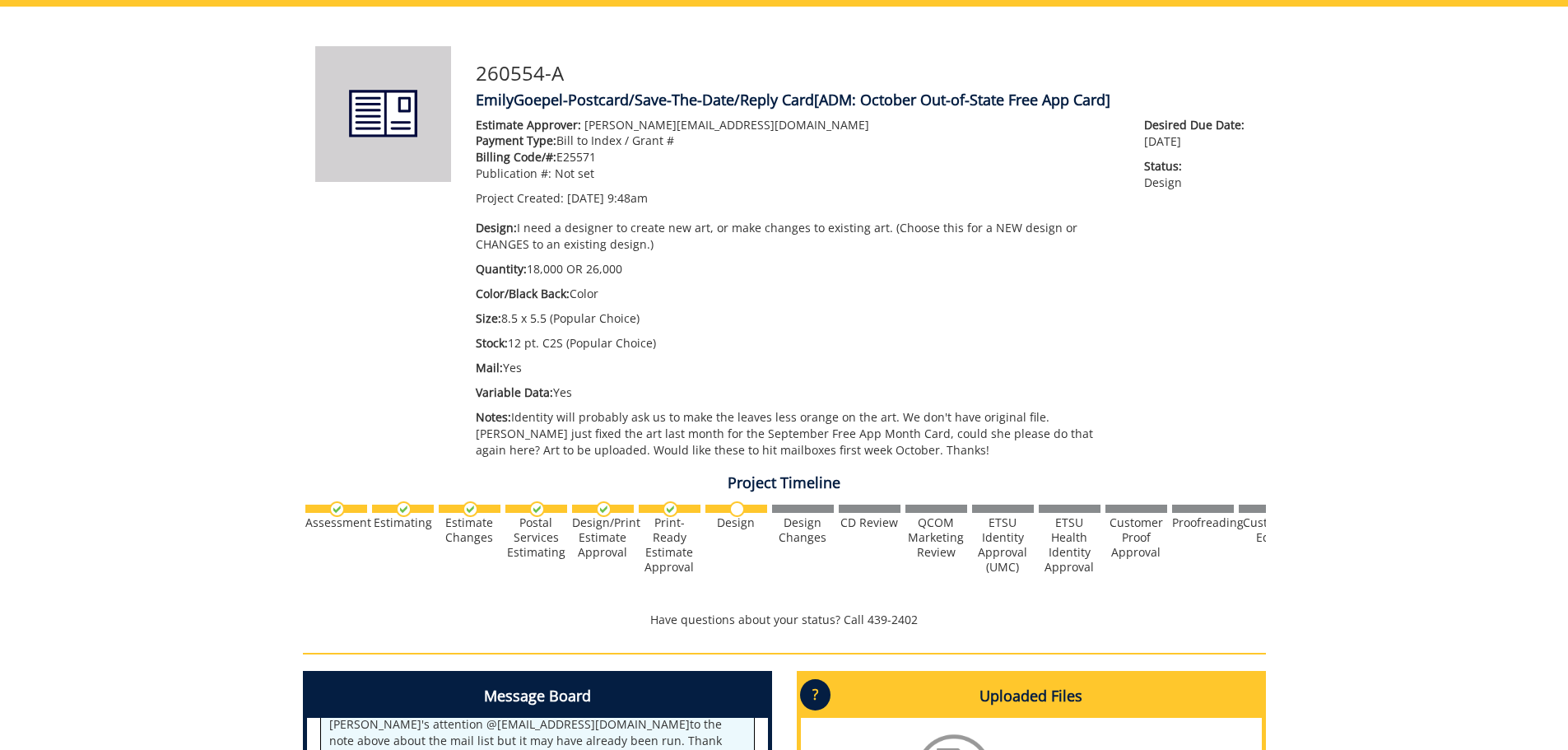
scroll to position [412, 0]
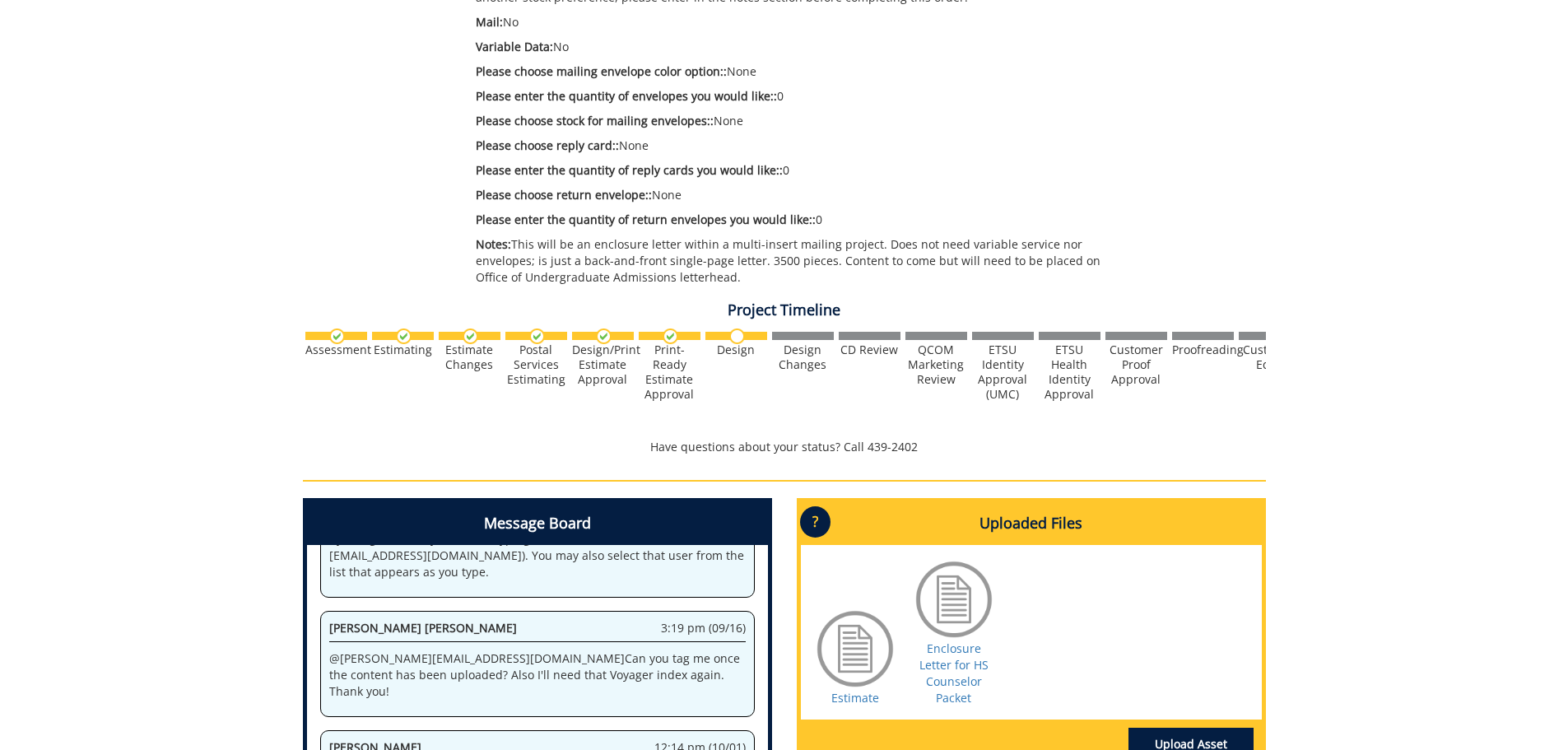
scroll to position [658, 0]
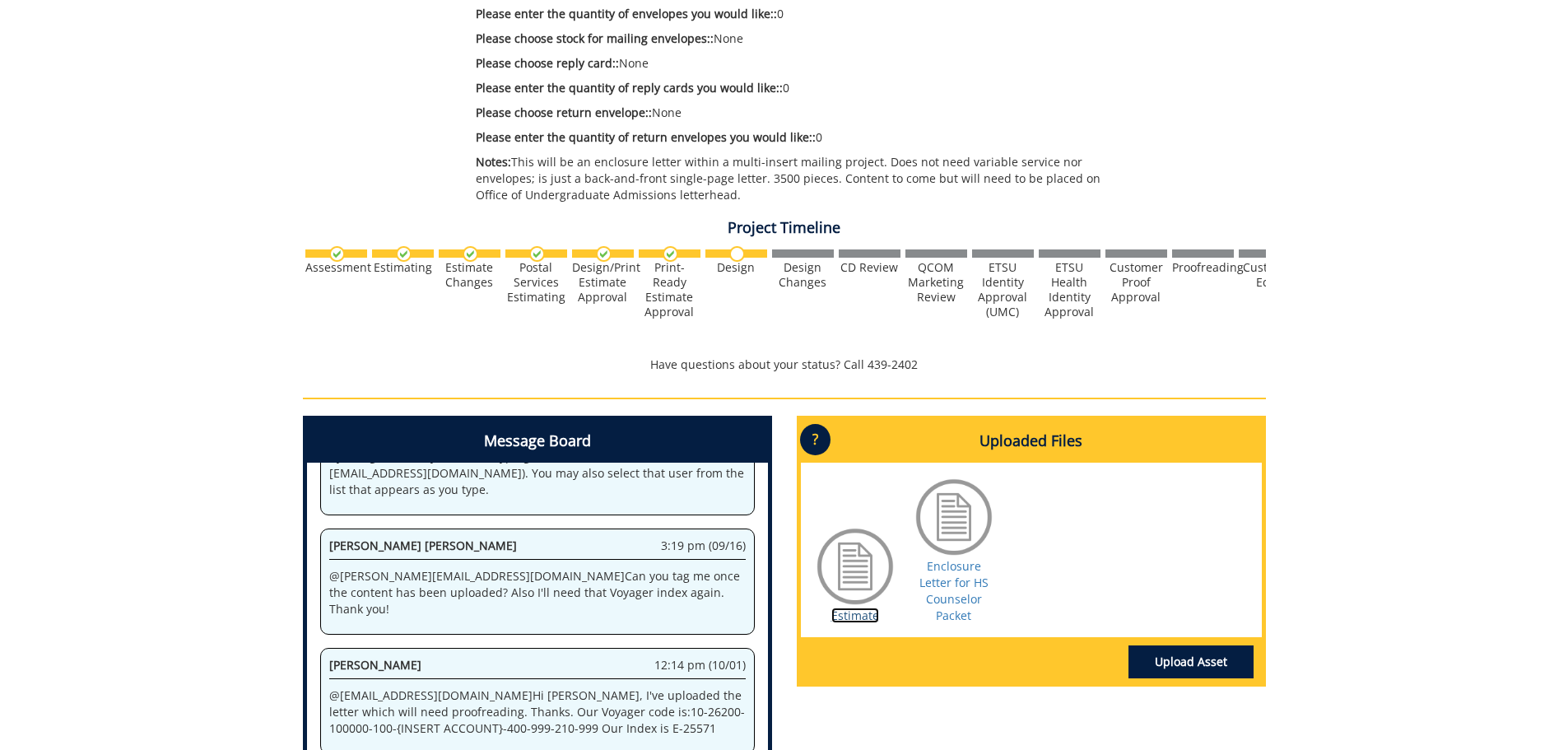
click at [849, 623] on link "Estimate" at bounding box center [856, 615] width 48 height 15
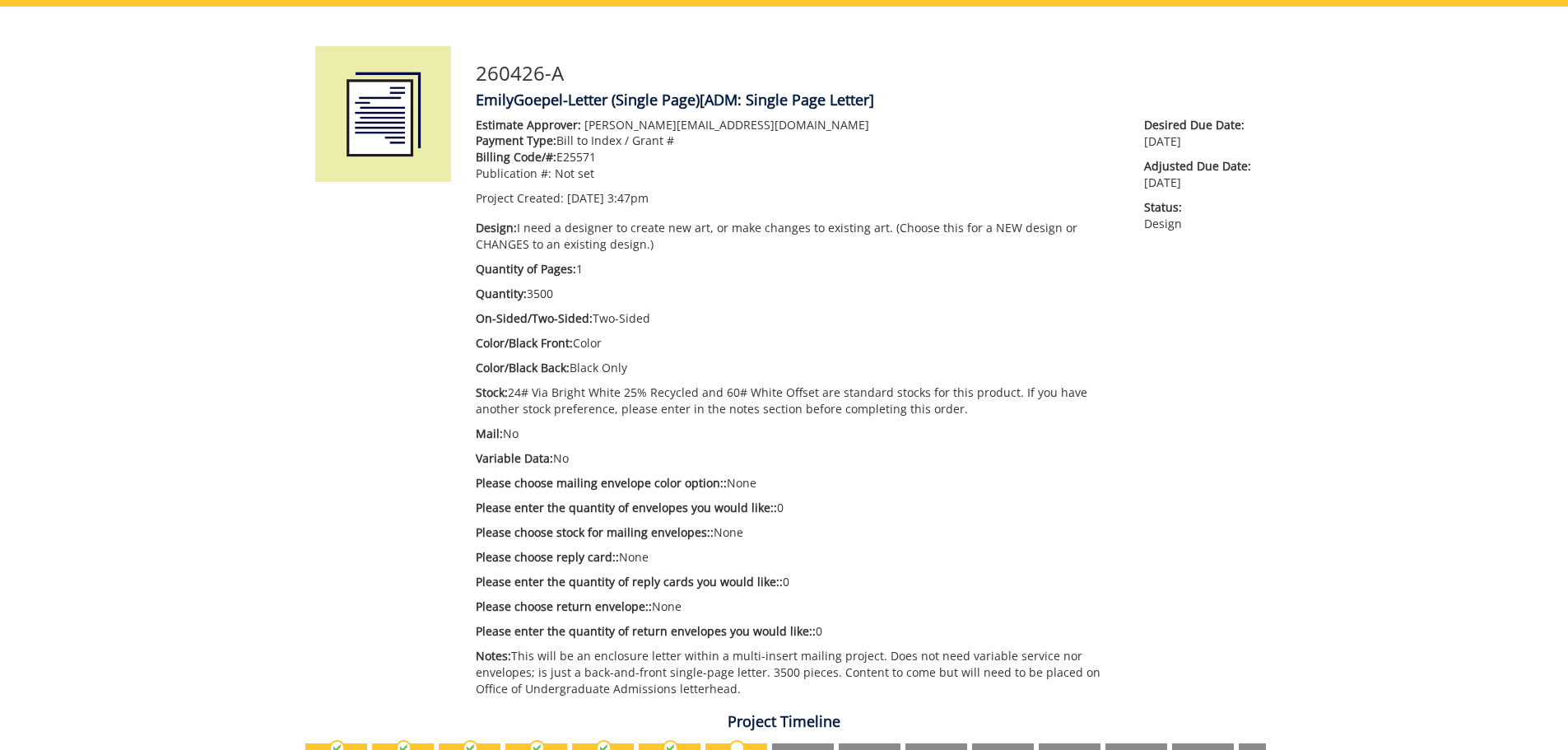
scroll to position [82, 0]
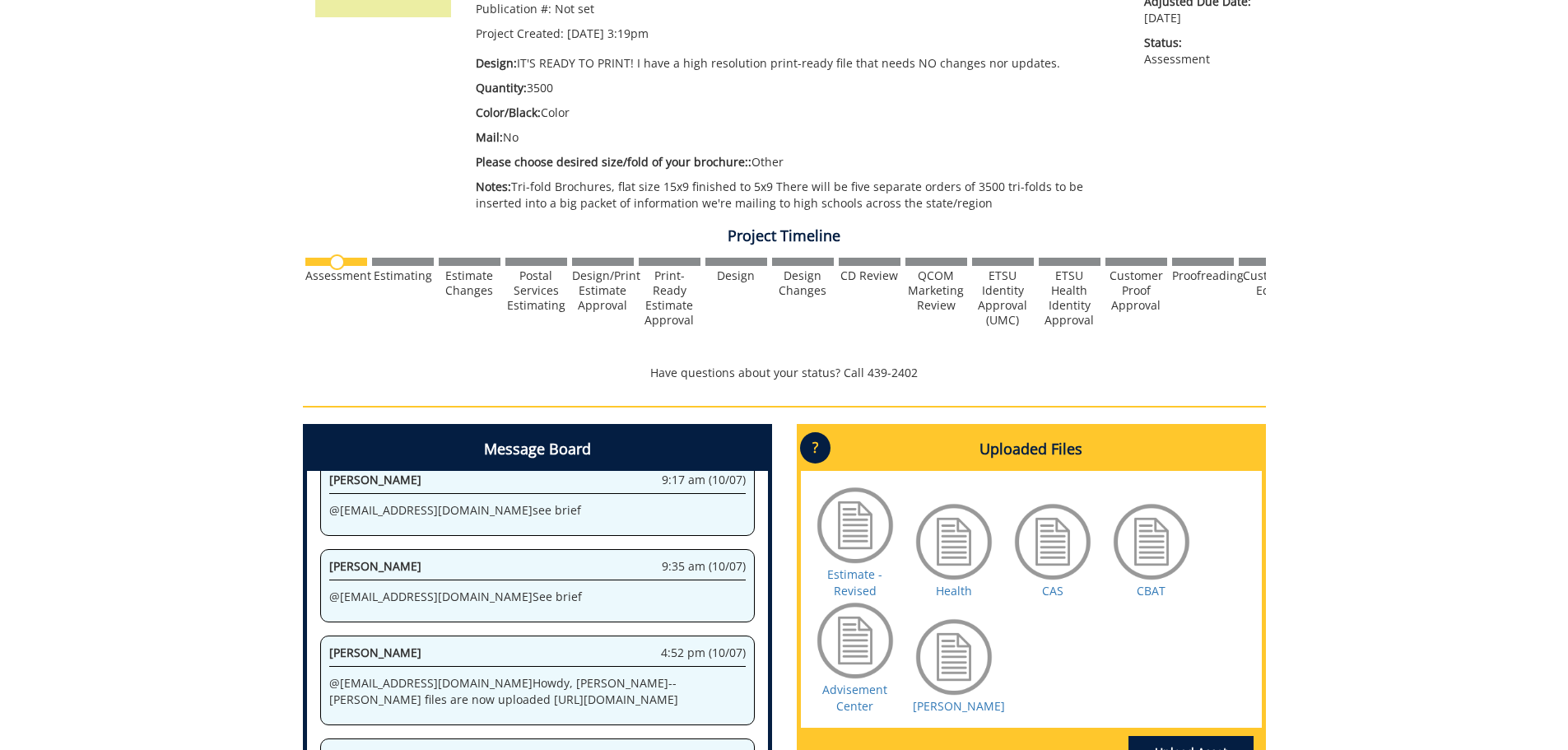
scroll to position [569, 0]
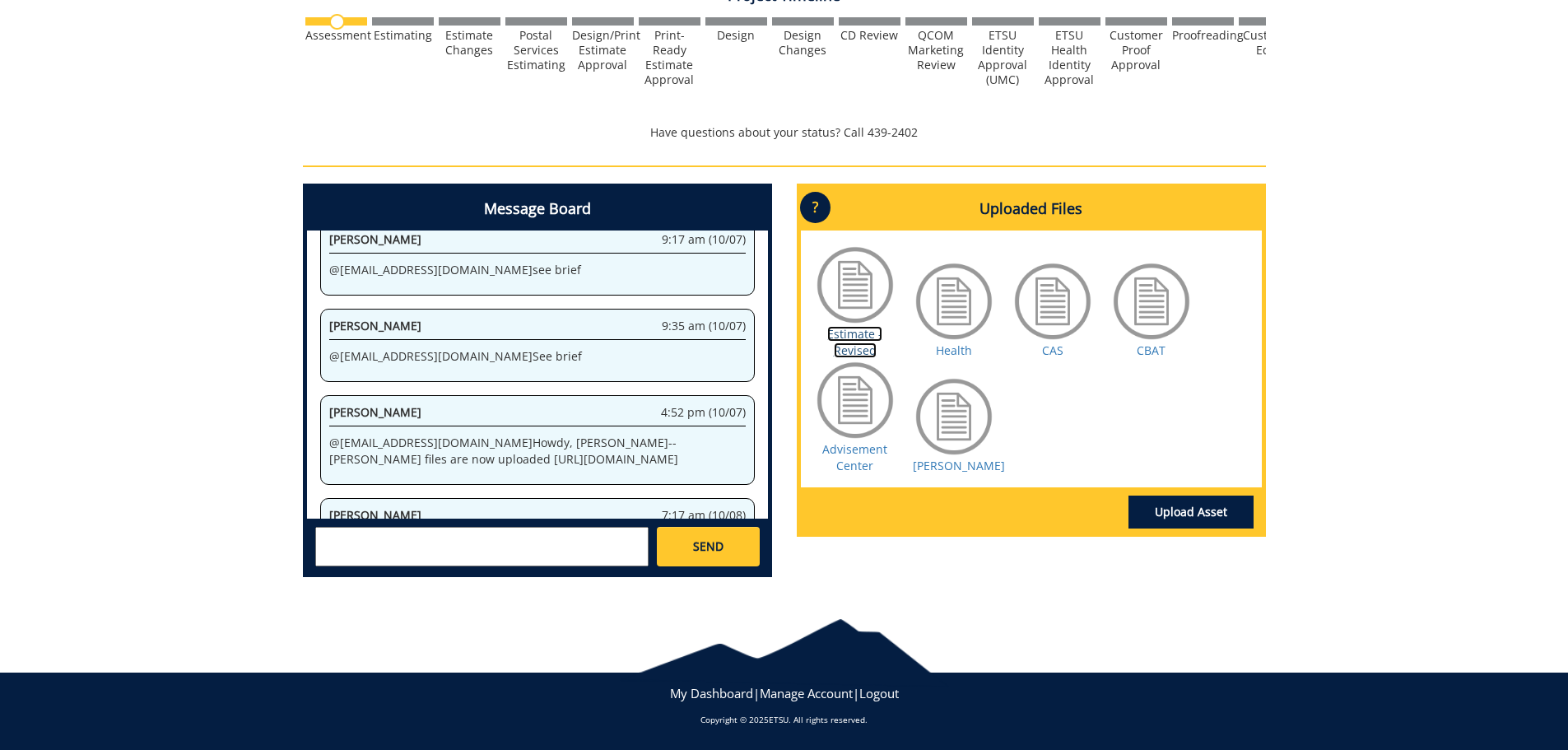
click at [842, 335] on link "Estimate - Revised" at bounding box center [855, 342] width 56 height 33
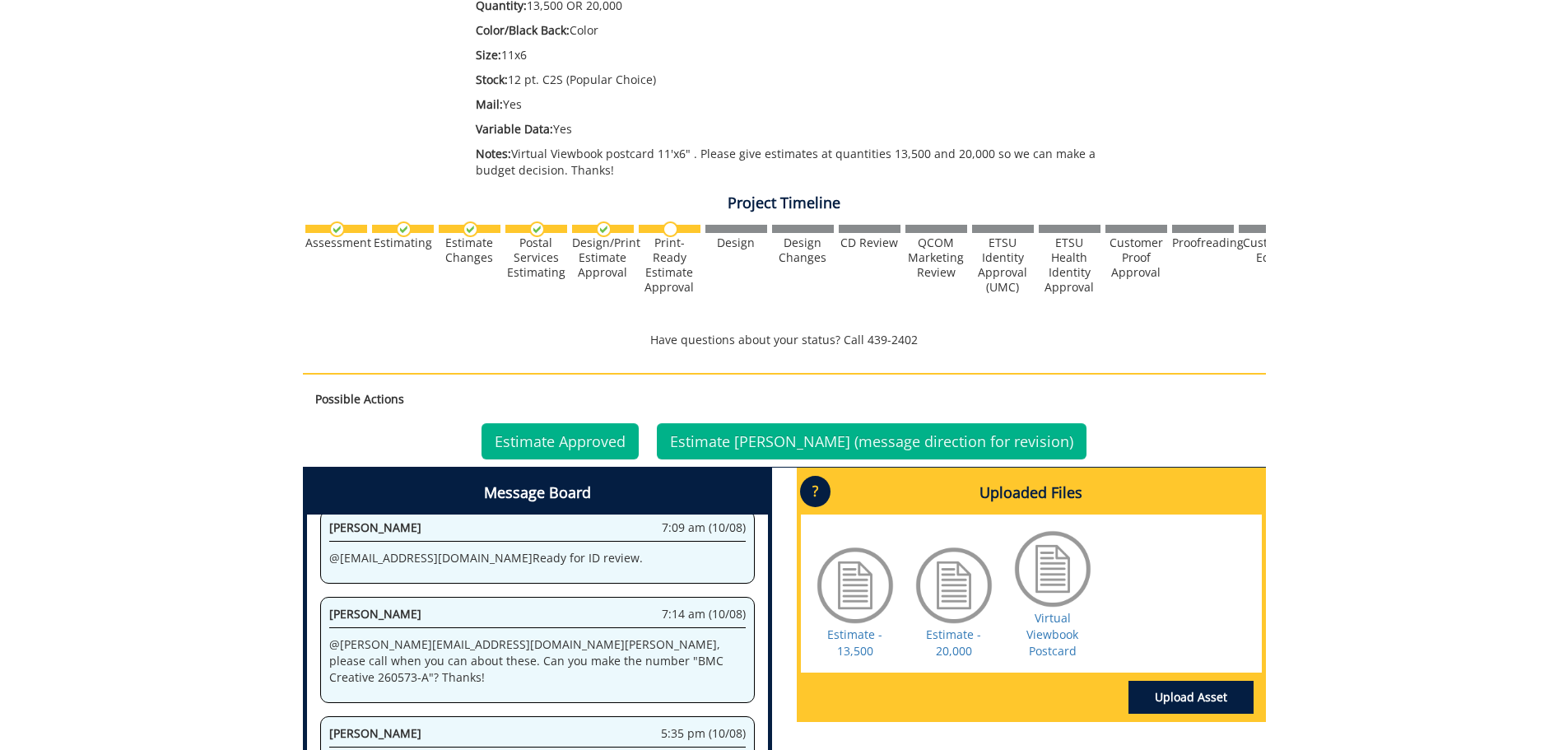
scroll to position [695, 0]
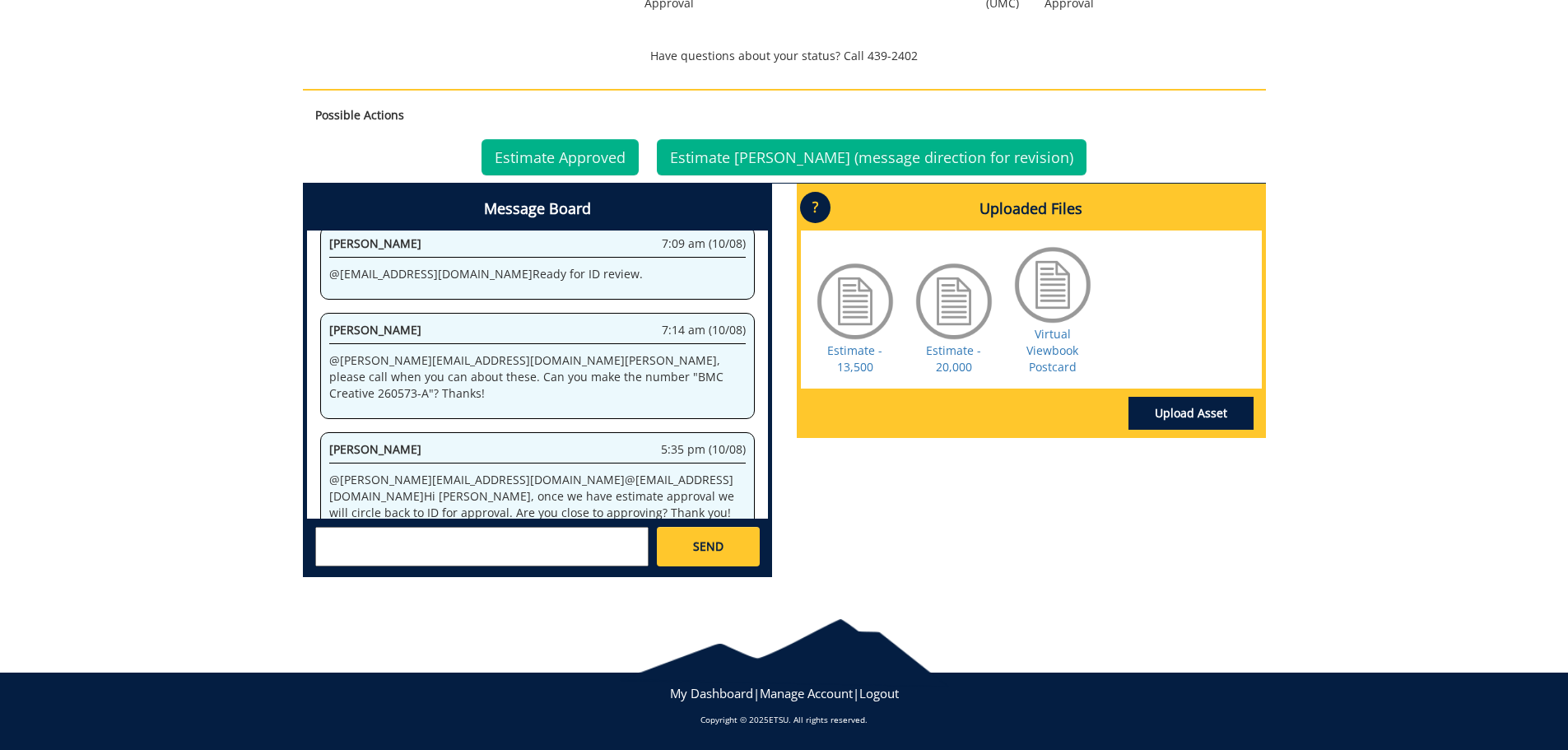
click at [440, 546] on textarea at bounding box center [482, 546] width 334 height 39
click at [549, 534] on textarea "@[EMAIL_ADDRESS][DOMAIN_NAME] We're deciding on qty and I think we will wait un…" at bounding box center [482, 546] width 334 height 39
type textarea "@fair@mail.etsu.edu We're deciding on qty between the two options, and I think …"
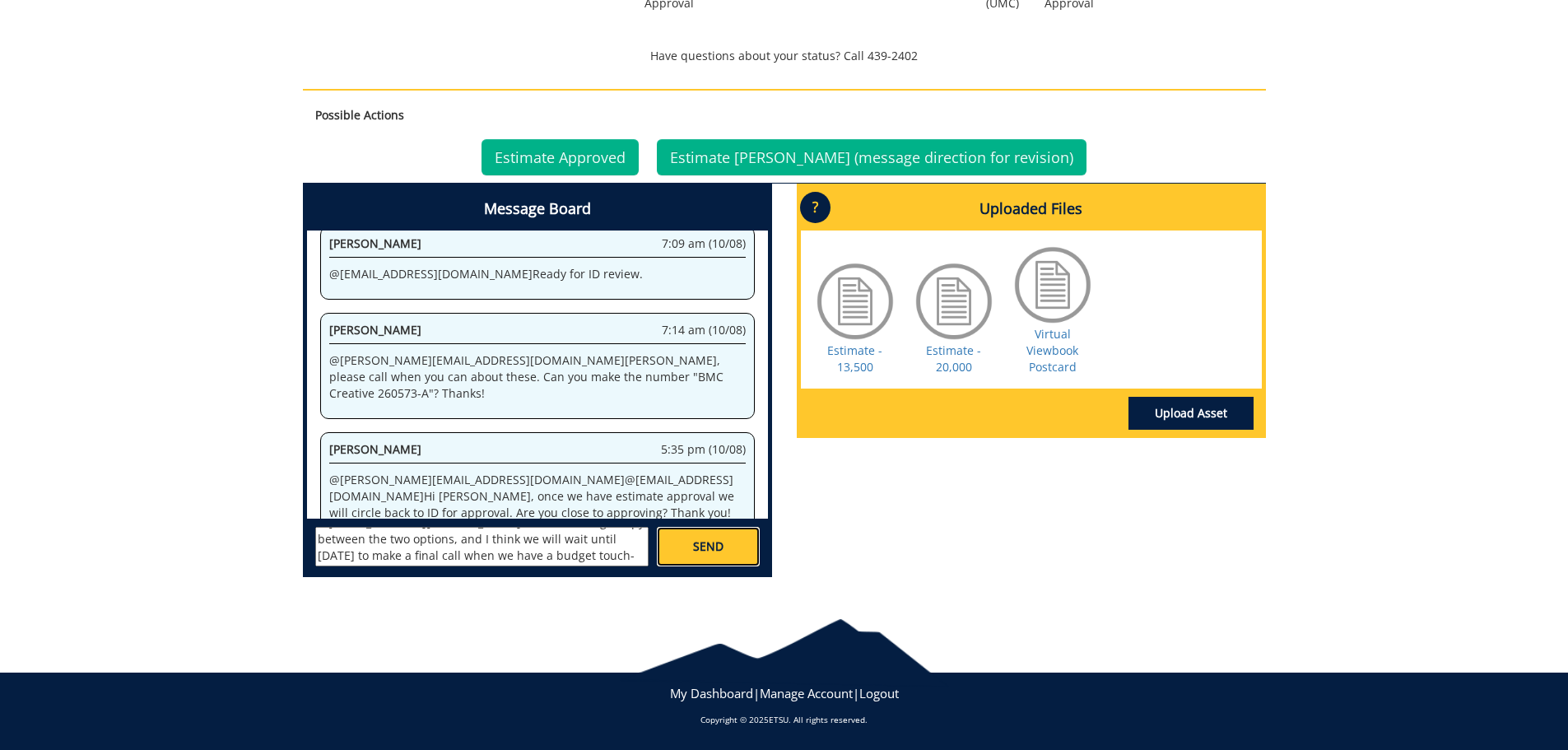
click at [679, 555] on link "SEND" at bounding box center [707, 546] width 103 height 39
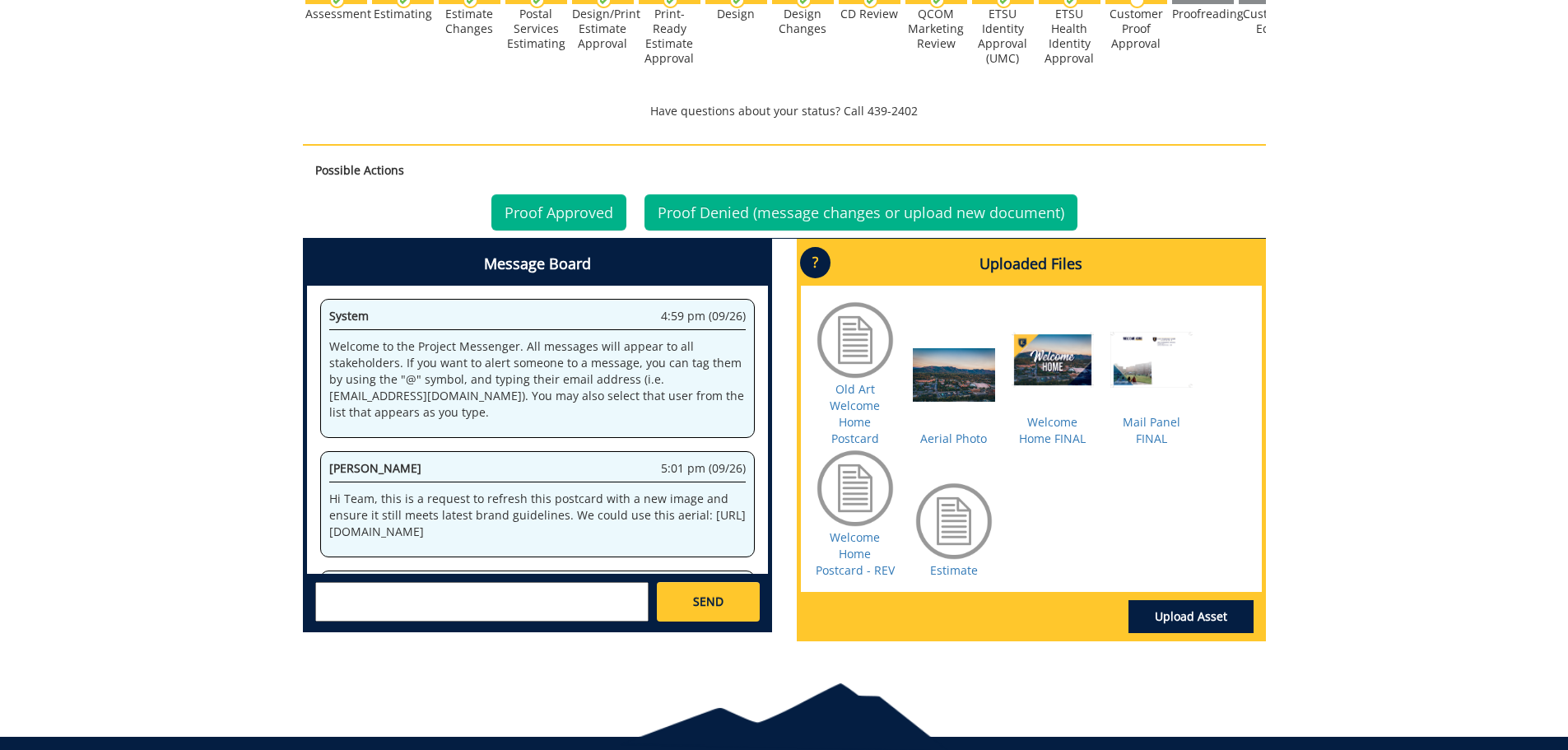
scroll to position [519, 0]
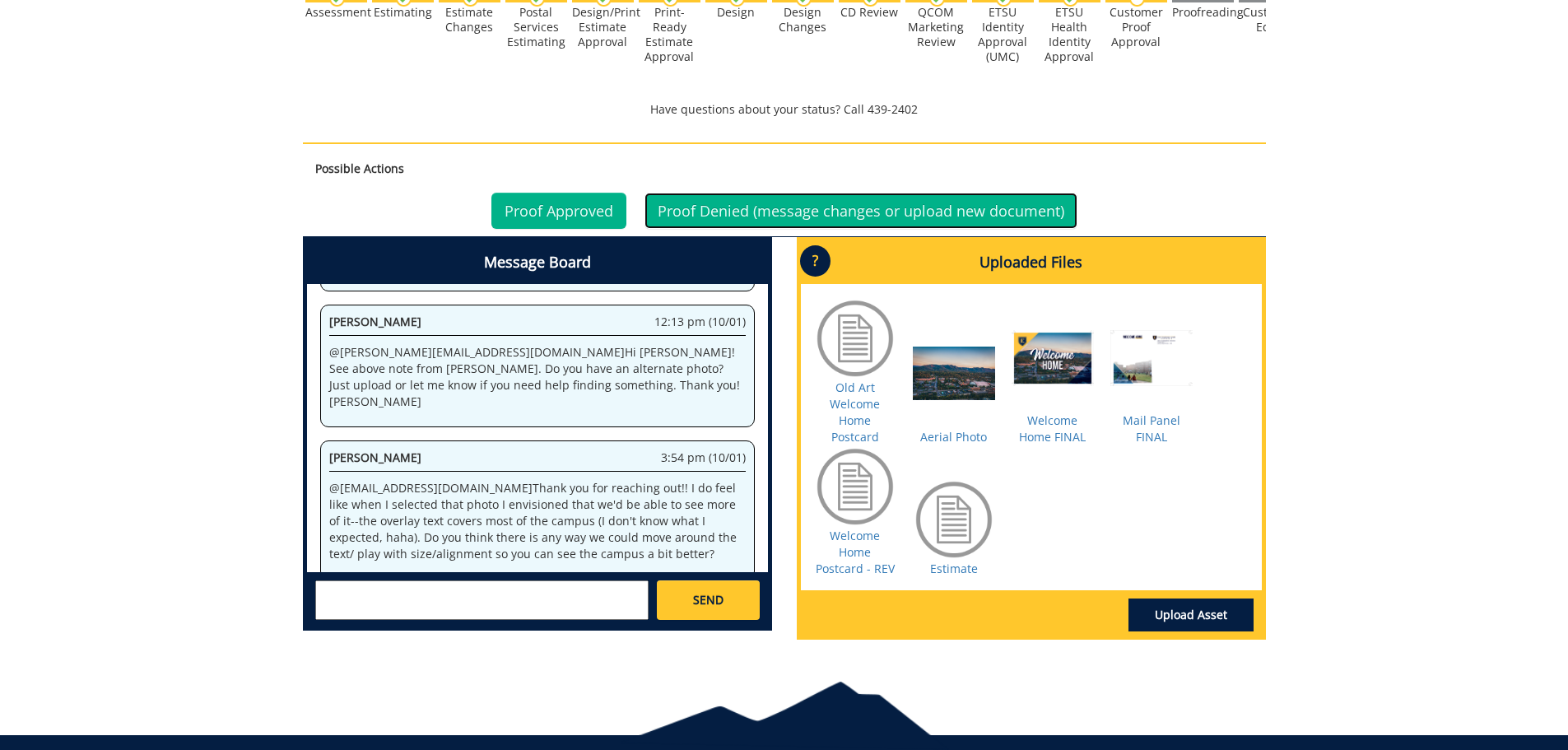
click at [723, 206] on link "Proof Denied (message changes or upload new document)" at bounding box center [862, 211] width 433 height 36
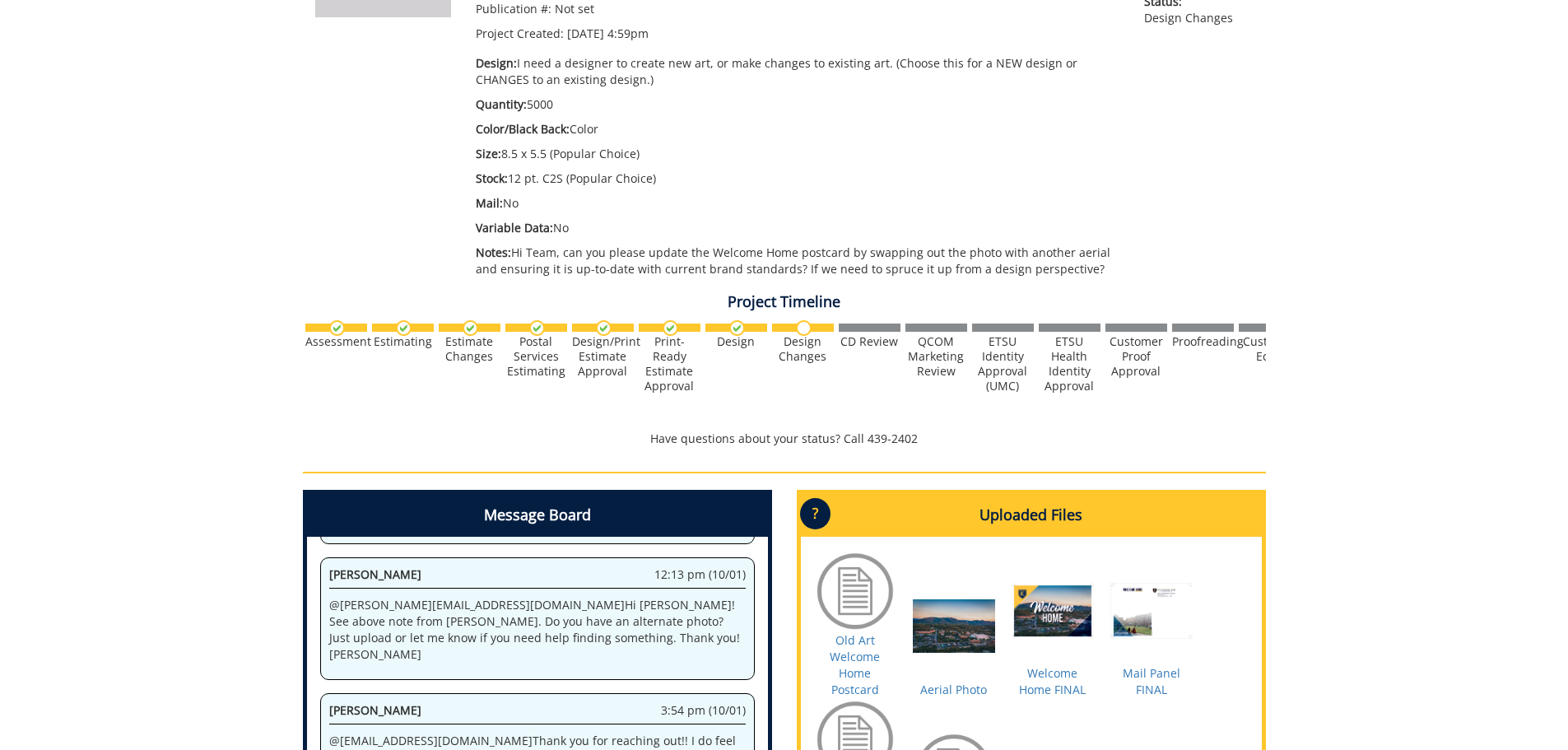
scroll to position [576, 0]
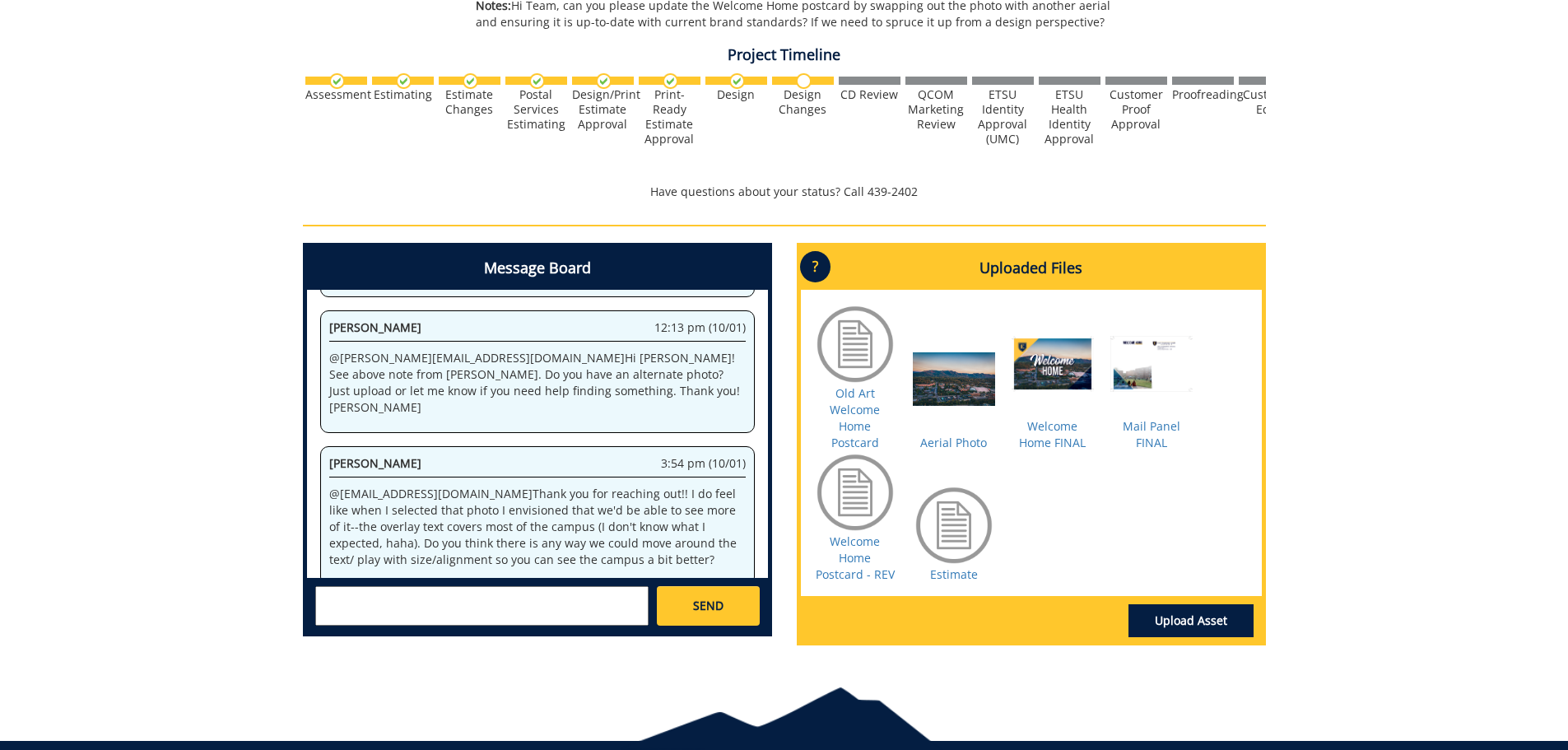
click at [594, 592] on textarea at bounding box center [482, 605] width 334 height 39
click at [561, 610] on textarea "@fair@mail.etsu.edu We had a conversation about maybe taking a bigger redesign …" at bounding box center [482, 605] width 334 height 39
click at [528, 594] on textarea "@fair@mail.etsu.edu We had a conversation about maybe taking a bigger redesign …" at bounding box center [482, 605] width 334 height 39
click at [459, 606] on textarea "@fair@mail.etsu.edu We had a conversation about maybe taking a bigger redesign …" at bounding box center [482, 605] width 334 height 39
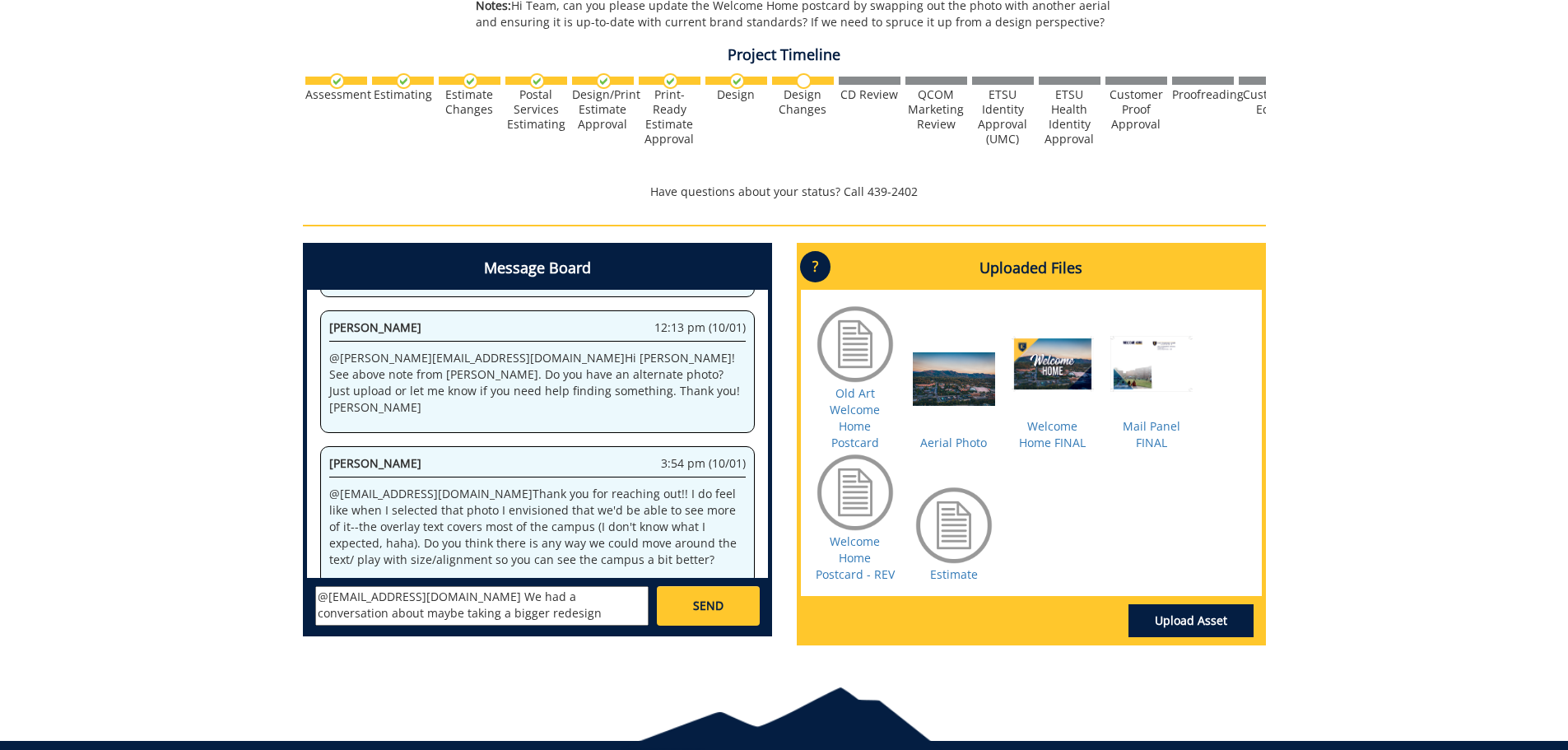
drag, startPoint x: 454, startPoint y: 598, endPoint x: 626, endPoint y: 597, distance: 172.0
click at [626, 597] on textarea "@fair@mail.etsu.edu We had a conversation about maybe taking a bigger redesign …" at bounding box center [482, 605] width 334 height 39
click at [523, 601] on textarea "@fair@mail.etsu.edu We have decided to do a full redesign/ overhaul on this one…" at bounding box center [482, 605] width 334 height 39
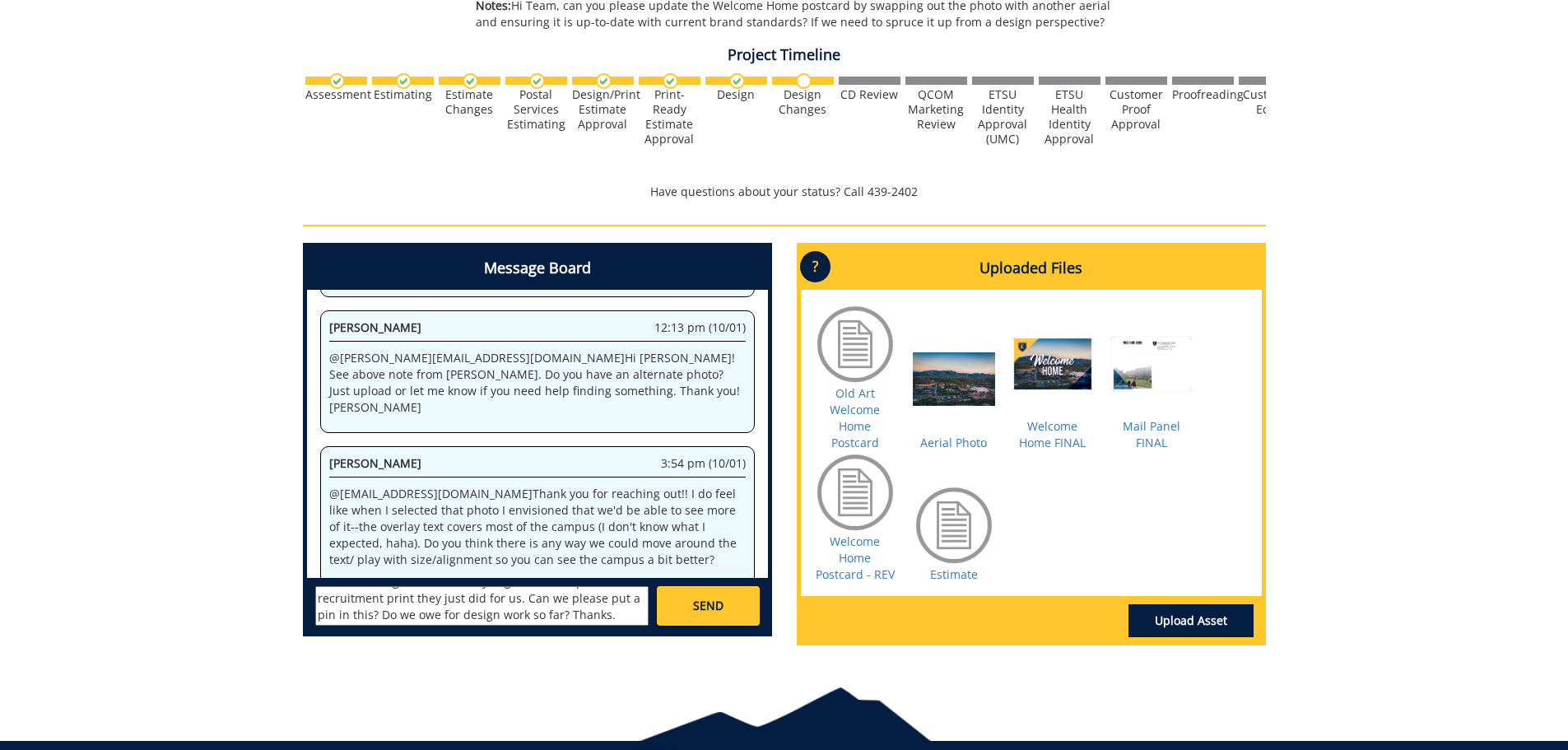
click at [621, 616] on textarea "@fair@mail.etsu.edu We have decided to do a full redesign/ overhaul on this one…" at bounding box center [482, 605] width 334 height 39
paste textarea "260599-A"
type textarea "@fair@mail.etsu.edu We have decided to do a full redesign/ overhaul on this one…"
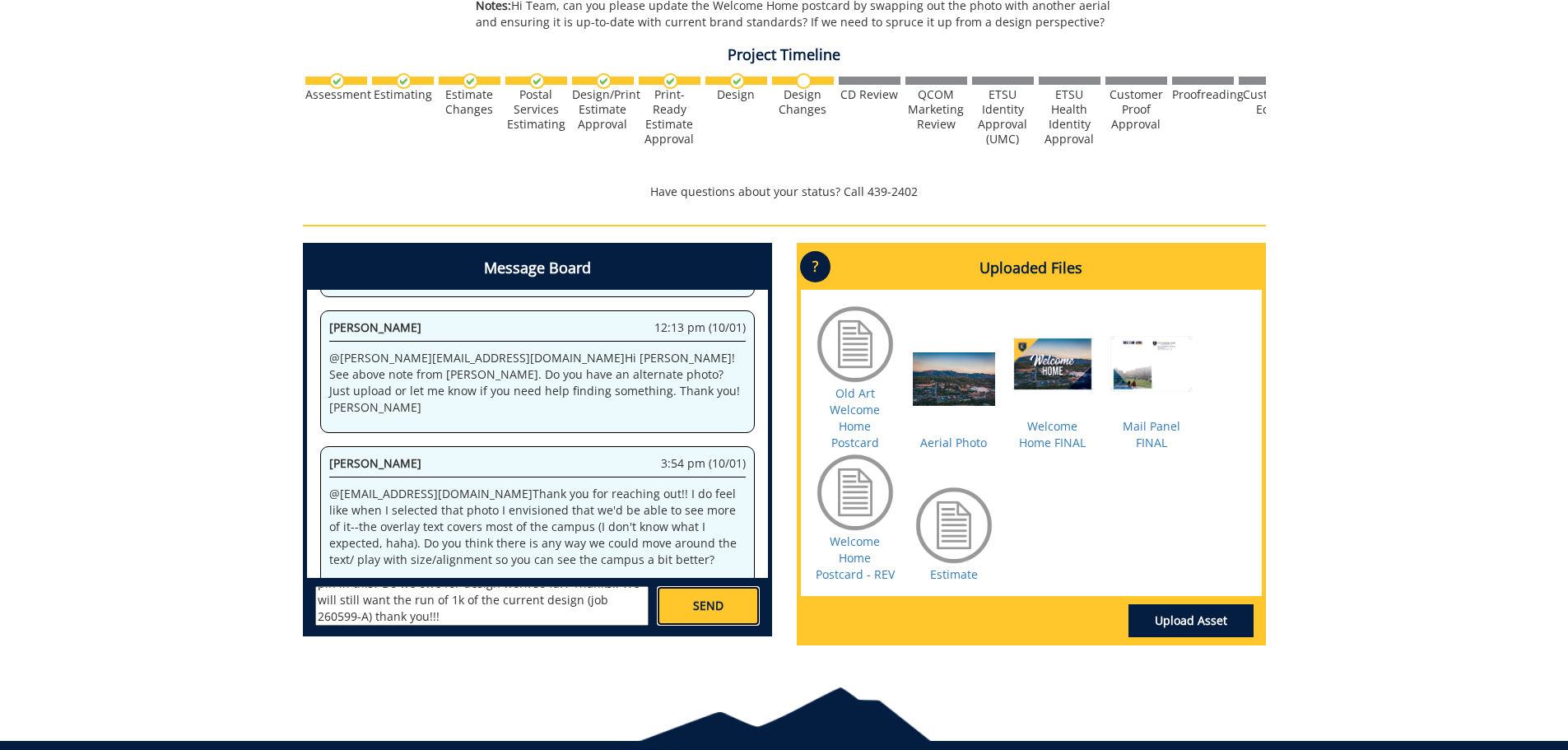
click at [686, 618] on link "SEND" at bounding box center [707, 605] width 103 height 39
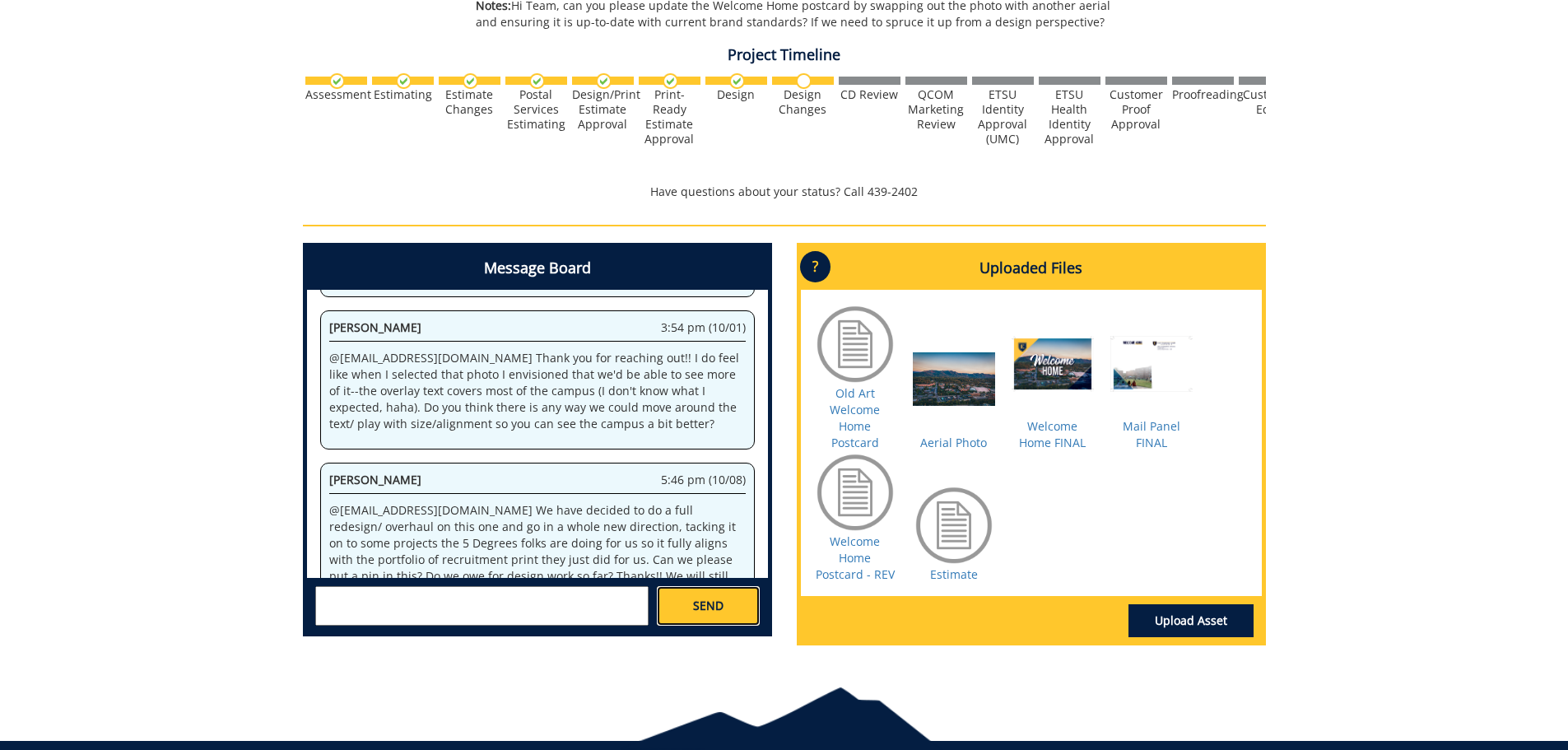
scroll to position [2588, 0]
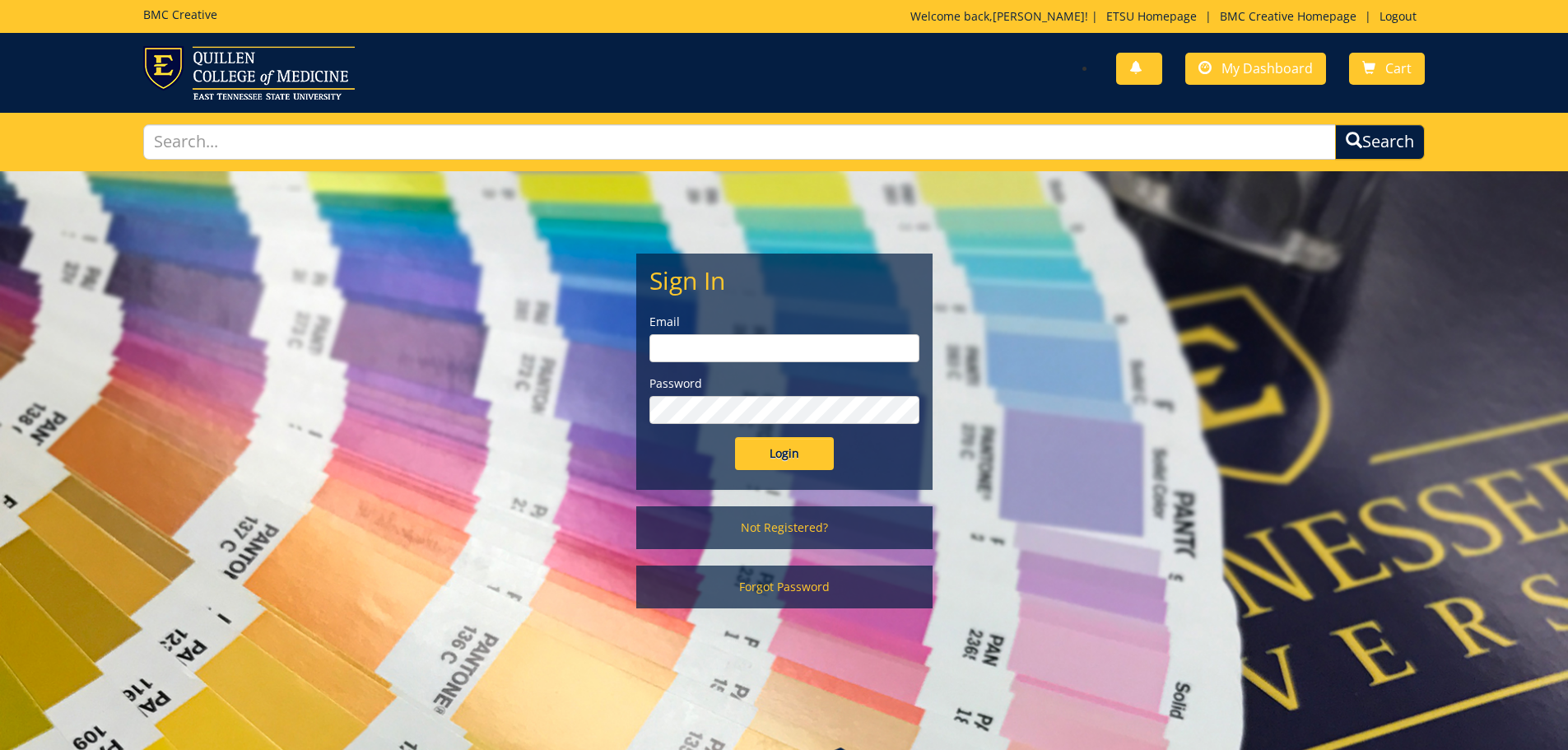
type input "[PERSON_NAME][EMAIL_ADDRESS][DOMAIN_NAME]"
click at [782, 452] on input "Login" at bounding box center [784, 453] width 99 height 33
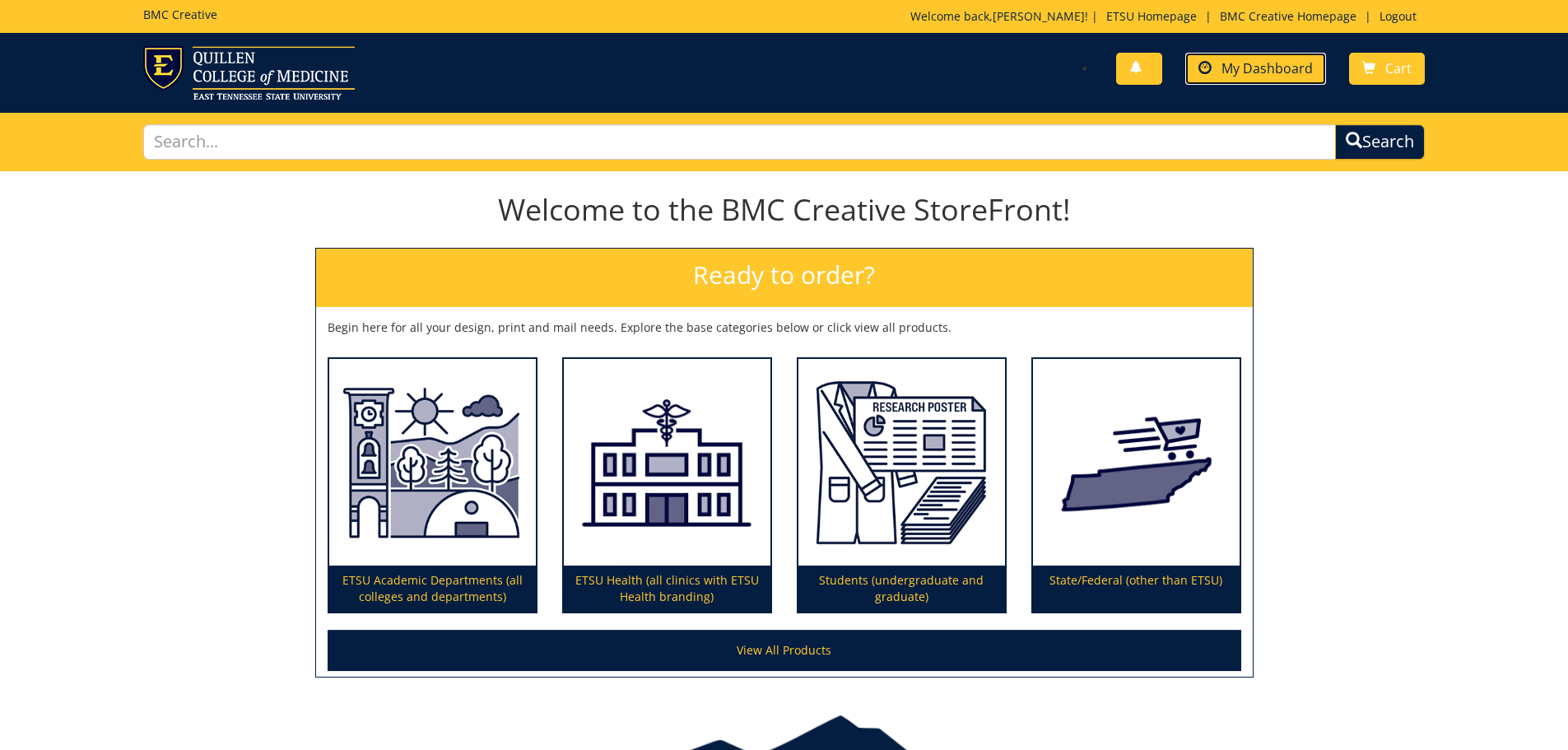
click at [1261, 79] on link "My Dashboard" at bounding box center [1256, 69] width 141 height 33
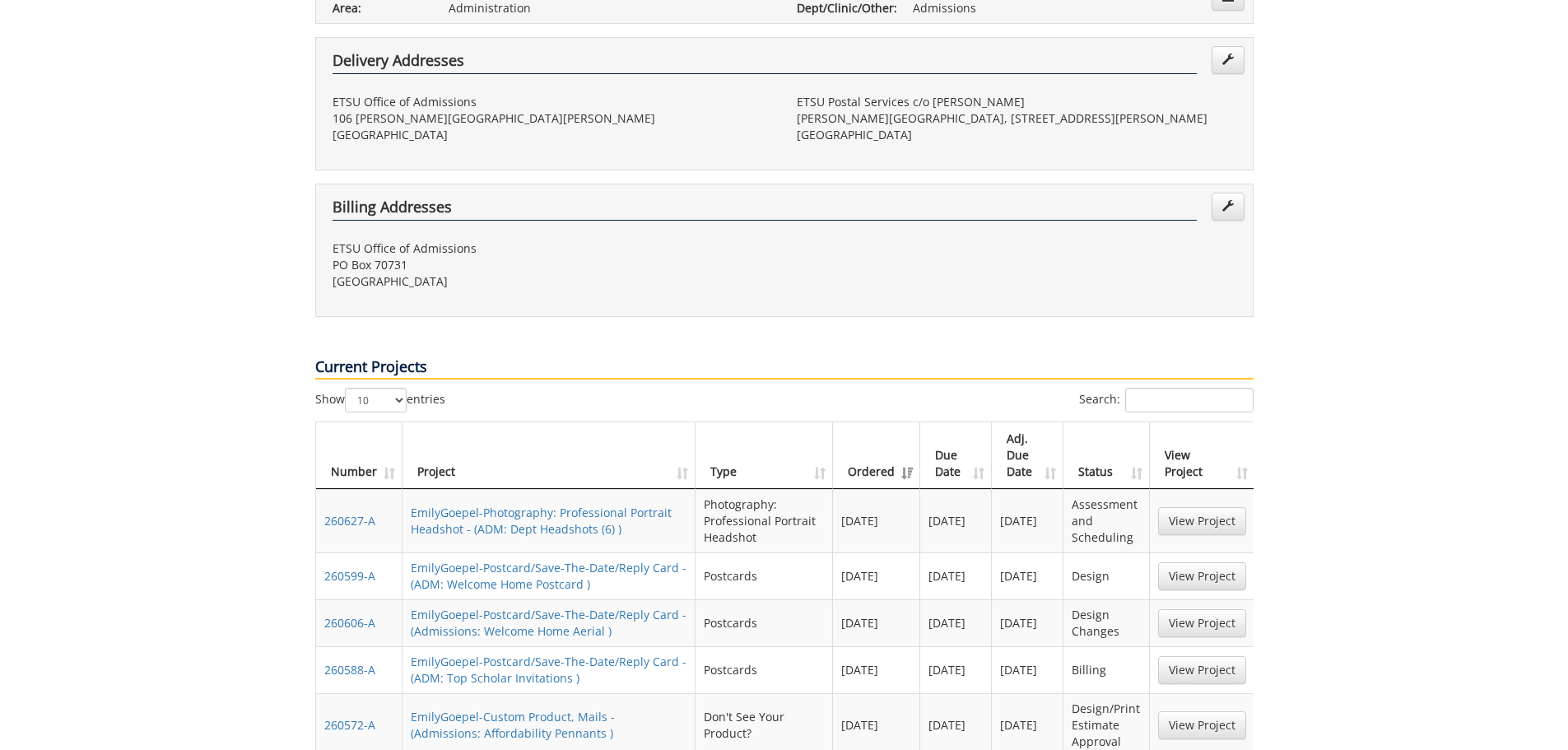
scroll to position [658, 0]
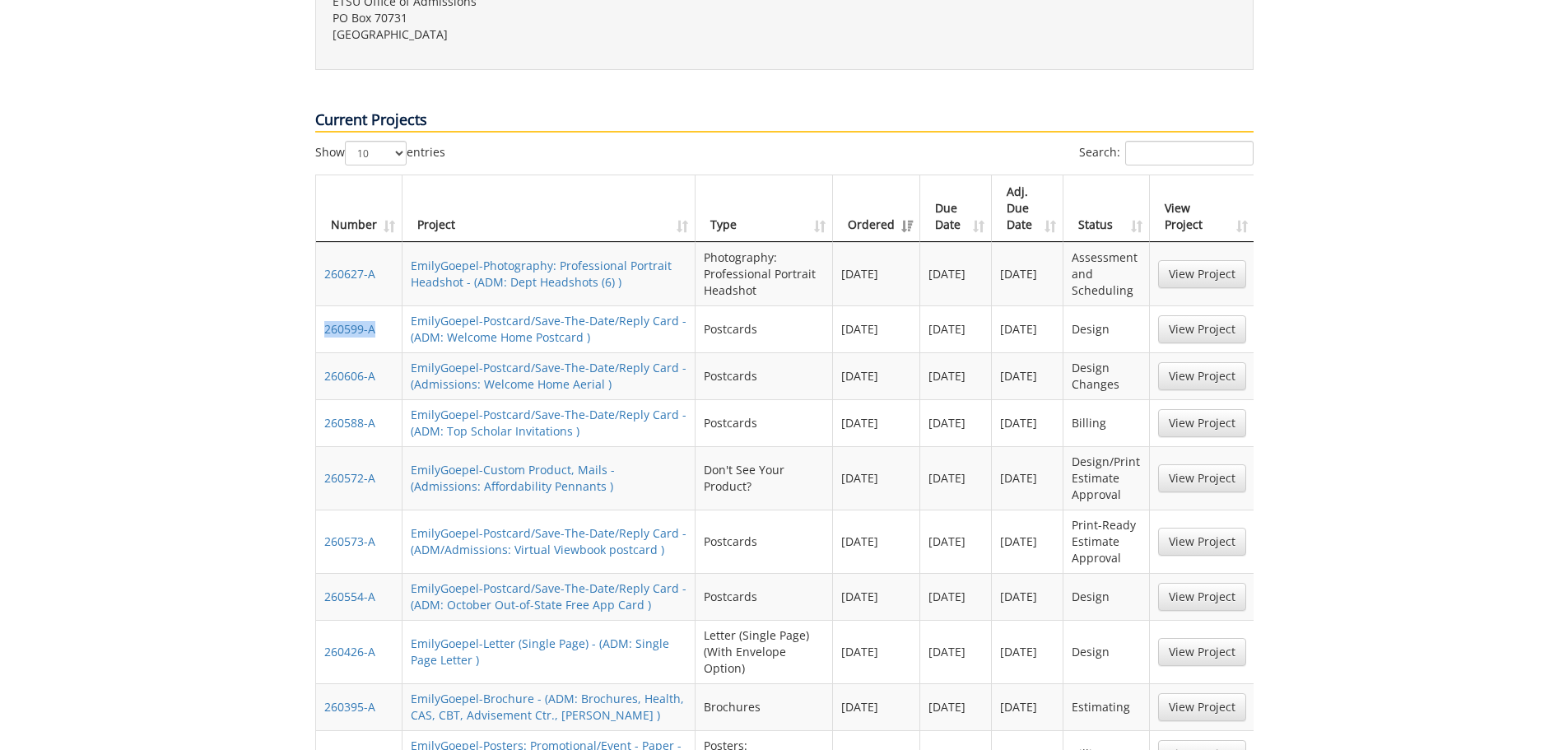
drag, startPoint x: 381, startPoint y: 277, endPoint x: 323, endPoint y: 284, distance: 58.4
click at [323, 306] on td "260599-A" at bounding box center [359, 329] width 86 height 47
copy link "260599-A"
click at [372, 321] on link "260599-A" at bounding box center [349, 329] width 51 height 15
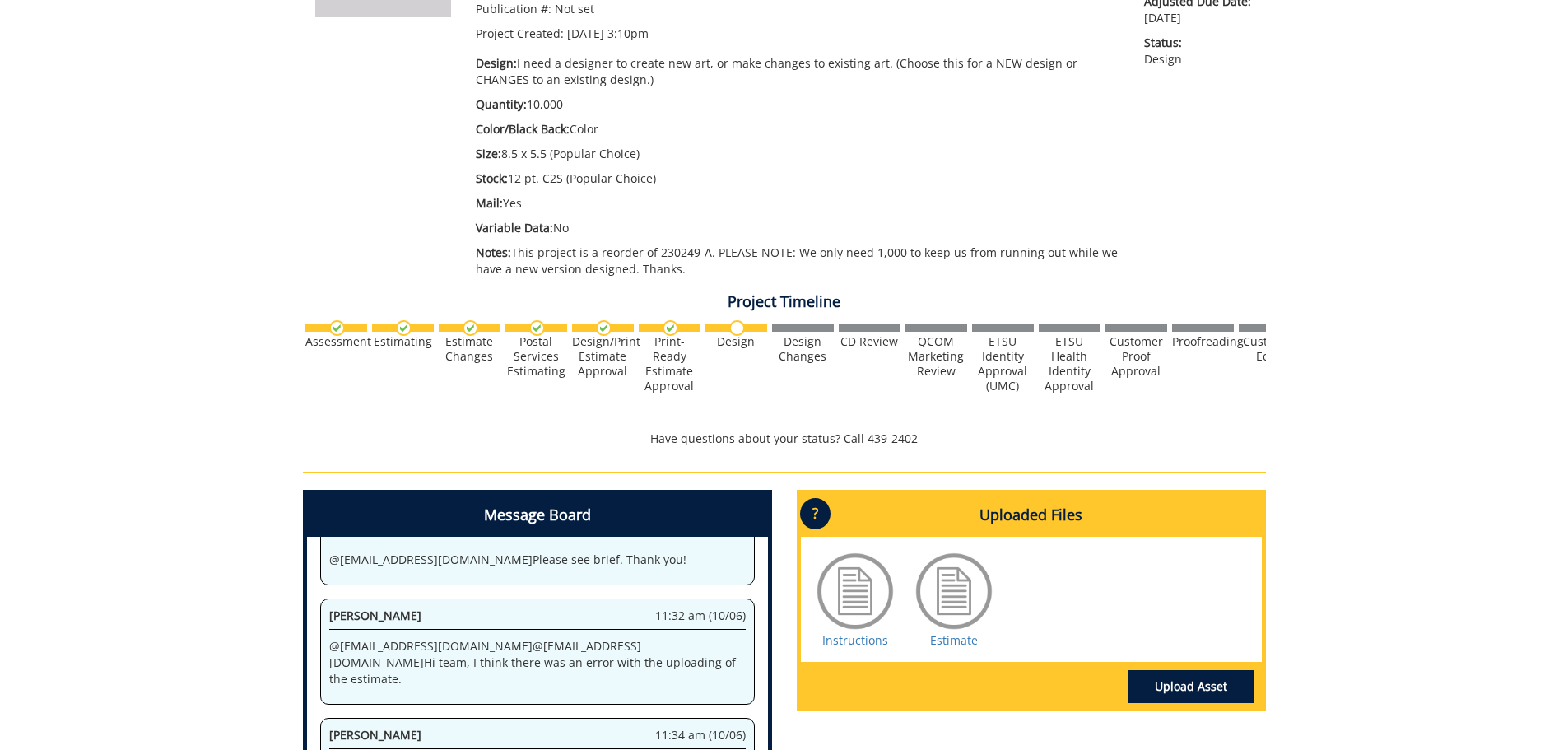
scroll to position [493, 0]
